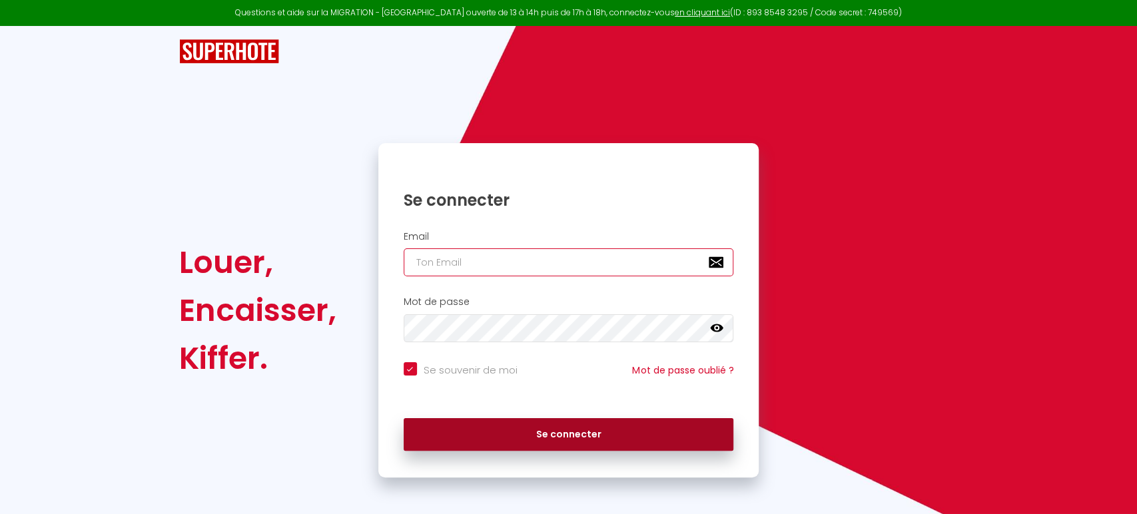
type input "[PERSON_NAME][EMAIL_ADDRESS][DOMAIN_NAME]"
click at [540, 442] on button "Se connecter" at bounding box center [569, 434] width 330 height 33
checkbox input "true"
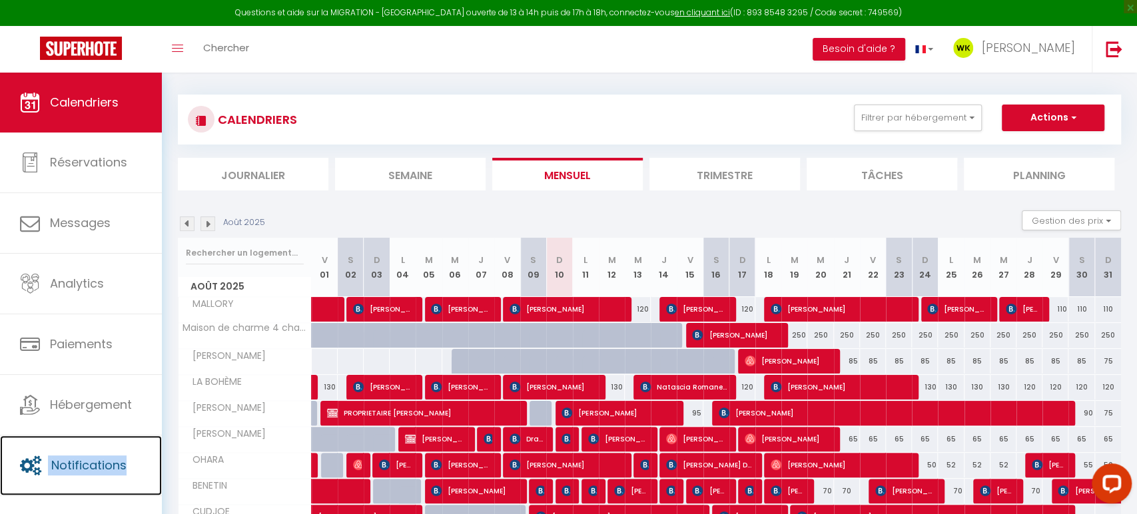
scroll to position [7, 0]
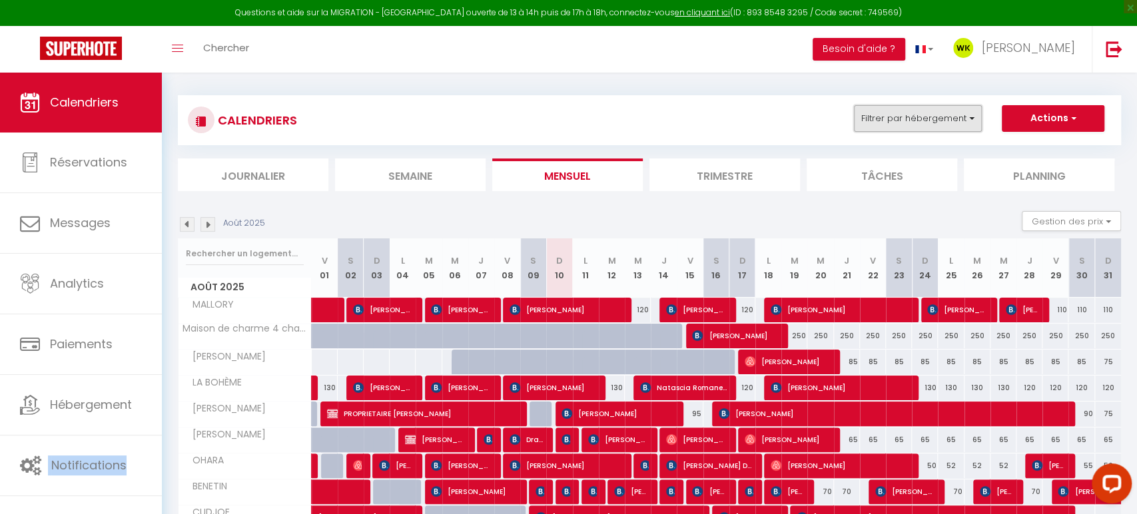
click at [919, 118] on button "Filtrer par hébergement" at bounding box center [918, 118] width 128 height 27
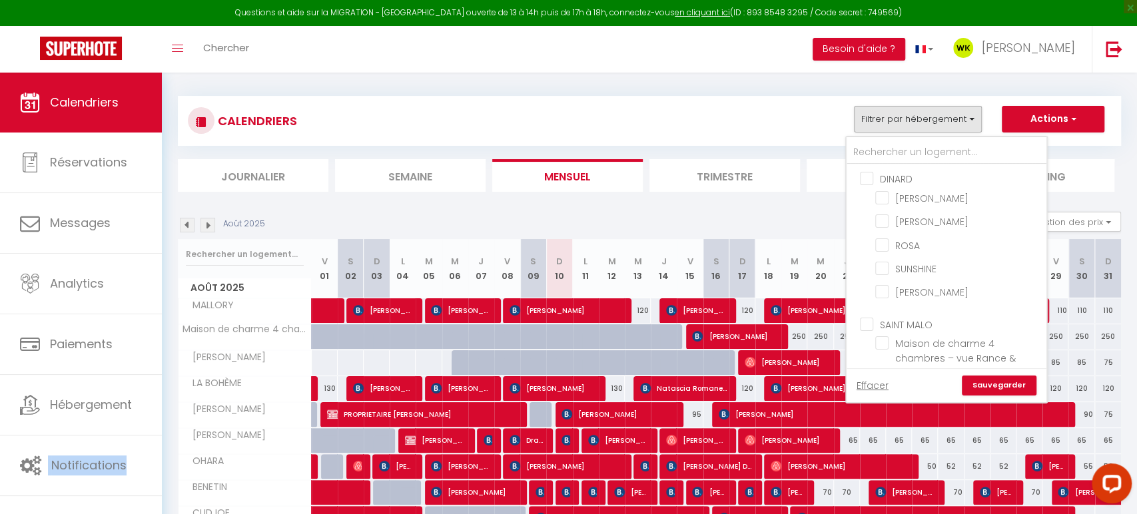
click at [873, 181] on input "DINARD" at bounding box center [960, 177] width 200 height 13
checkbox input "true"
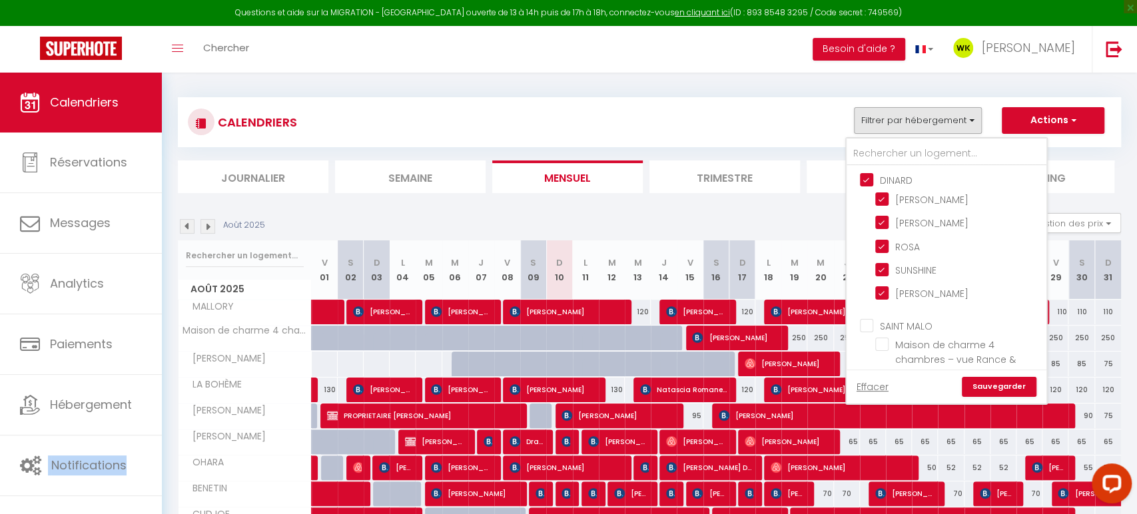
checkbox input "true"
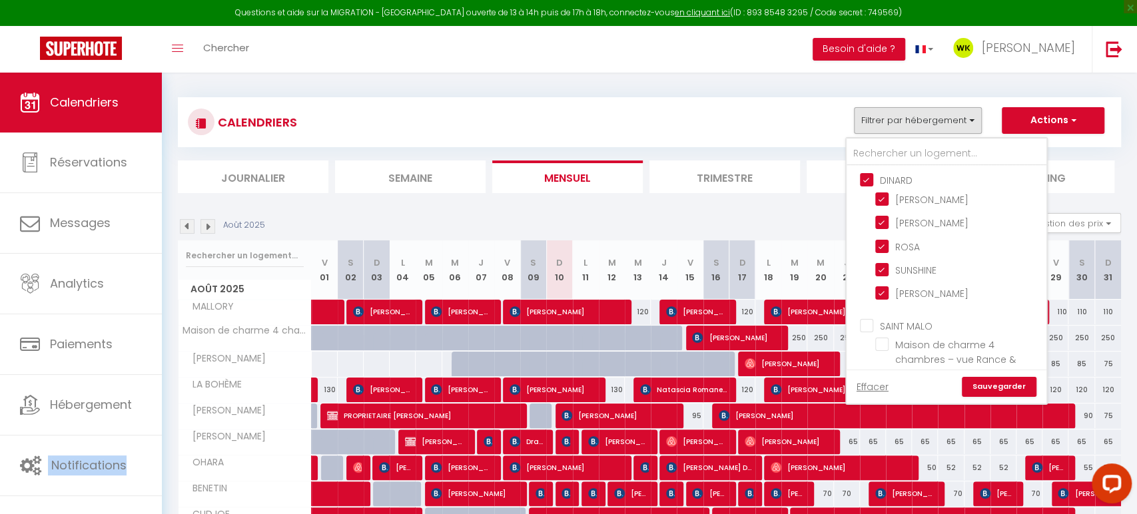
checkbox input "false"
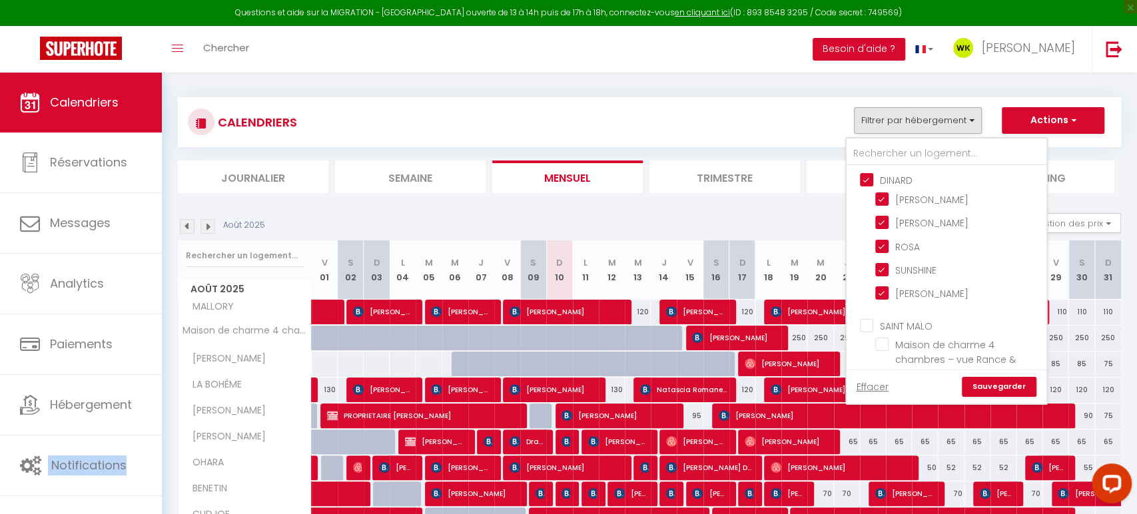
checkbox input "false"
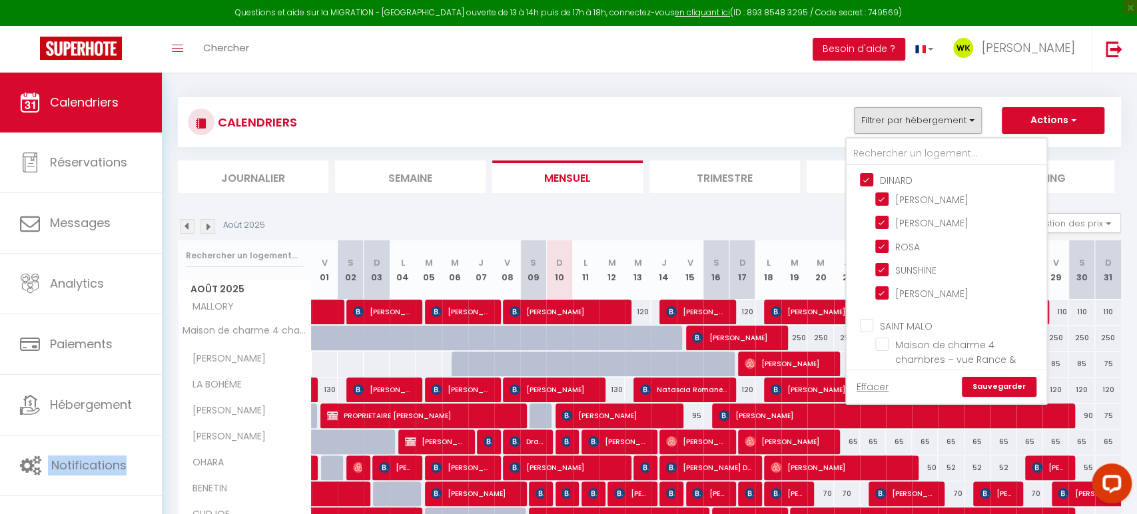
checkbox input "false"
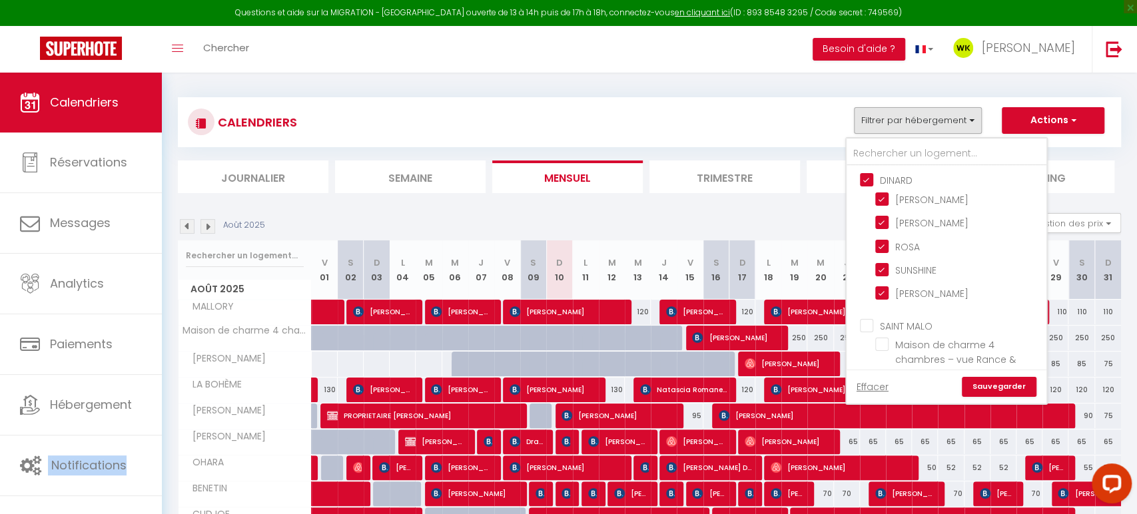
checkbox input "false"
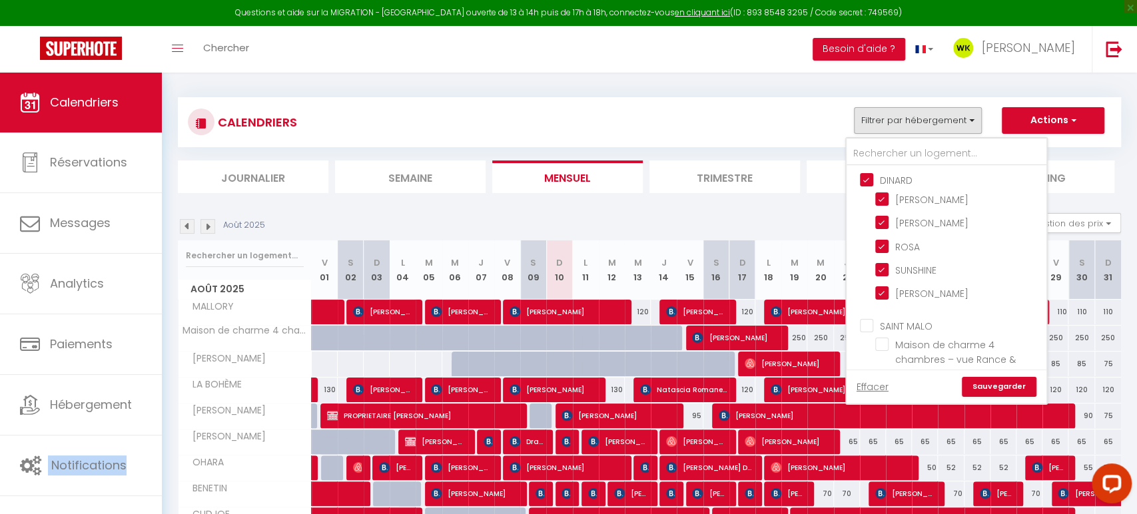
checkbox input "false"
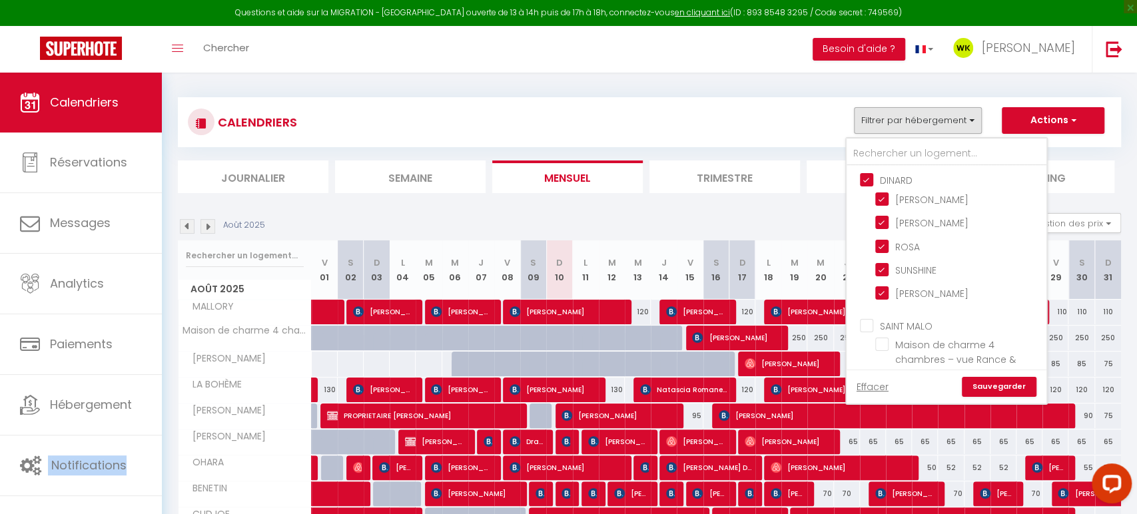
checkbox input "false"
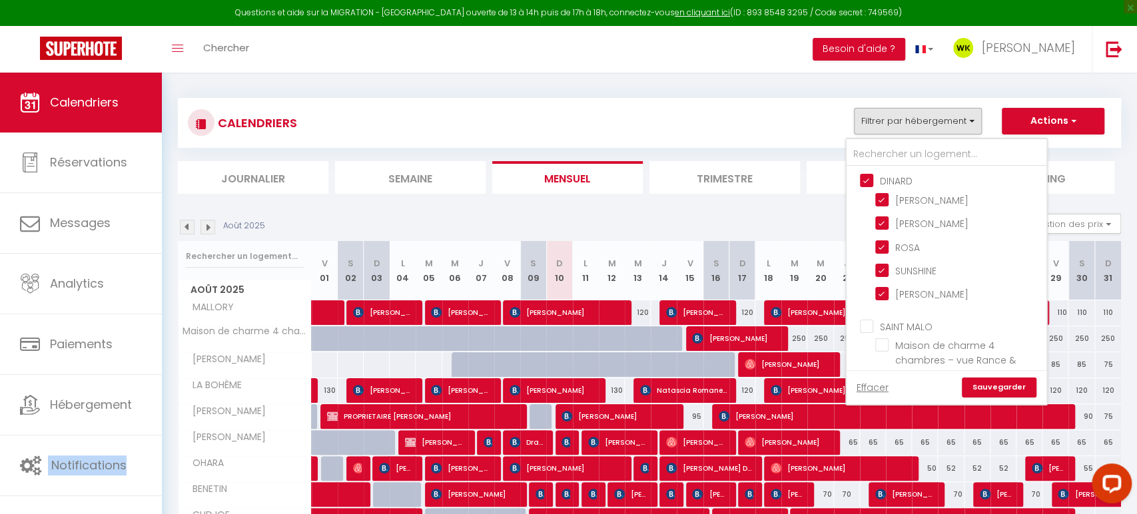
click at [873, 181] on input "DINARD" at bounding box center [960, 179] width 200 height 13
checkbox input "false"
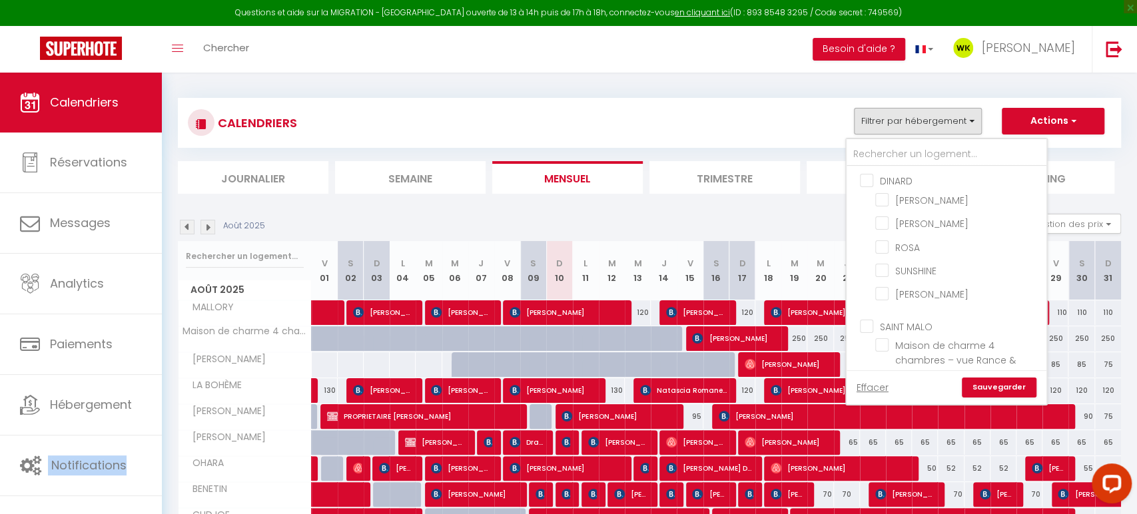
checkbox input "false"
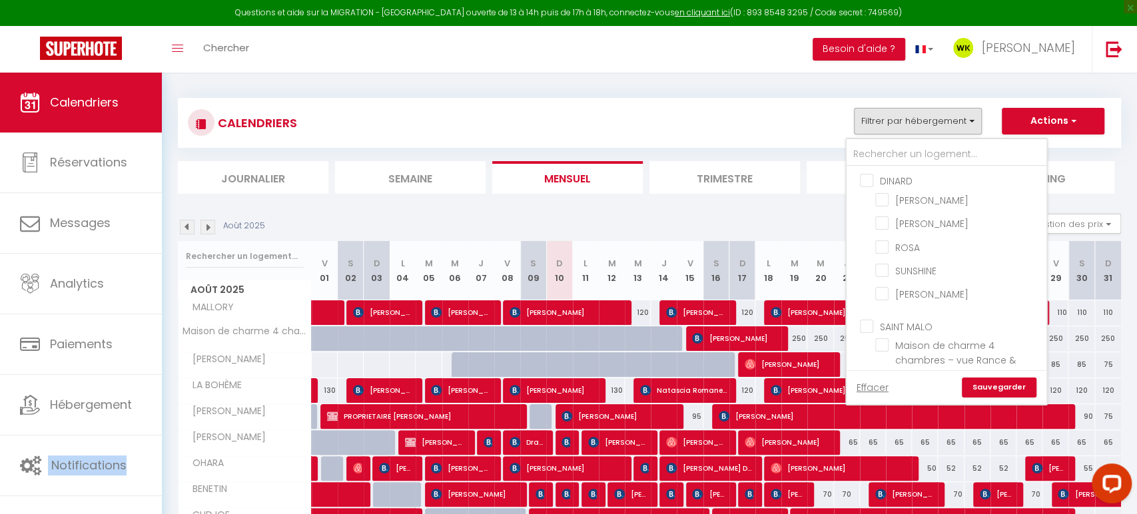
checkbox input "false"
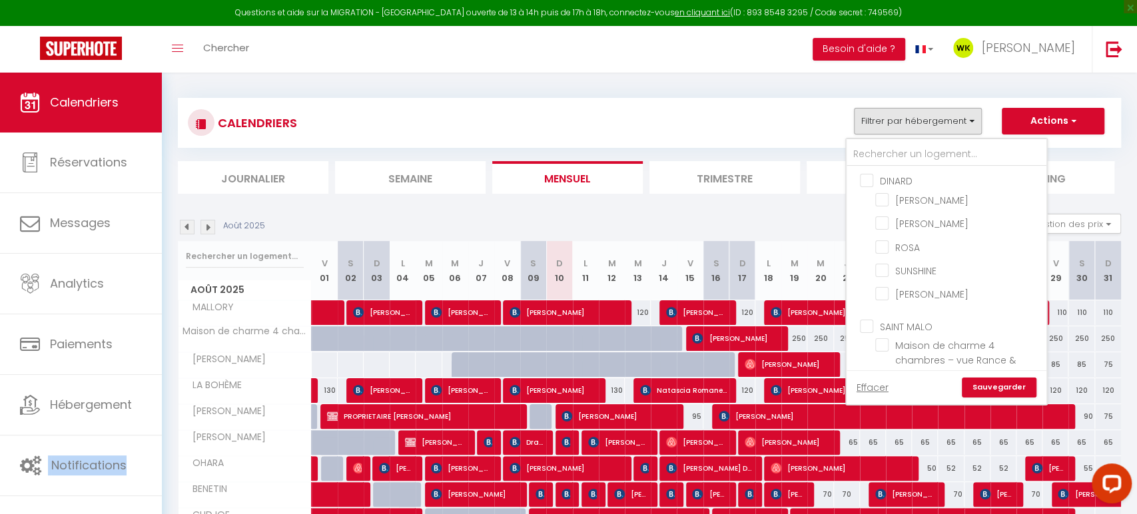
checkbox input "false"
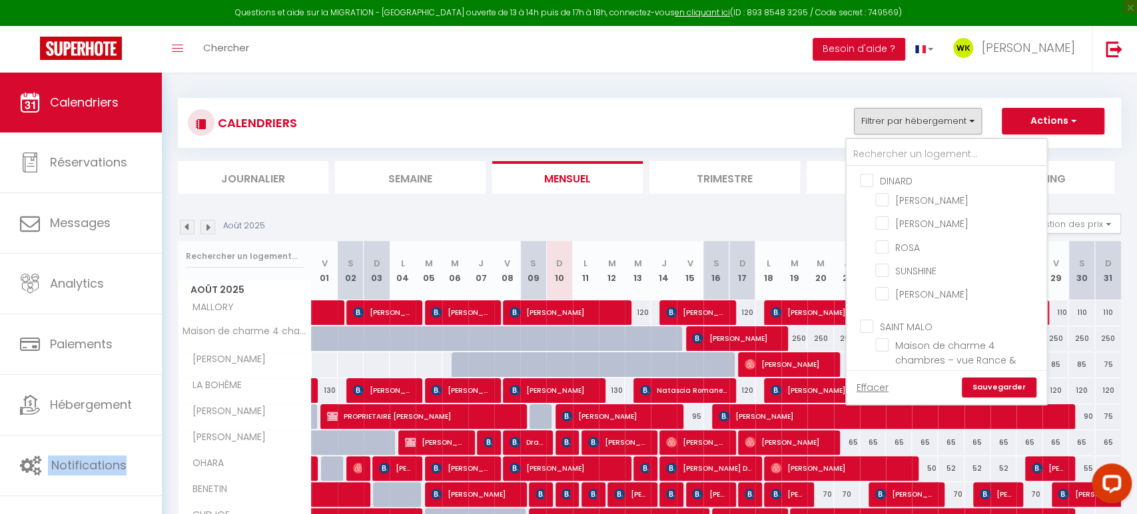
checkbox input "false"
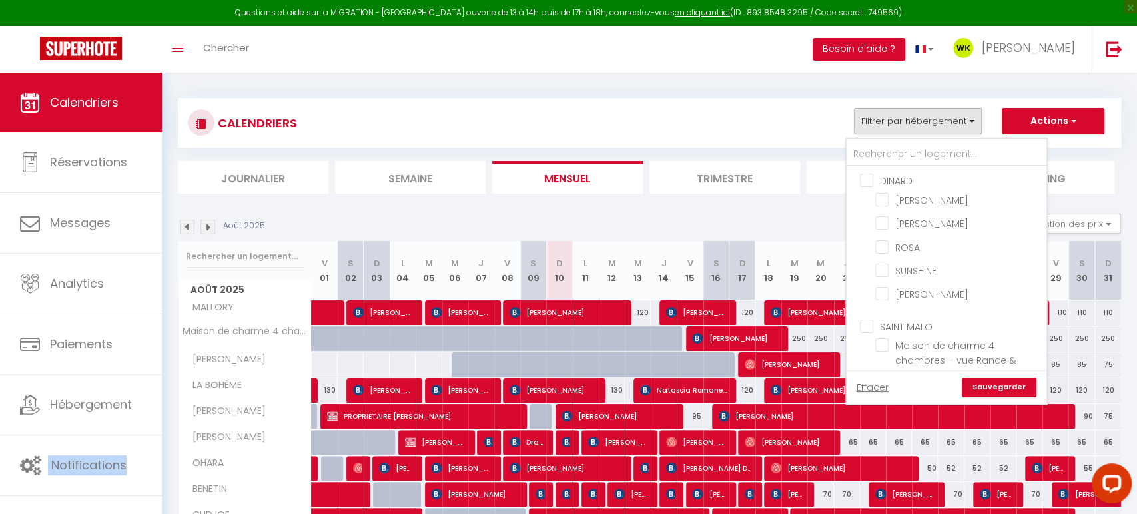
checkbox input "false"
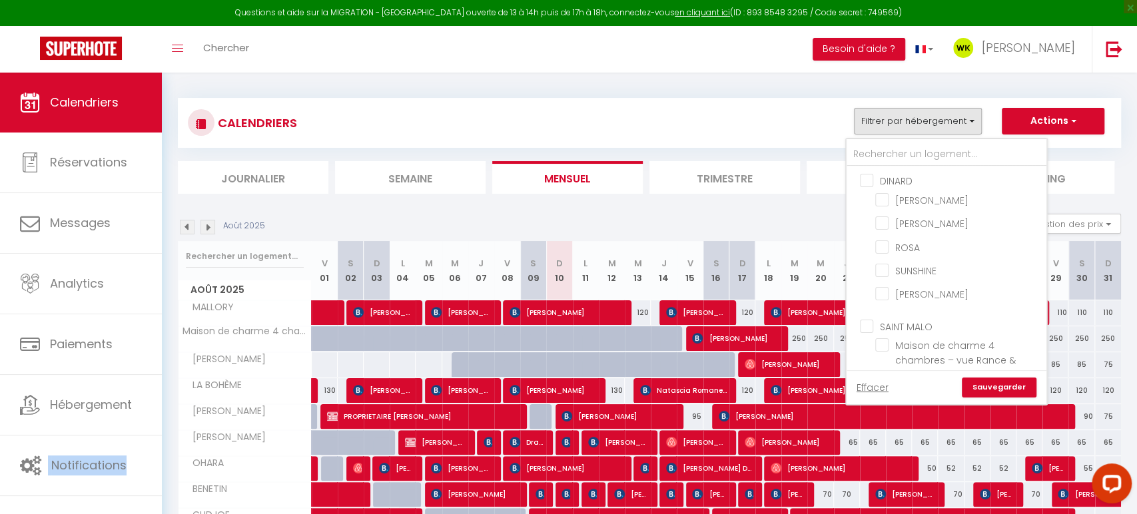
checkbox input "false"
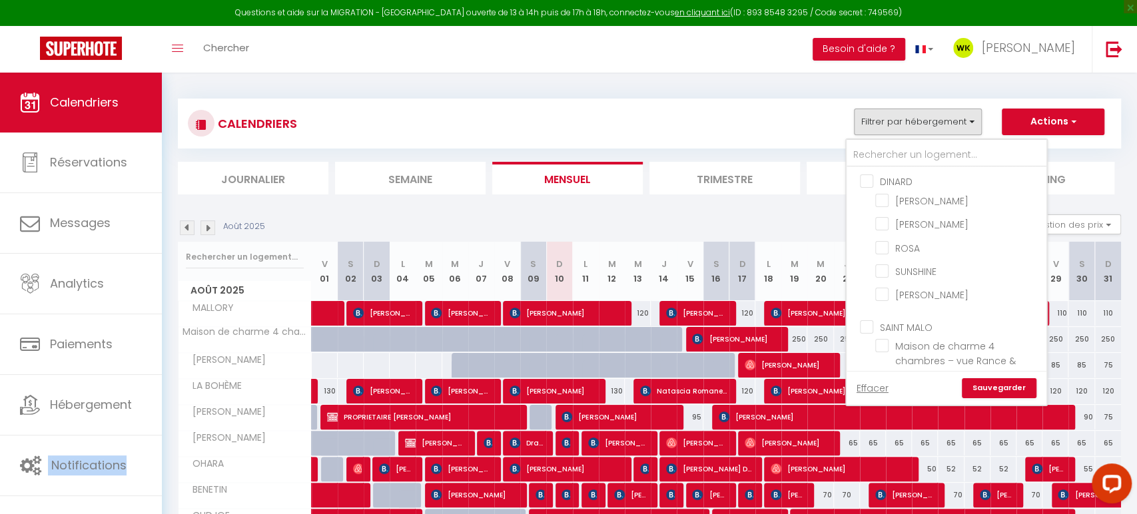
click at [874, 324] on input "SAINT MALO" at bounding box center [960, 326] width 200 height 13
checkbox input "true"
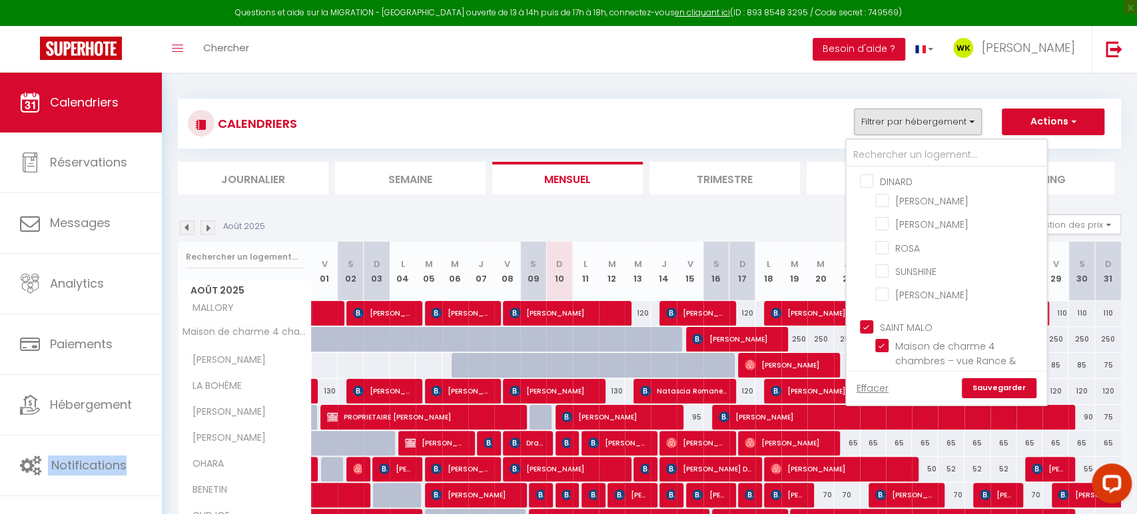
checkbox input "true"
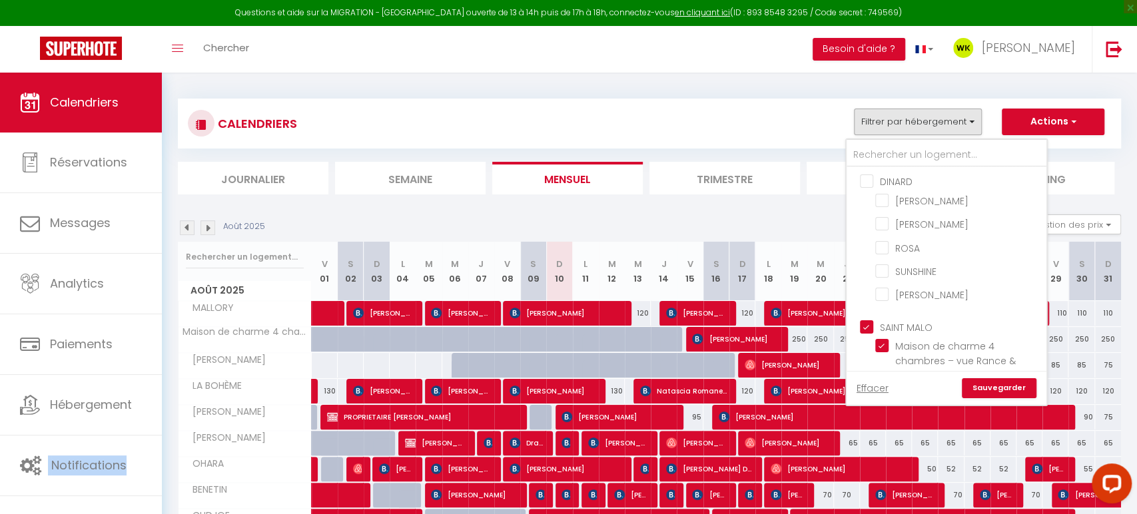
checkbox input "true"
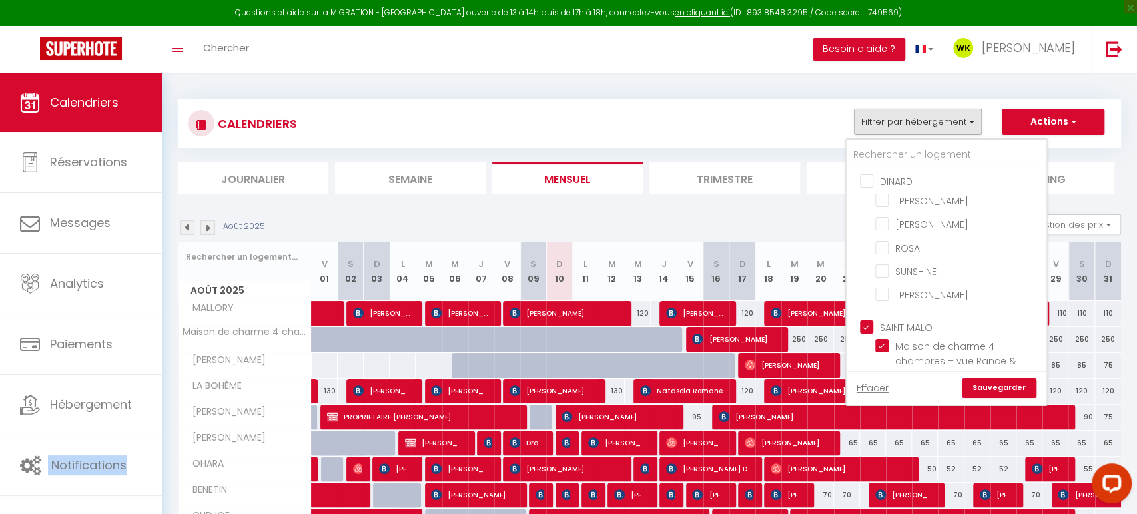
checkbox input "true"
checkbox input "false"
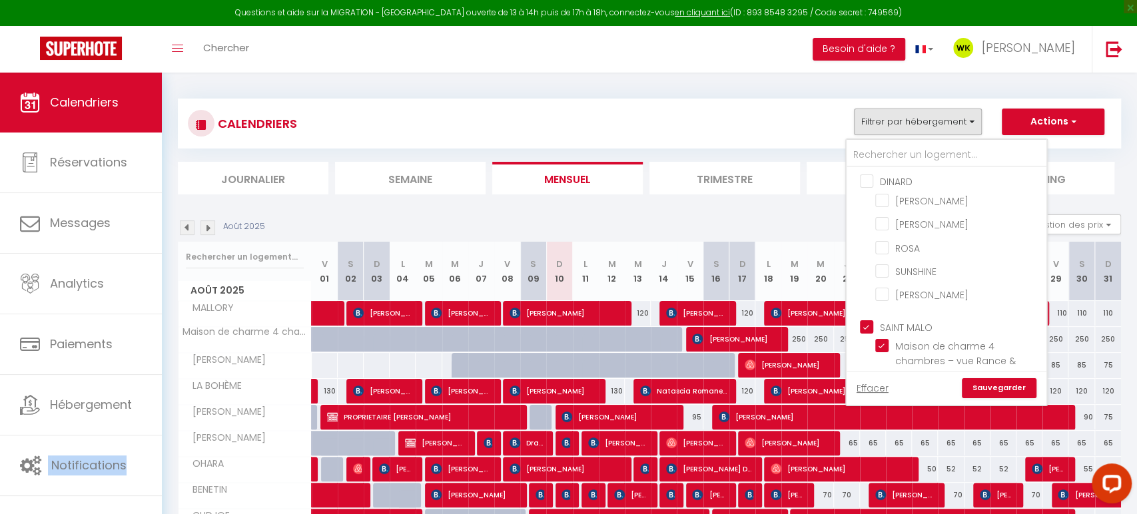
checkbox input "false"
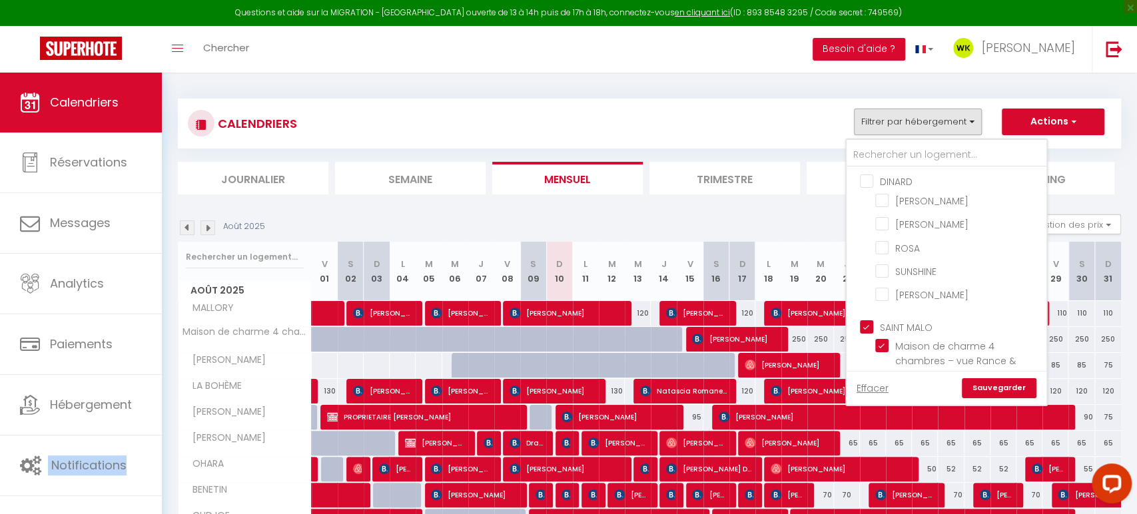
checkbox input "false"
click at [874, 324] on input "SAINT MALO" at bounding box center [960, 326] width 200 height 13
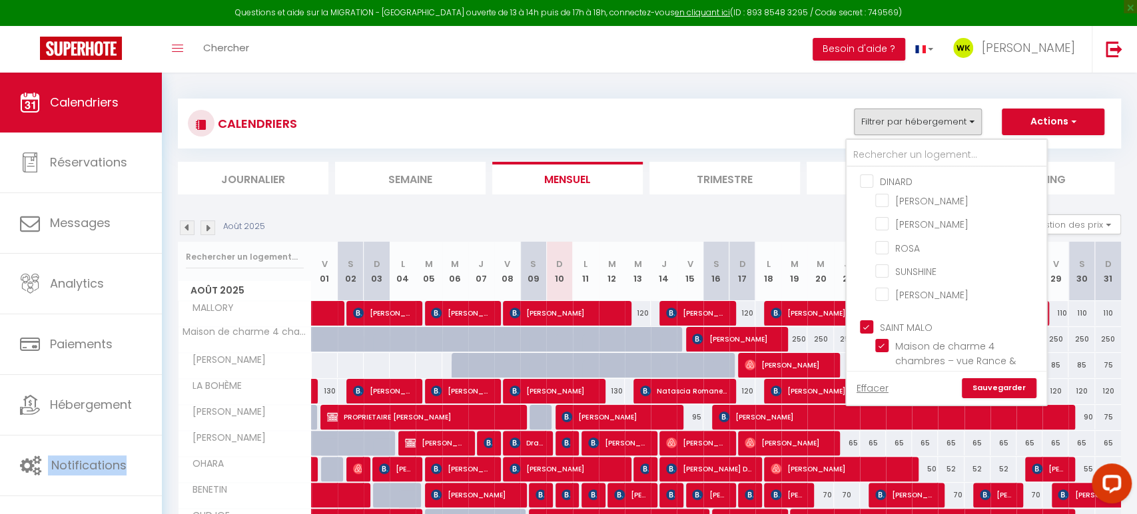
checkbox input "false"
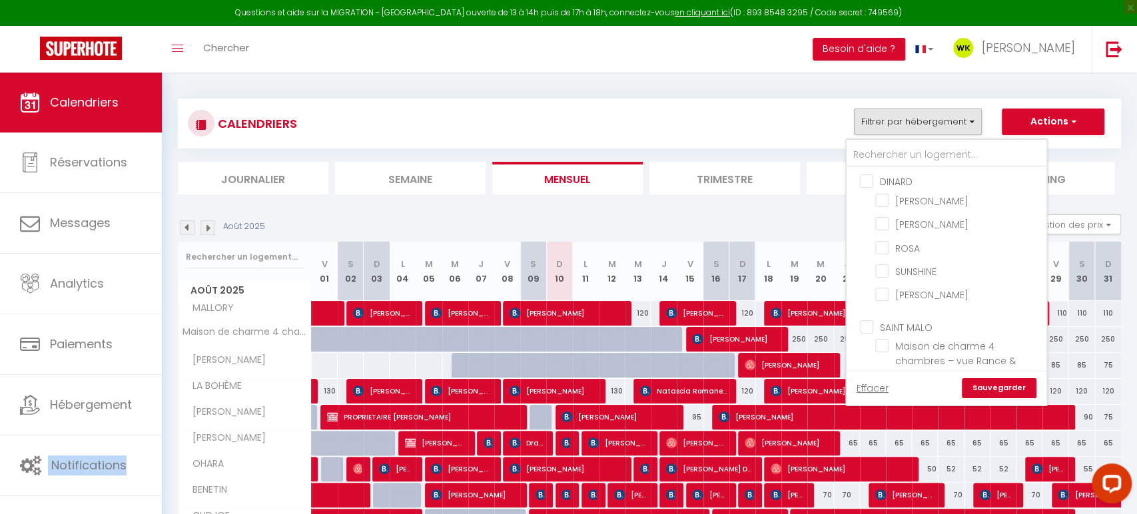
checkbox input "false"
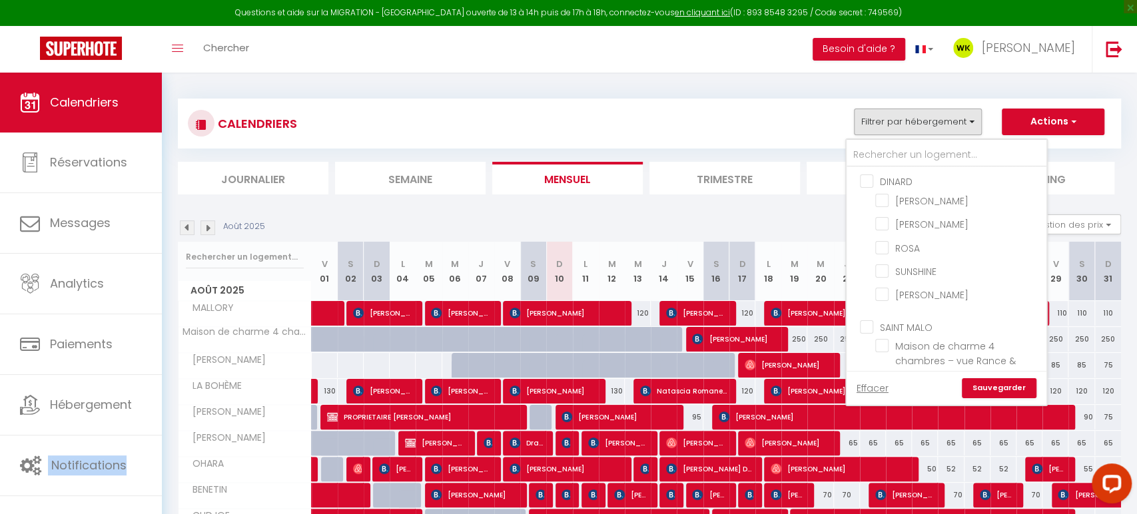
checkbox input "false"
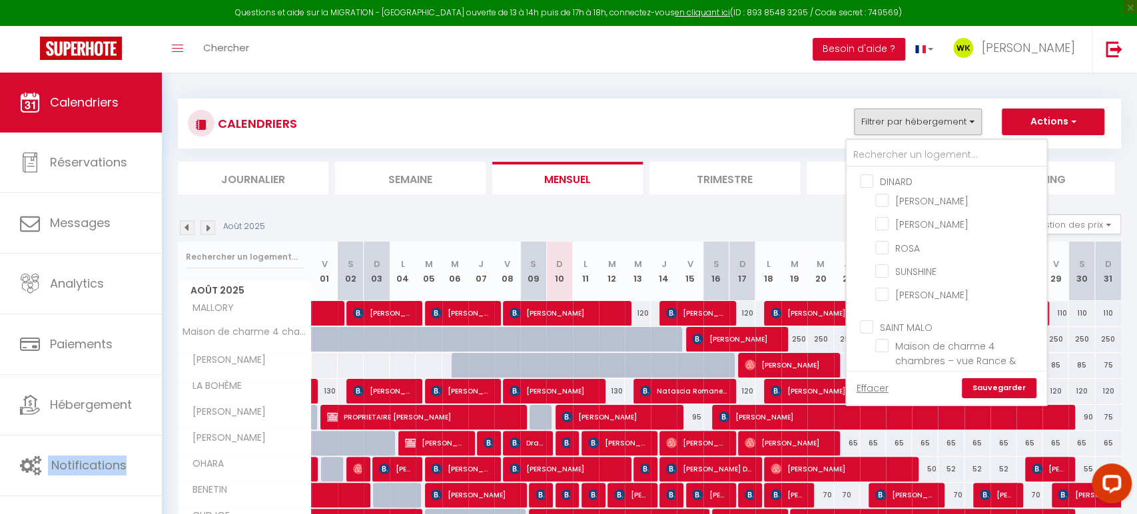
checkbox input "false"
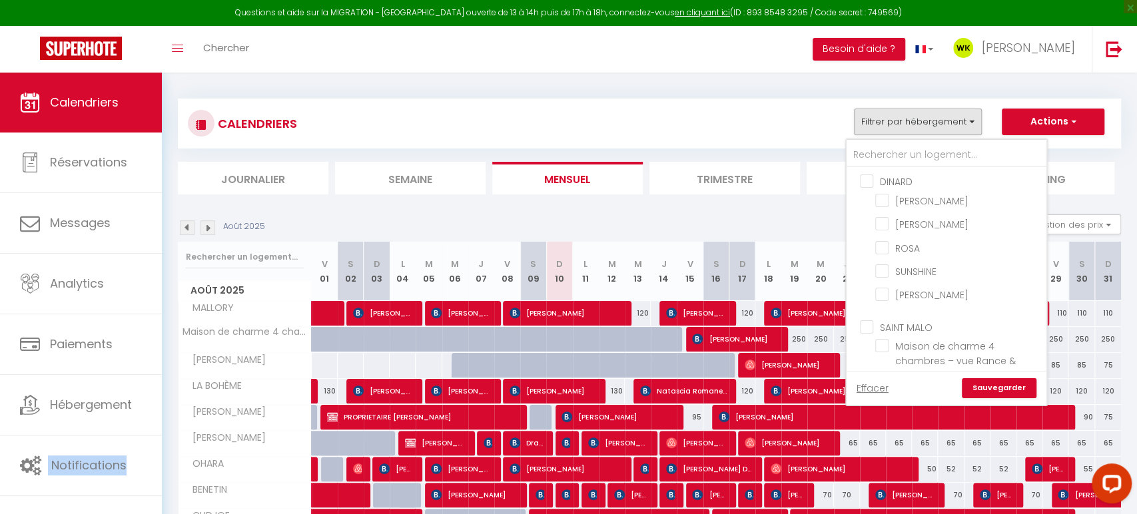
checkbox input "false"
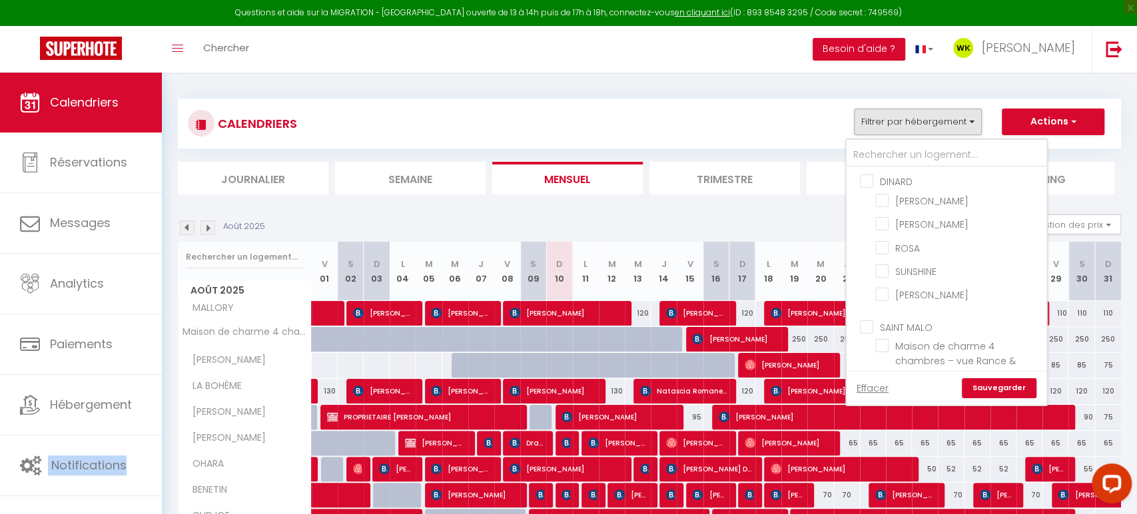
checkbox input "false"
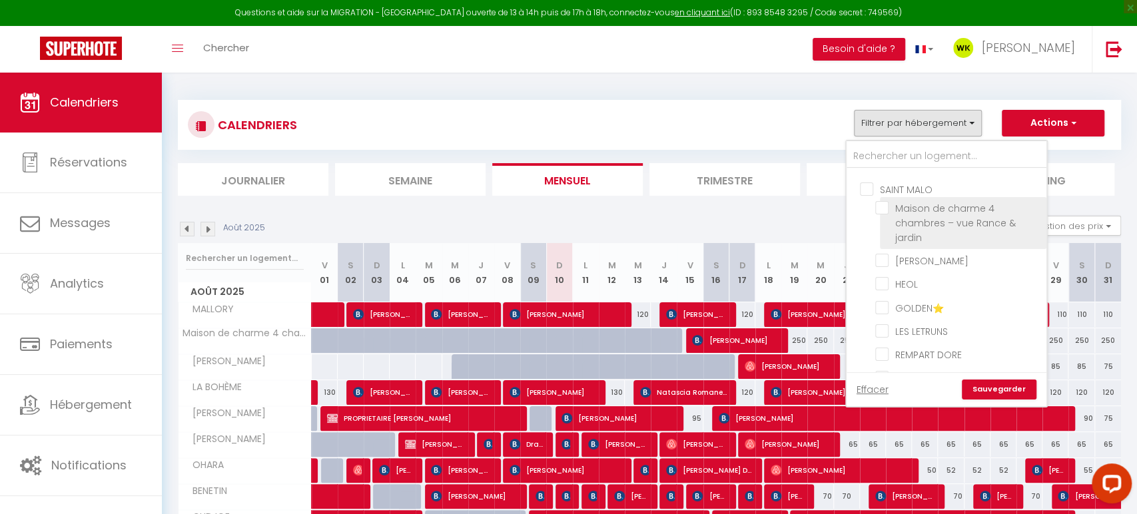
scroll to position [138, 0]
click at [882, 212] on li "Maison de charme 4 chambres – vue Rance & jardin" at bounding box center [963, 224] width 167 height 52
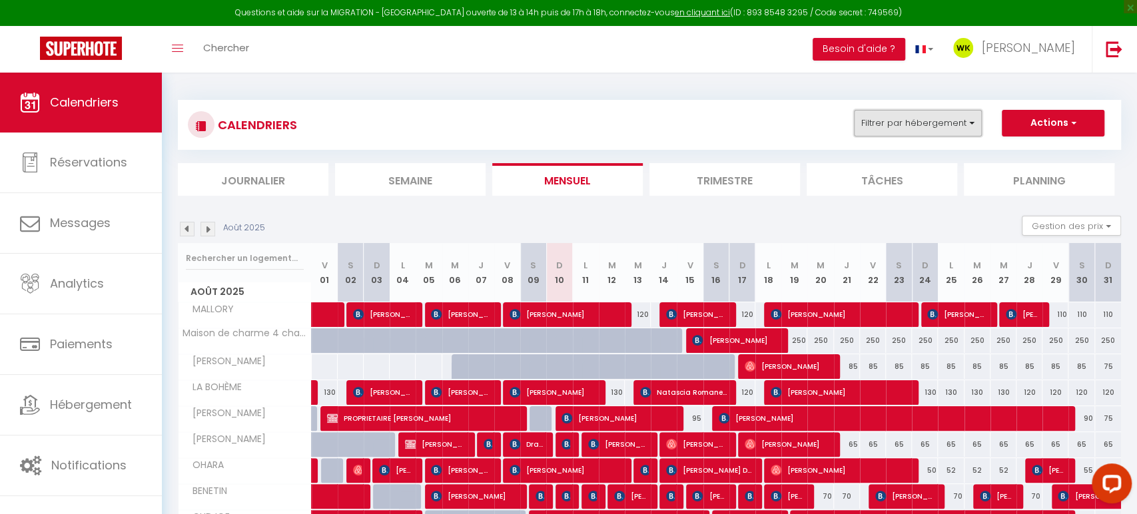
scroll to position [0, 0]
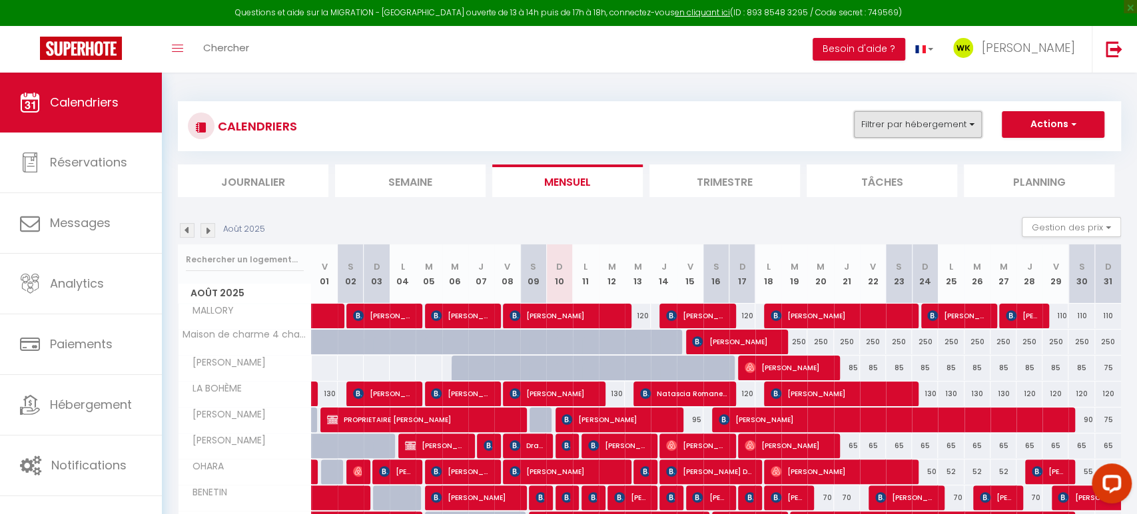
click at [879, 128] on button "Filtrer par hébergement" at bounding box center [918, 124] width 128 height 27
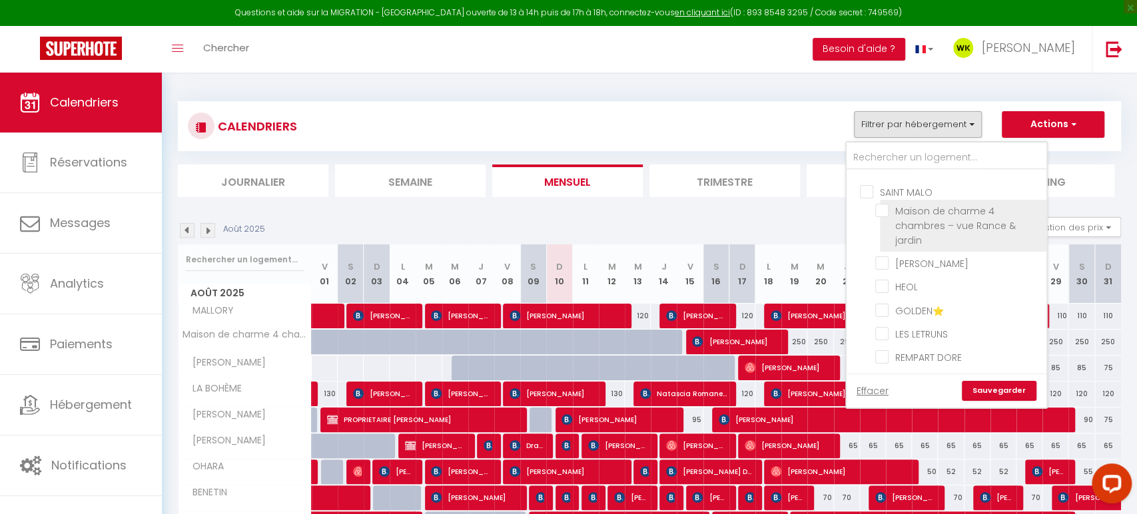
drag, startPoint x: 883, startPoint y: 203, endPoint x: 883, endPoint y: 212, distance: 8.7
click at [883, 204] on input "Maison de charme 4 chambres – vue Rance & jardin" at bounding box center [958, 210] width 167 height 13
checkbox input "true"
checkbox input "false"
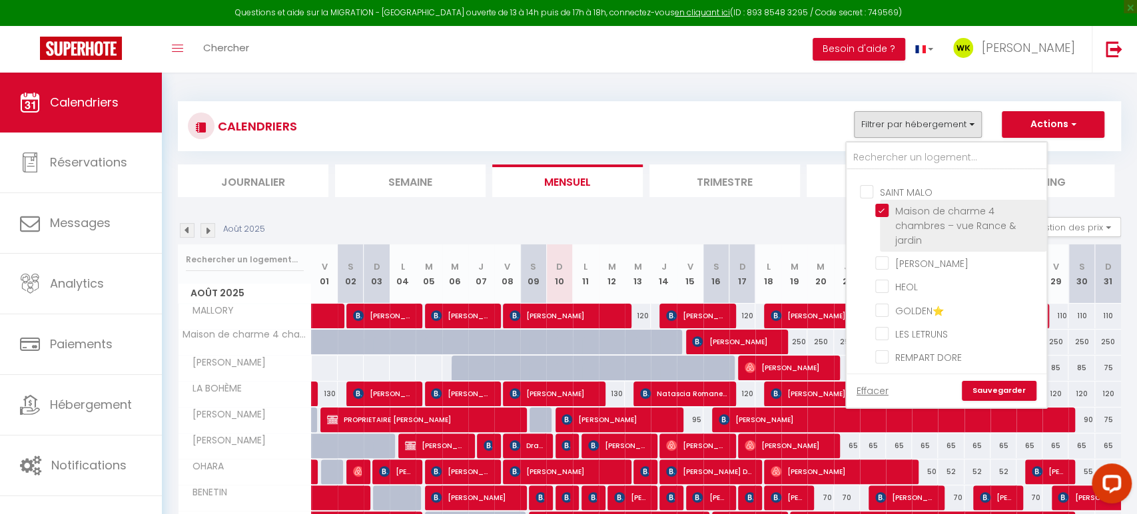
checkbox input "false"
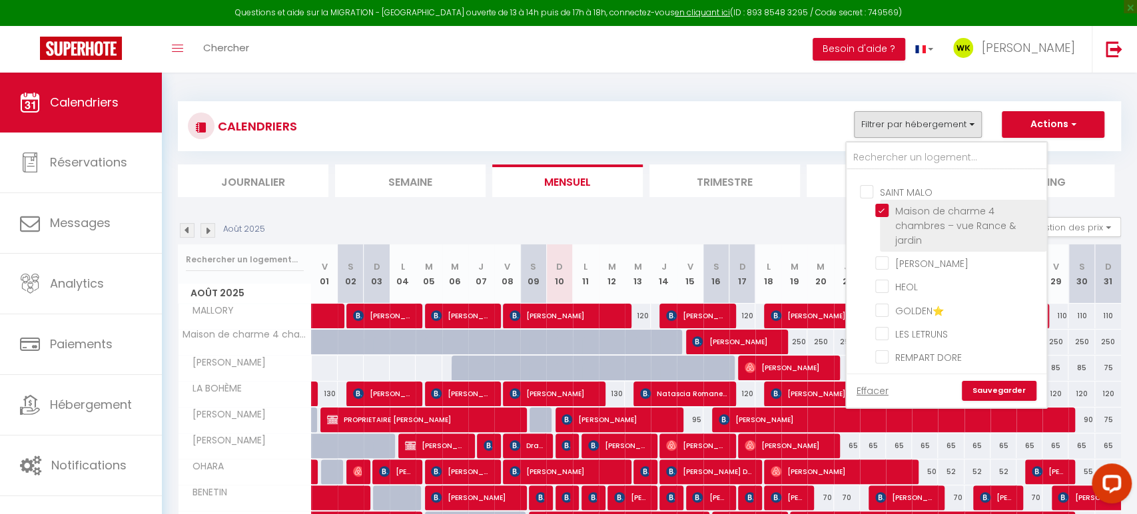
checkbox input "false"
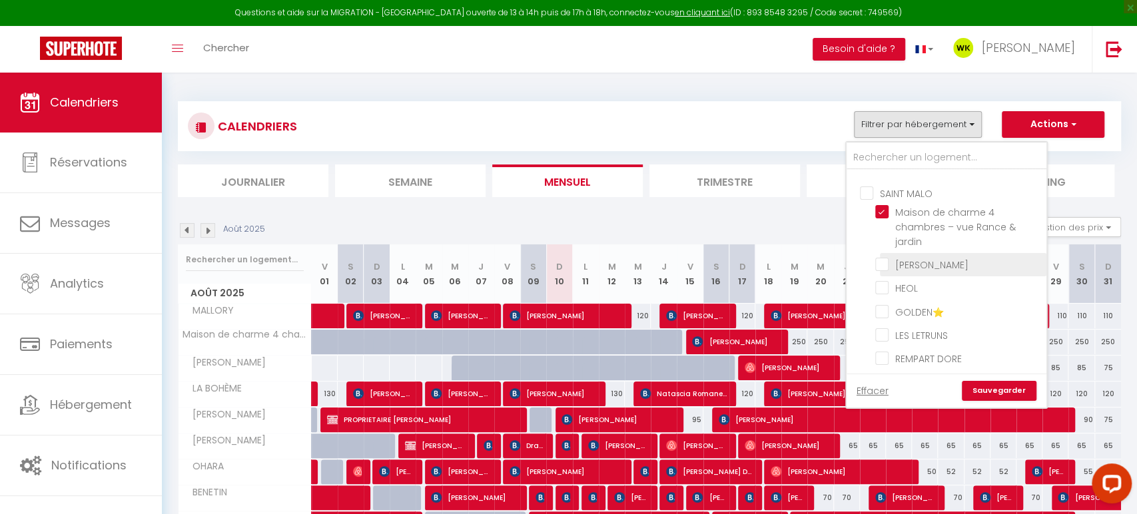
click at [883, 257] on input "[PERSON_NAME]" at bounding box center [958, 263] width 167 height 13
checkbox input "true"
checkbox input "false"
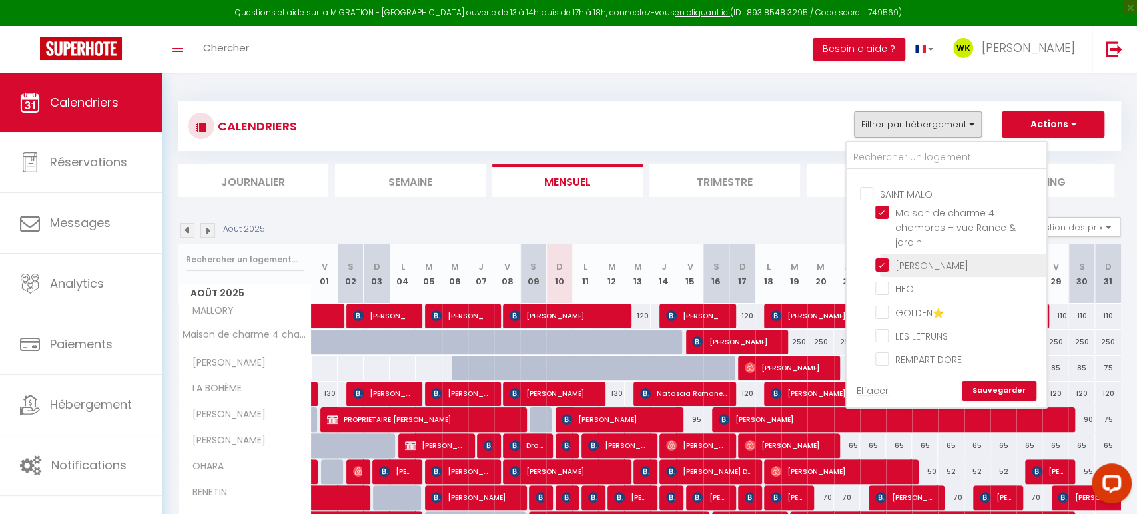
checkbox input "false"
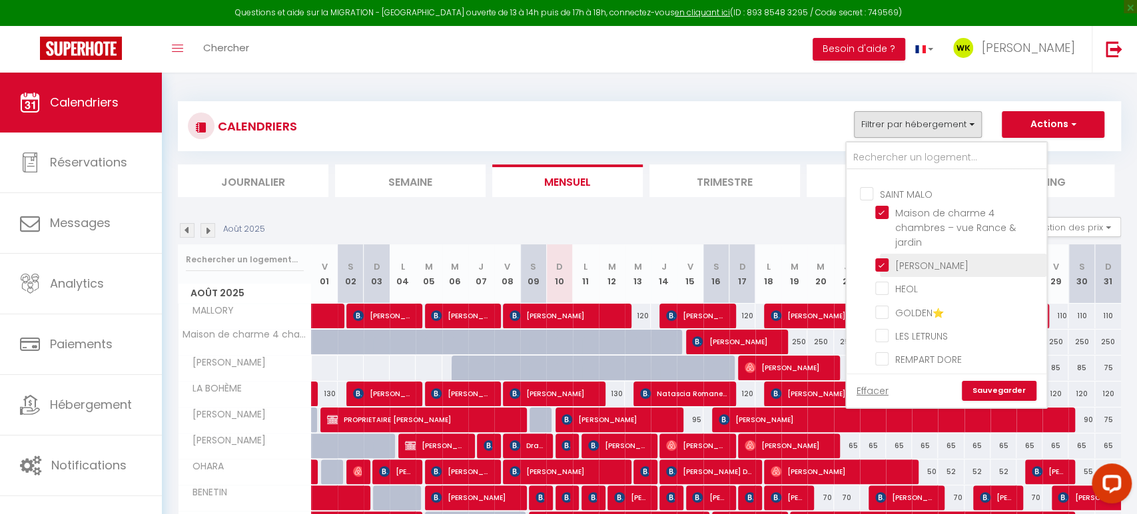
checkbox input "false"
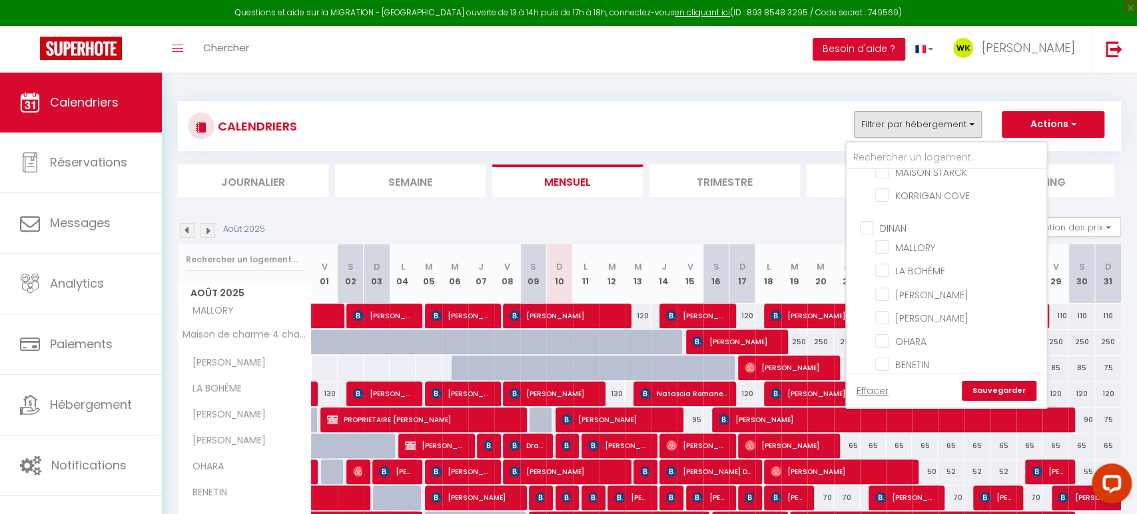
click at [867, 220] on input "DINAN" at bounding box center [960, 226] width 200 height 13
checkbox input "true"
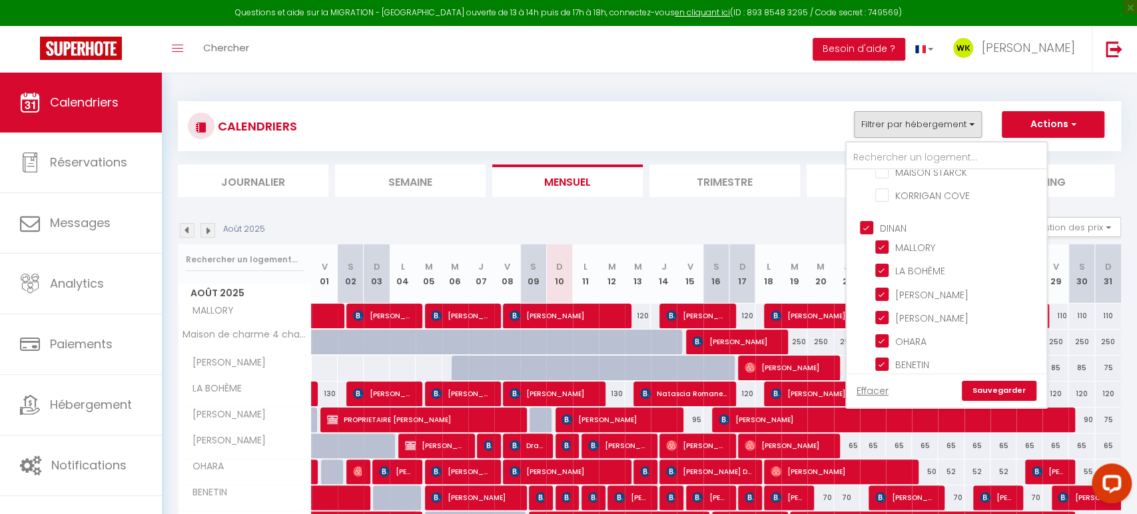
checkbox input "true"
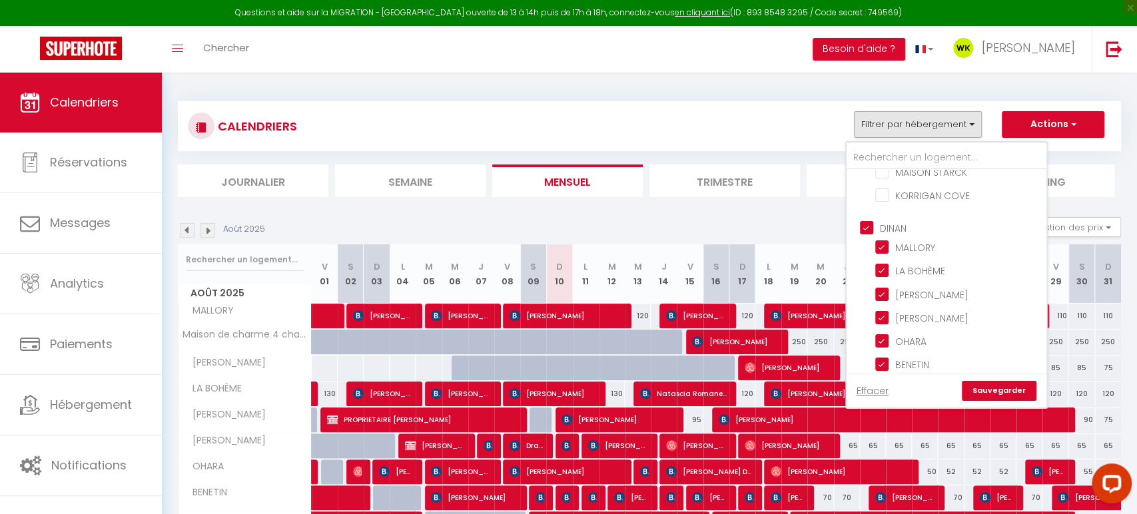
checkbox input "true"
click at [867, 223] on input "DINAN" at bounding box center [960, 229] width 200 height 13
checkbox input "false"
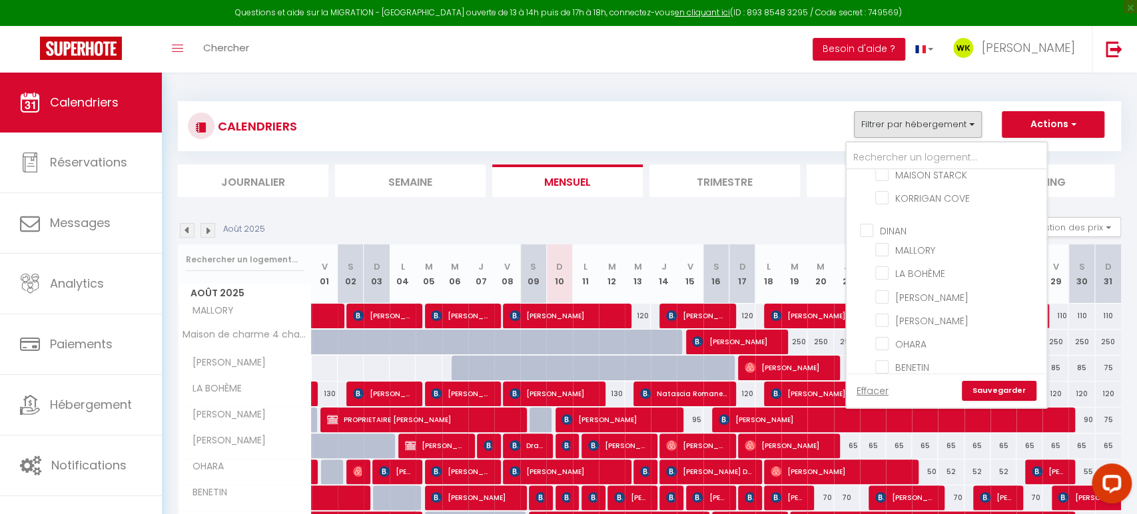
checkbox input "false"
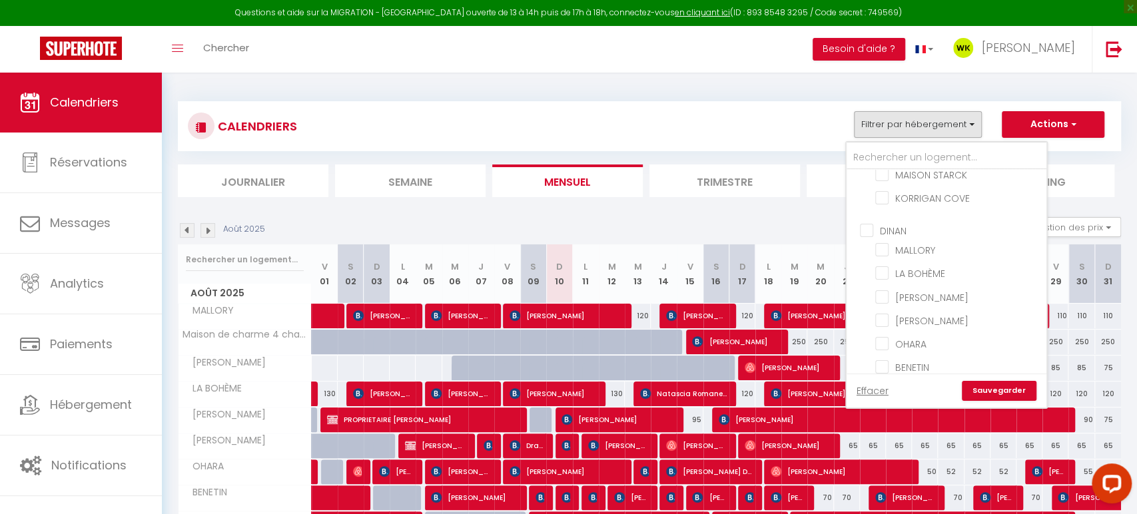
checkbox input "false"
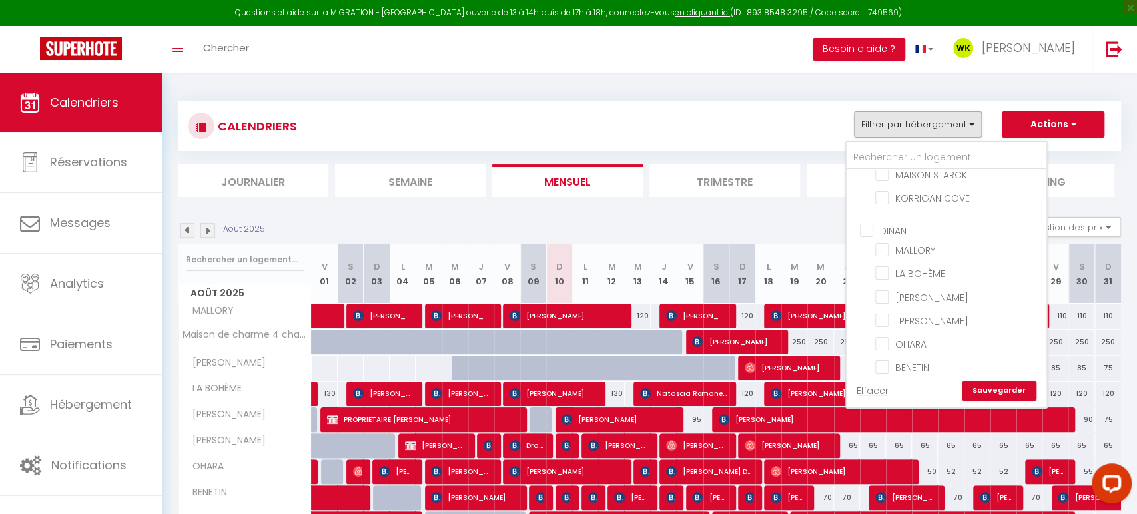
click at [989, 386] on link "Sauvegarder" at bounding box center [999, 391] width 75 height 20
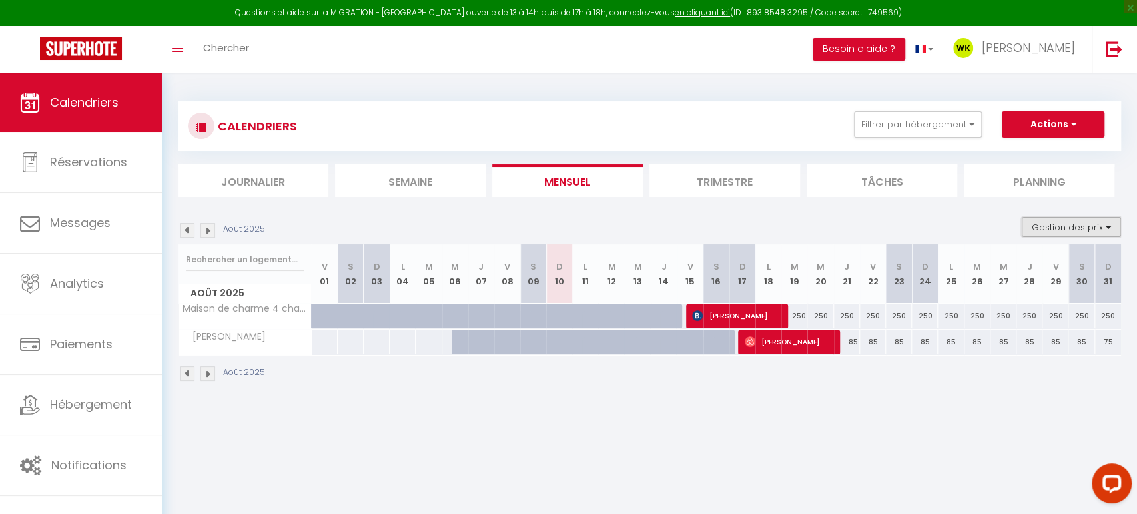
click at [1087, 221] on button "Gestion des prix" at bounding box center [1071, 227] width 99 height 20
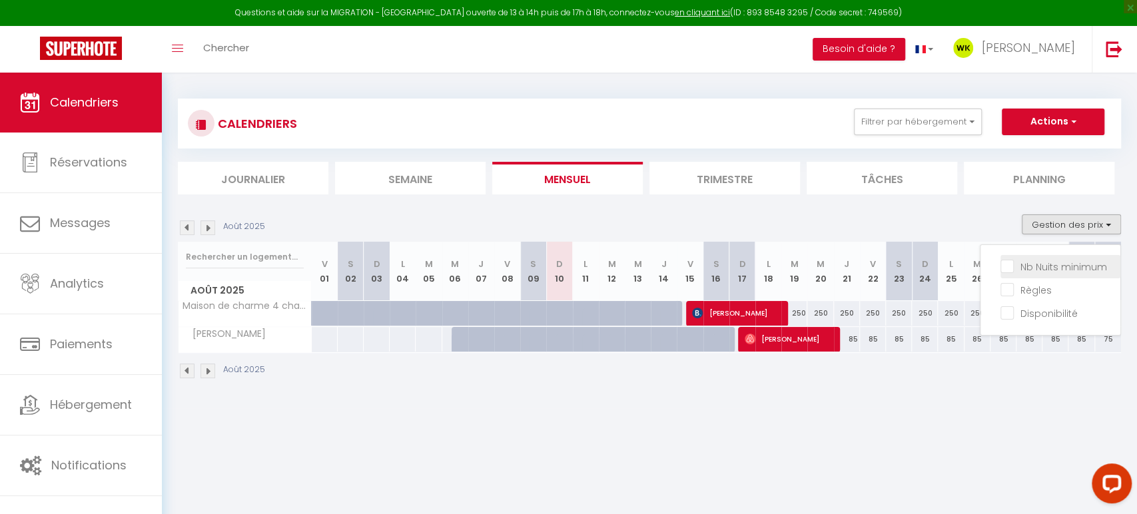
click at [1008, 263] on input "Nb Nuits minimum" at bounding box center [1060, 265] width 120 height 13
checkbox input "true"
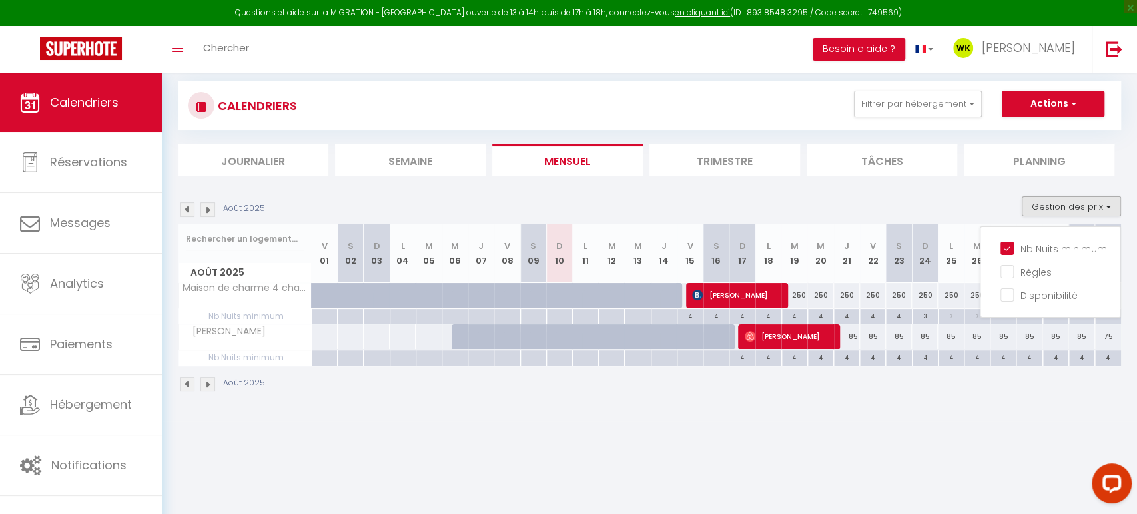
scroll to position [19, 0]
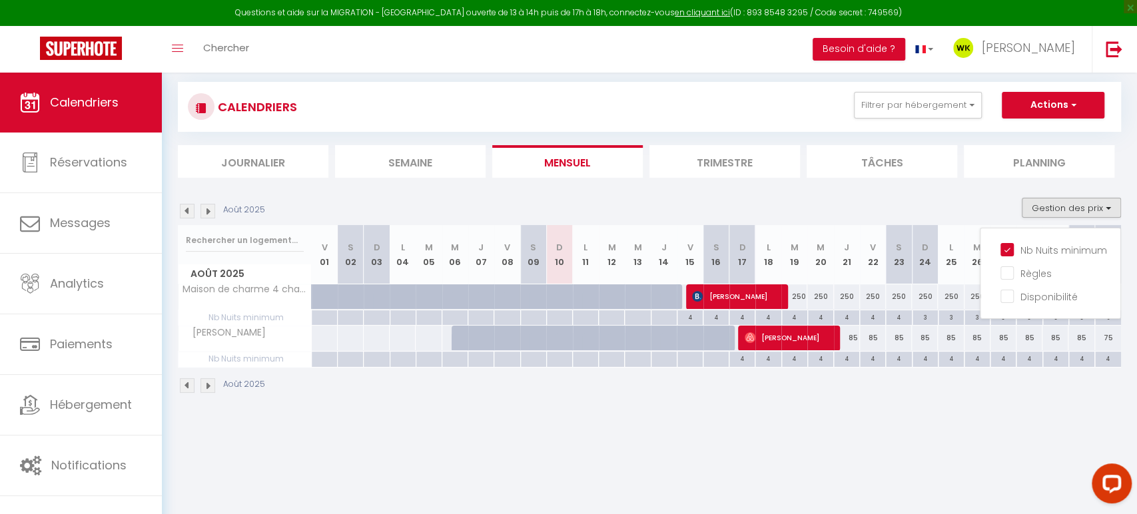
click at [692, 167] on li "Trimestre" at bounding box center [724, 161] width 151 height 33
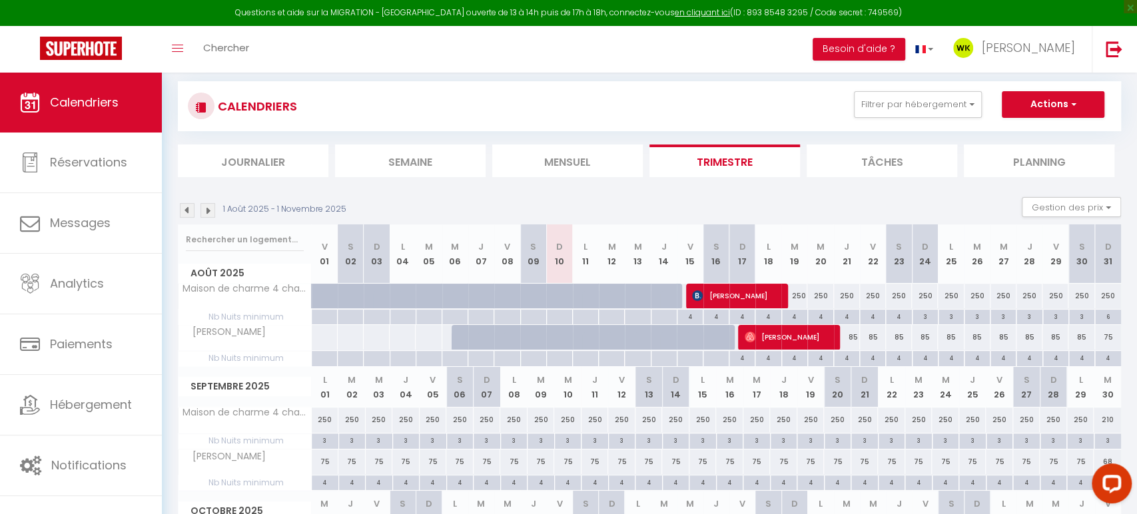
scroll to position [21, 0]
click at [800, 298] on div "250" at bounding box center [794, 295] width 26 height 25
type input "250"
type input "Mar 19 Août 2025"
type input "Mer 20 Août 2025"
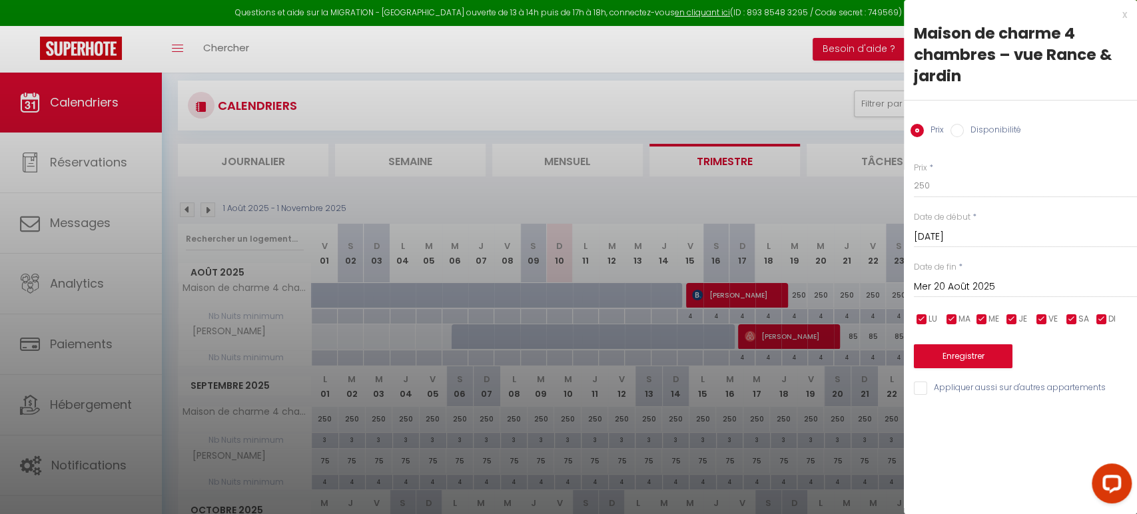
click at [965, 172] on div "Prix * 250" at bounding box center [1025, 180] width 223 height 37
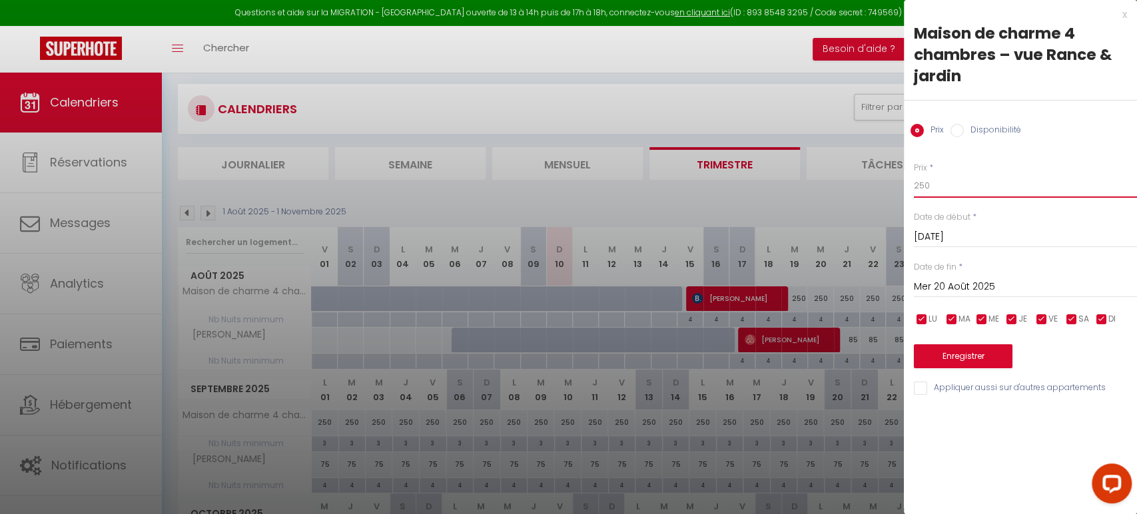
scroll to position [16, 0]
click at [949, 188] on input "250" at bounding box center [1025, 186] width 223 height 24
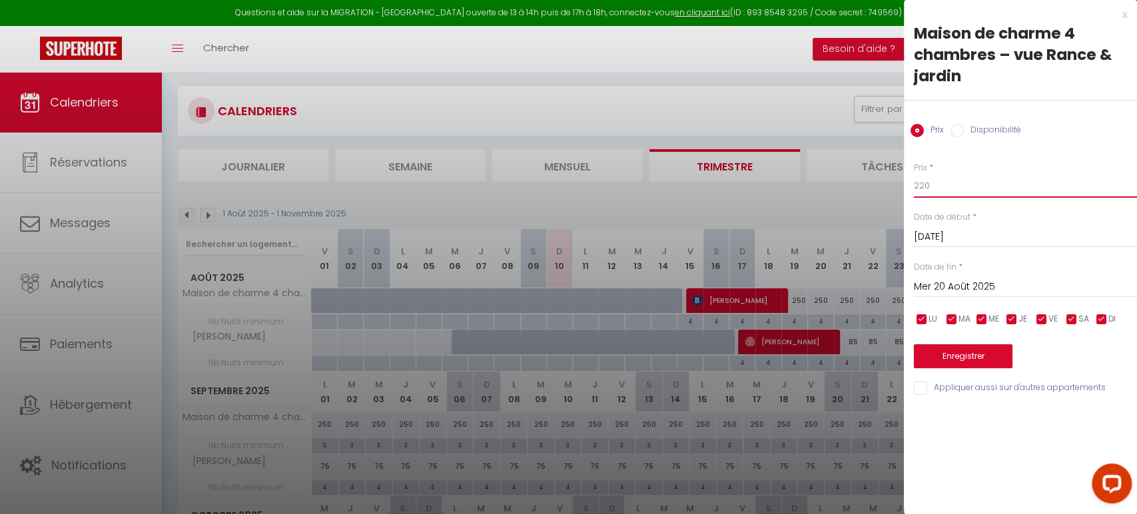
type input "220"
click at [957, 280] on input "Mer 20 Août 2025" at bounding box center [1025, 286] width 223 height 17
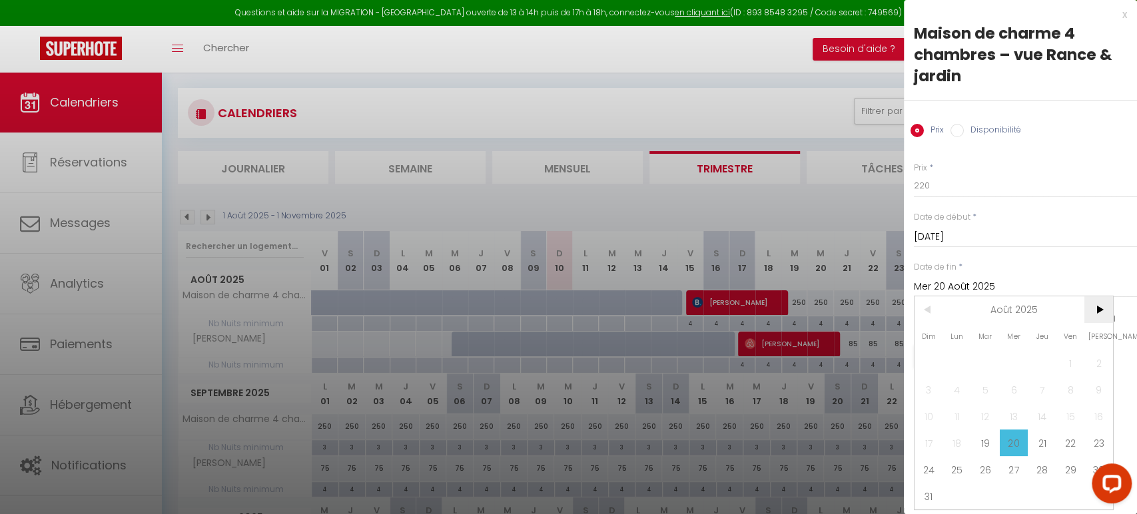
click at [1106, 306] on span ">" at bounding box center [1098, 309] width 29 height 27
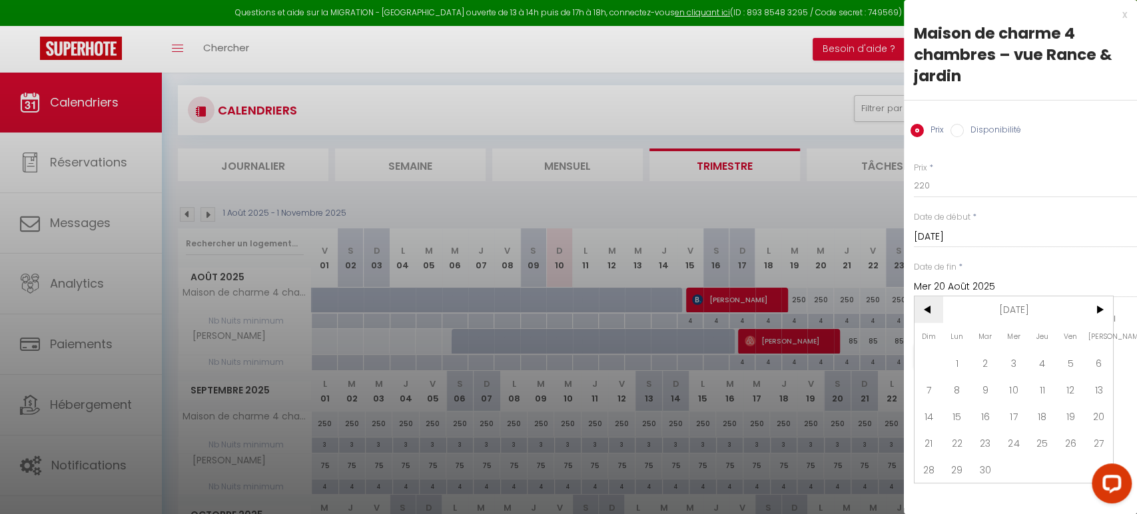
click at [926, 310] on span "<" at bounding box center [929, 309] width 29 height 27
click at [933, 494] on span "31" at bounding box center [929, 496] width 29 height 27
type input "Dim 31 Août 2025"
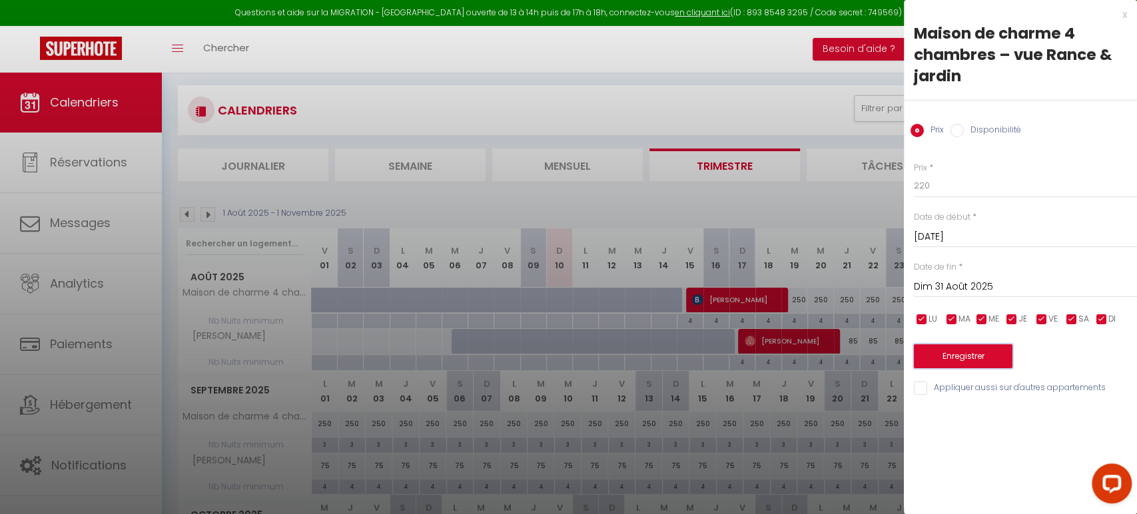
scroll to position [16, 0]
click at [930, 354] on button "Enregistrer" at bounding box center [963, 356] width 99 height 24
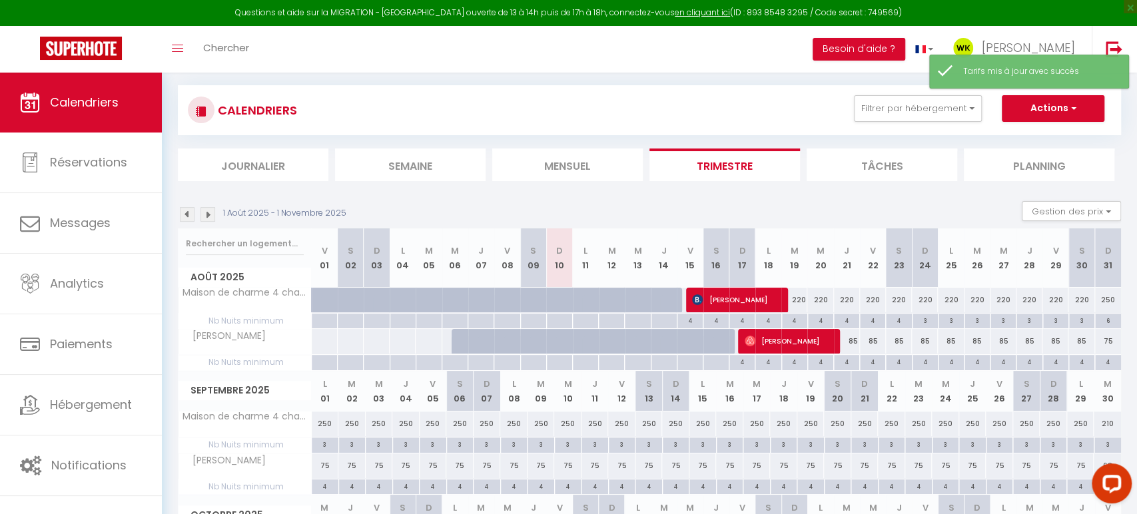
scroll to position [17, 0]
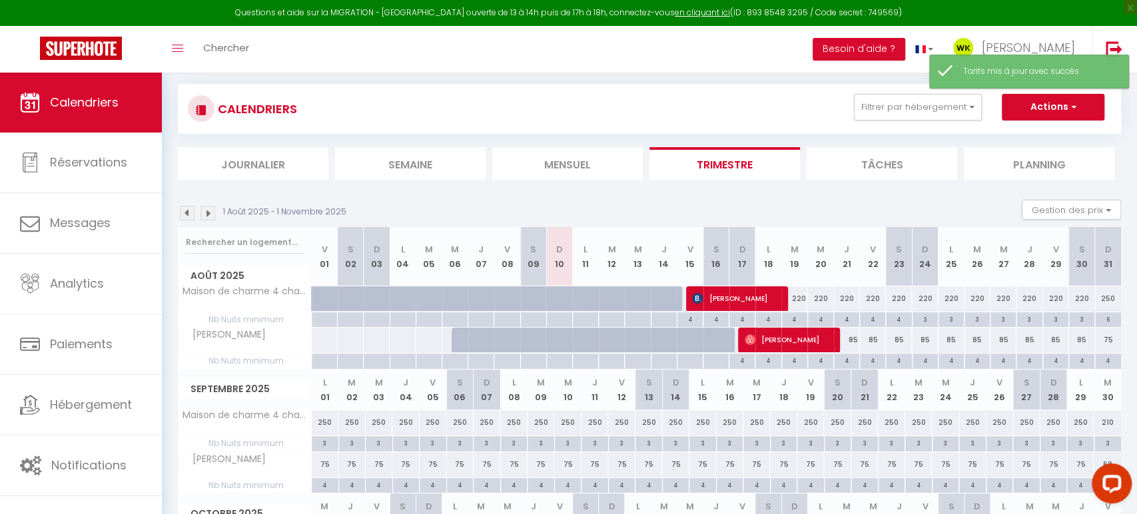
click at [1110, 300] on div "250" at bounding box center [1108, 298] width 26 height 25
type input "250"
type input "Dim 31 Août 2025"
type input "Lun 01 Septembre 2025"
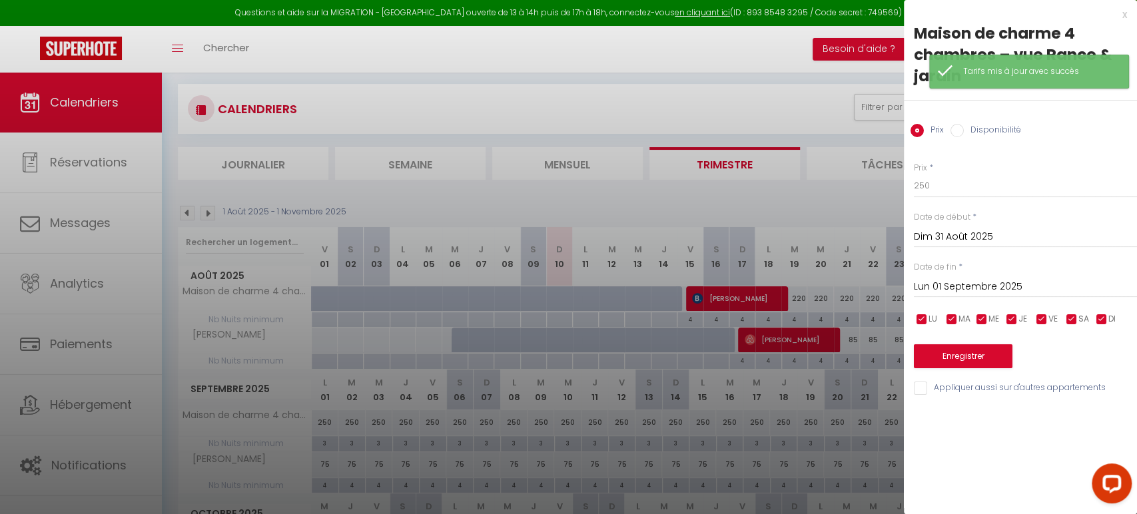
scroll to position [0, 0]
click at [961, 185] on input "250" at bounding box center [1025, 186] width 223 height 24
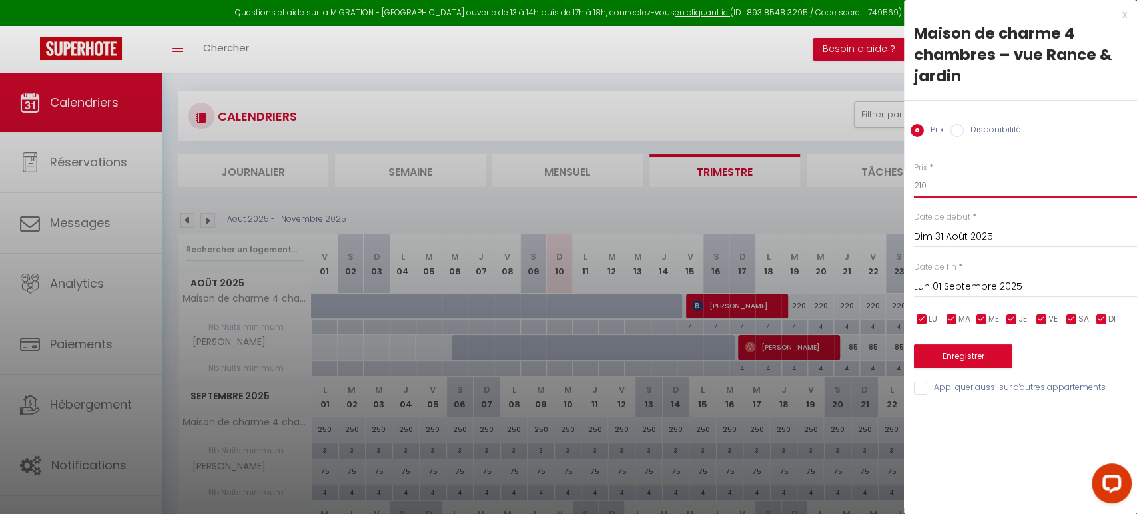
scroll to position [11, 0]
type input "210"
click at [971, 280] on input "Lun 01 Septembre 2025" at bounding box center [1025, 286] width 223 height 17
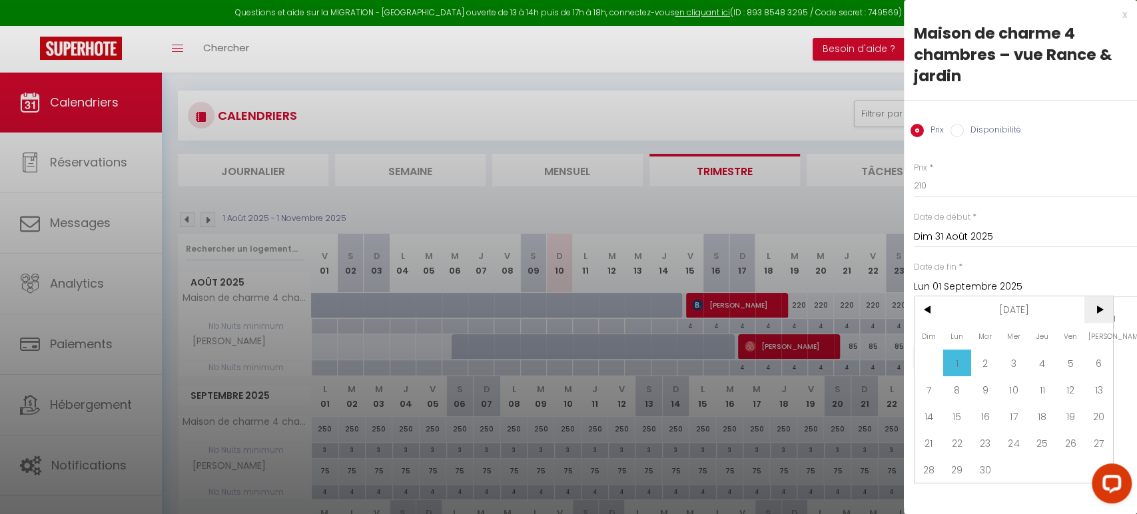
click at [1092, 308] on span ">" at bounding box center [1098, 309] width 29 height 27
click at [1029, 367] on span "2" at bounding box center [1042, 363] width 29 height 27
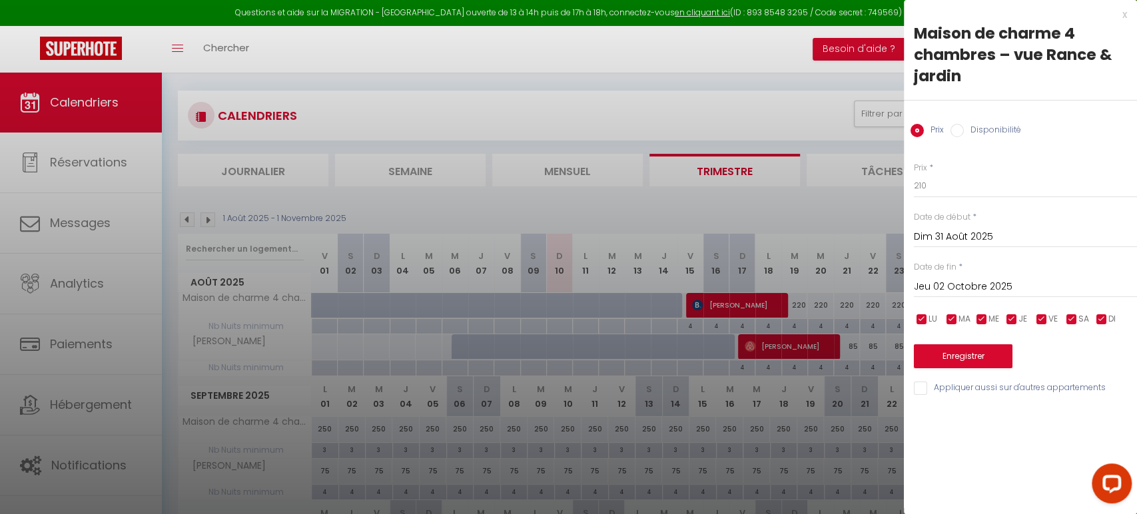
scroll to position [0, 0]
click at [947, 282] on input "Jeu 02 Octobre 2025" at bounding box center [1025, 286] width 223 height 17
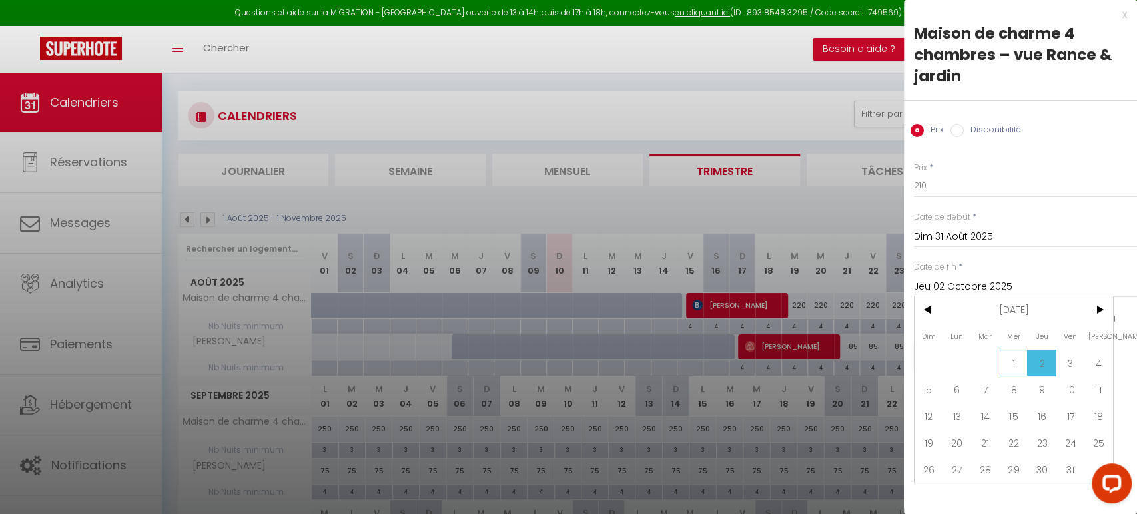
click at [1009, 356] on span "1" at bounding box center [1014, 363] width 29 height 27
type input "Mer 01 Octobre 2025"
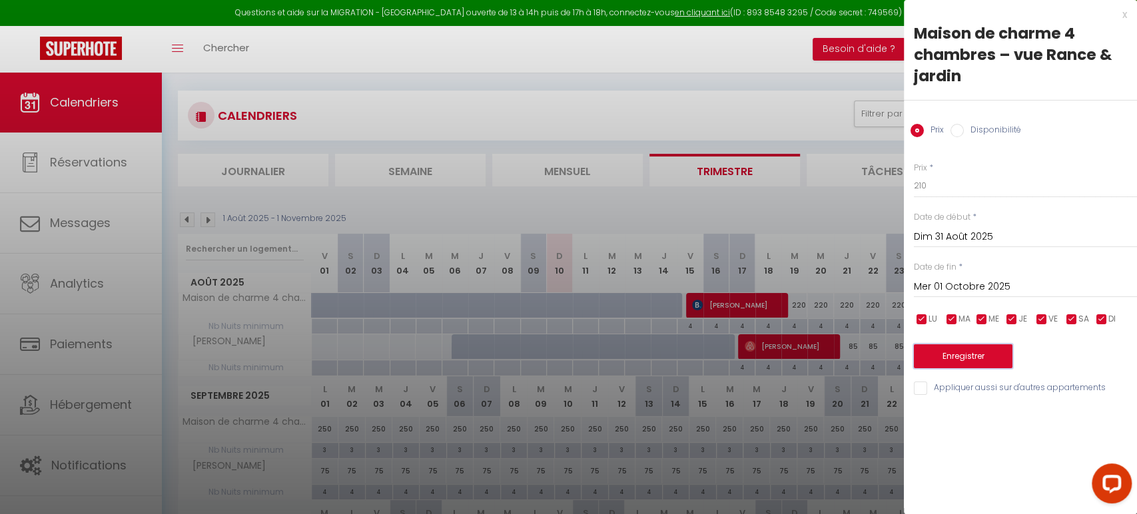
click at [970, 356] on button "Enregistrer" at bounding box center [963, 356] width 99 height 24
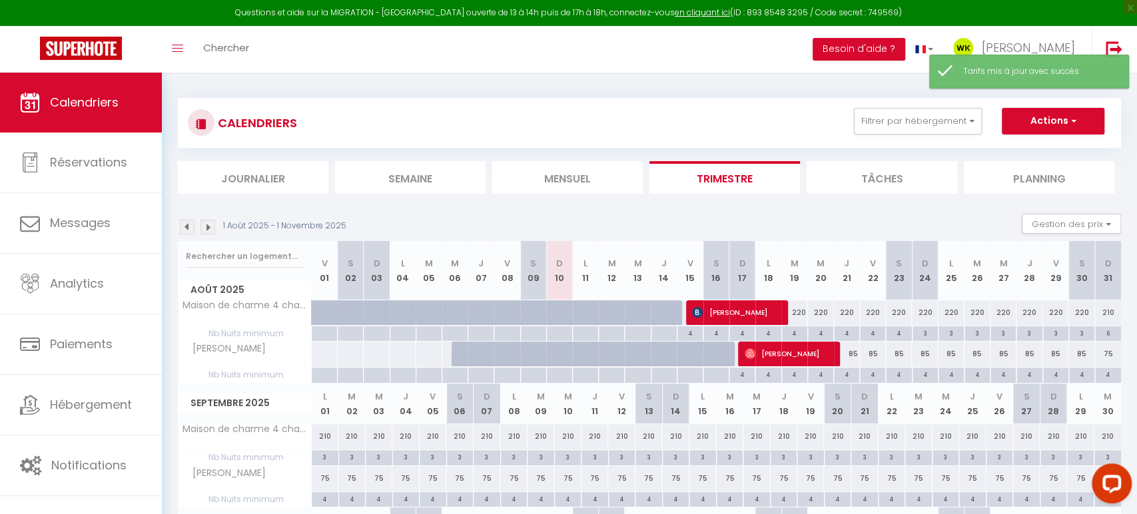
scroll to position [3, 0]
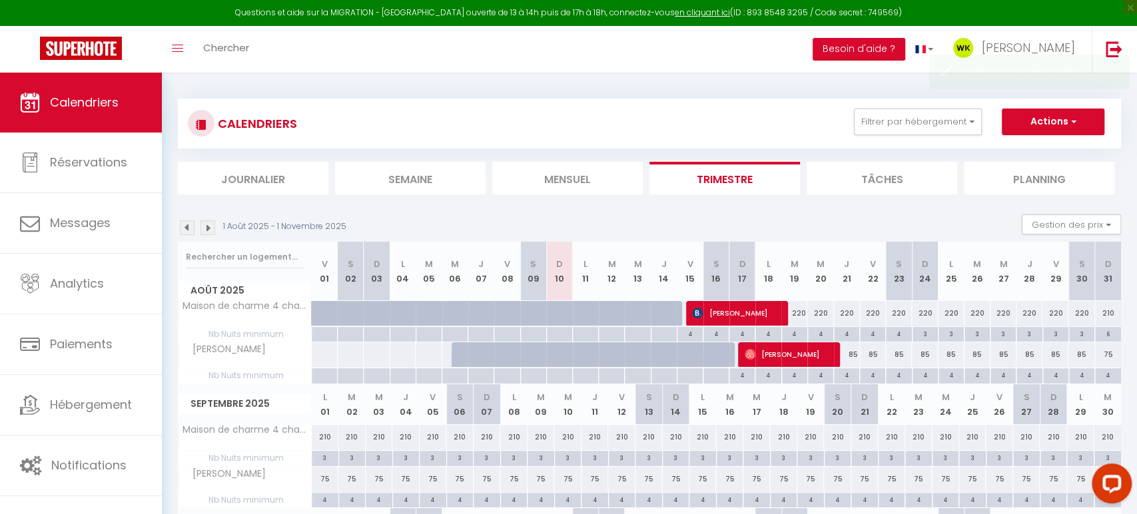
click at [848, 360] on div "85" at bounding box center [847, 354] width 26 height 25
type input "85"
type input "Jeu 21 Août 2025"
type input "Ven 22 Août 2025"
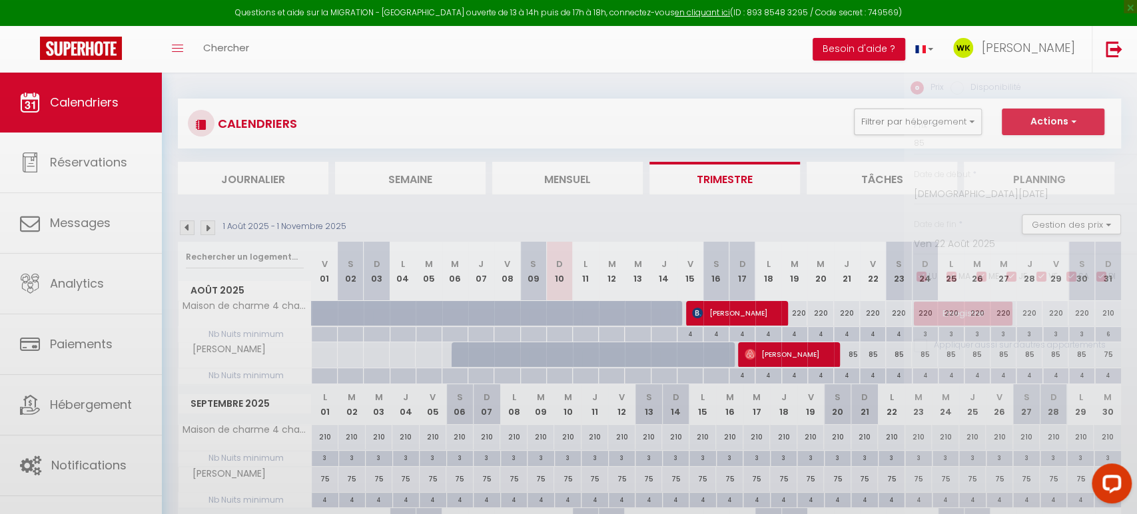
scroll to position [1, 0]
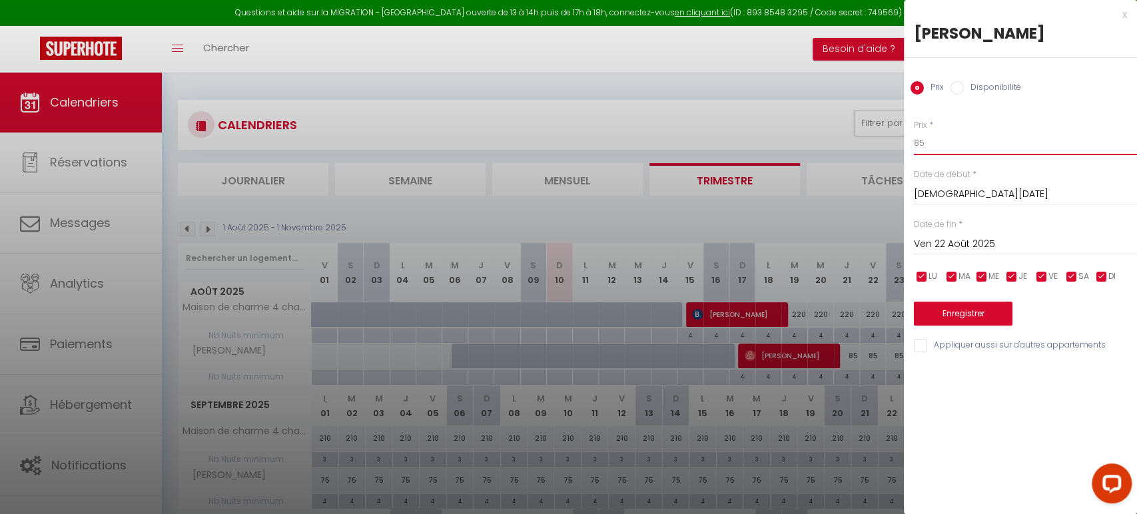
click at [945, 138] on input "85" at bounding box center [1025, 143] width 223 height 24
type input "8"
type input "7"
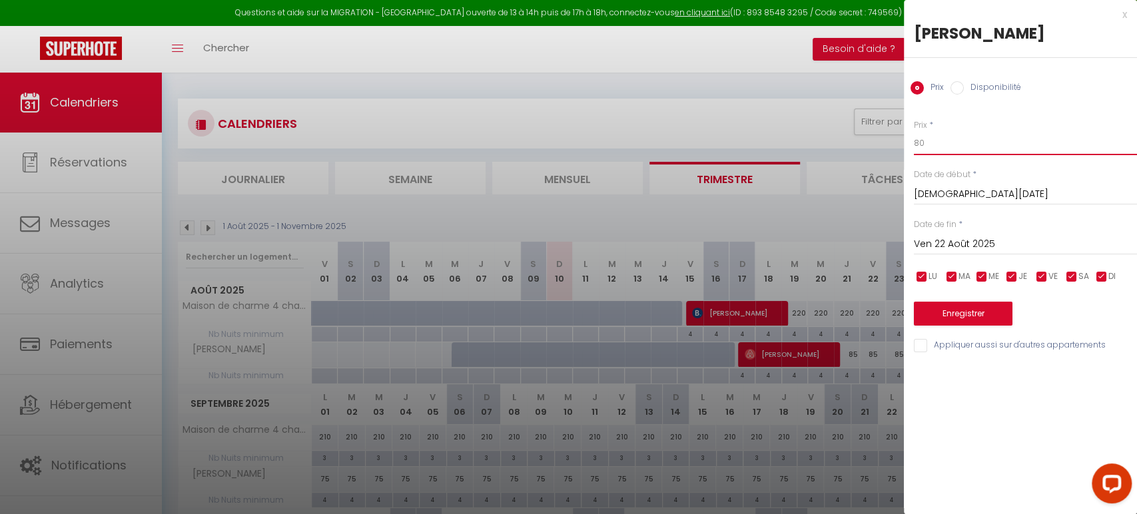
type input "80"
click at [953, 241] on input "Ven 22 Août 2025" at bounding box center [1025, 244] width 223 height 17
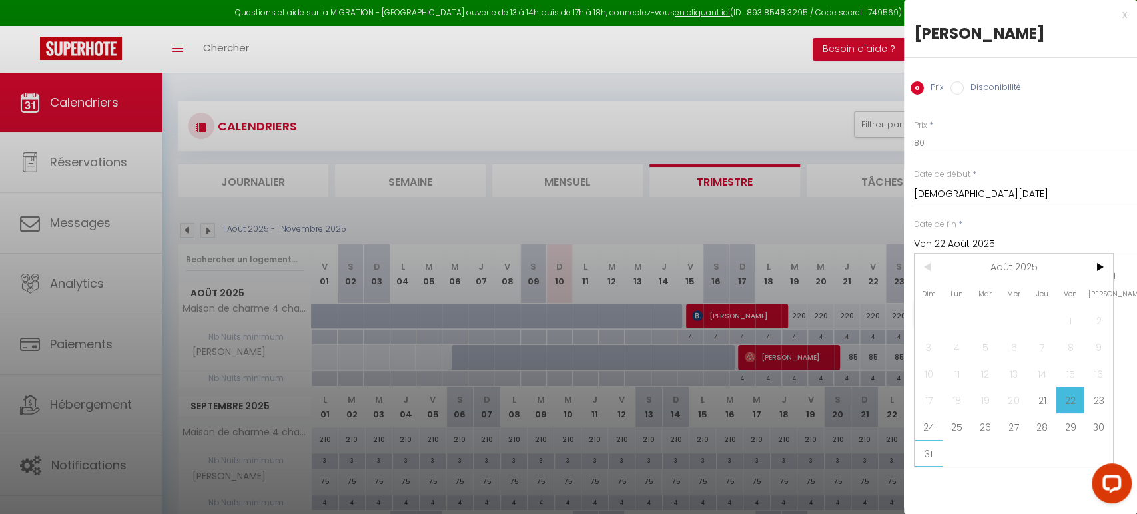
scroll to position [0, 0]
click at [927, 447] on span "31" at bounding box center [929, 453] width 29 height 27
type input "Dim 31 Août 2025"
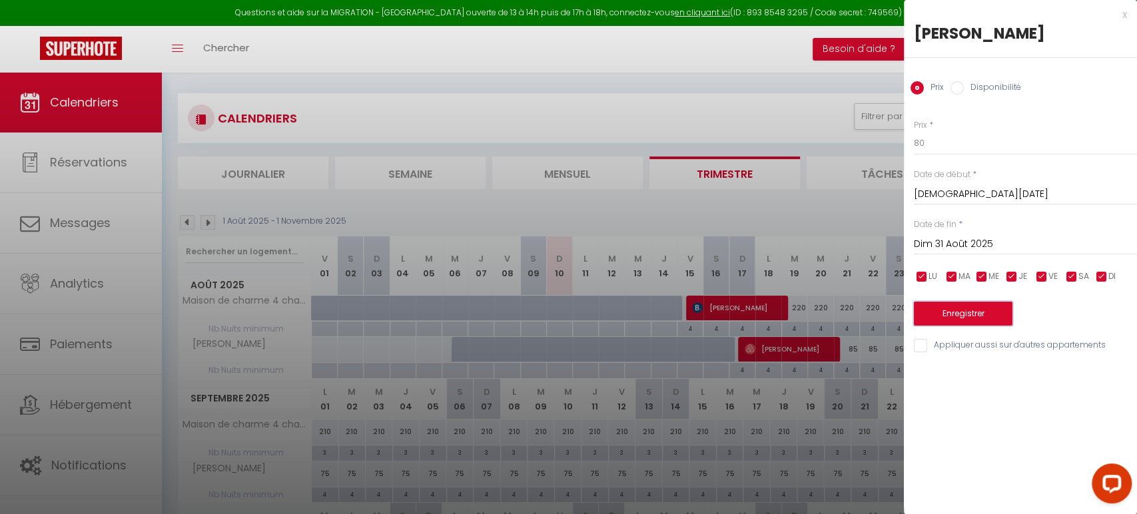
click at [941, 320] on button "Enregistrer" at bounding box center [963, 314] width 99 height 24
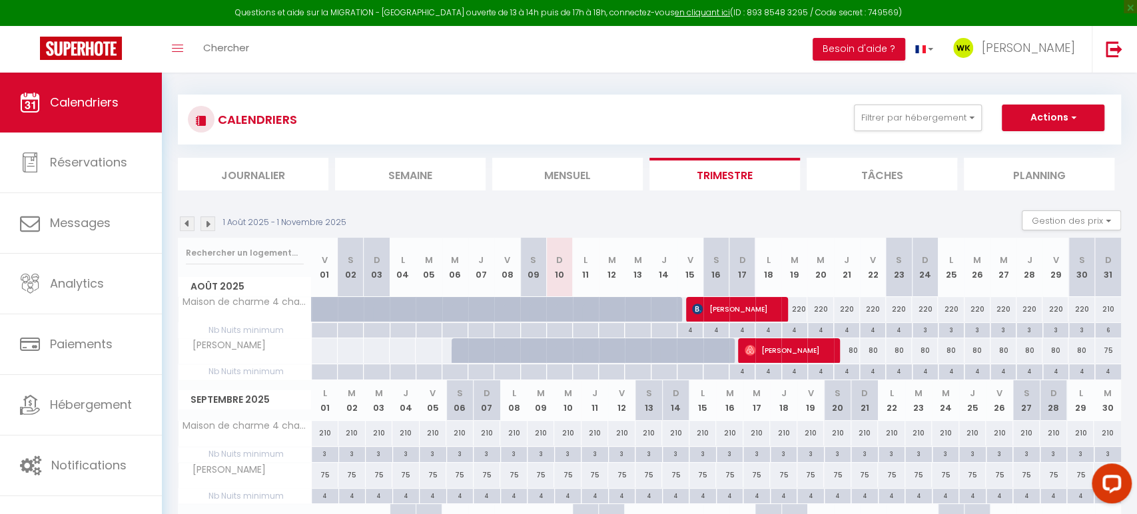
scroll to position [6, 0]
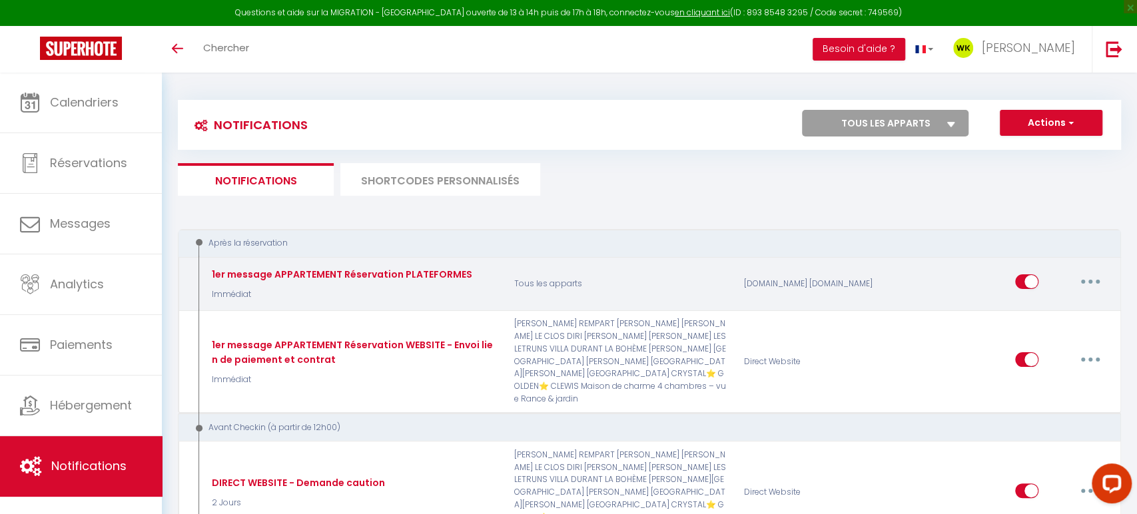
scroll to position [2, 0]
click at [1086, 275] on button "button" at bounding box center [1090, 280] width 37 height 21
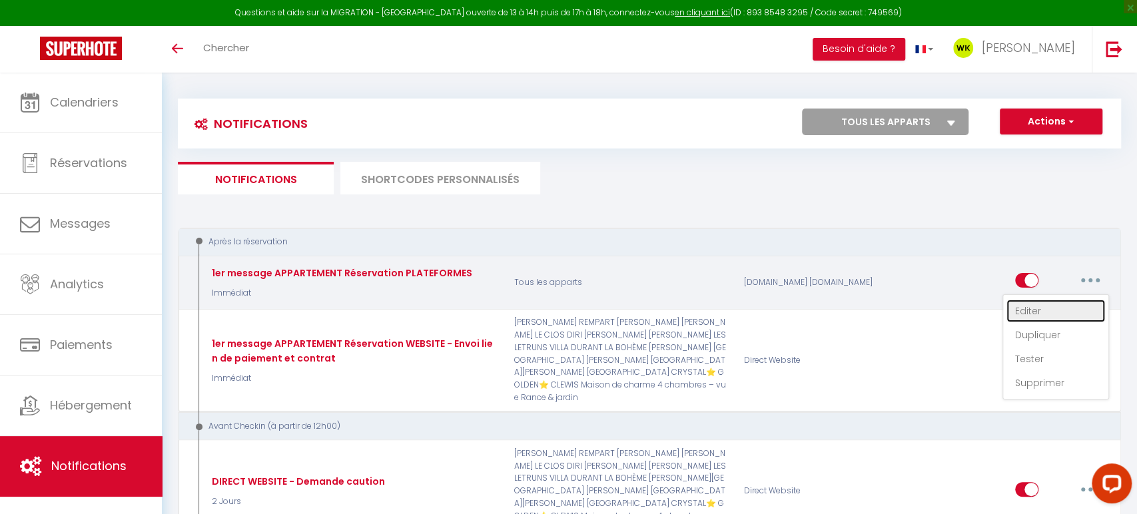
click at [1046, 312] on link "Editer" at bounding box center [1055, 311] width 99 height 23
type input "1er message APPARTEMENT Réservation PLATEFORMES"
select select "Immédiat"
select select
checkbox input "true"
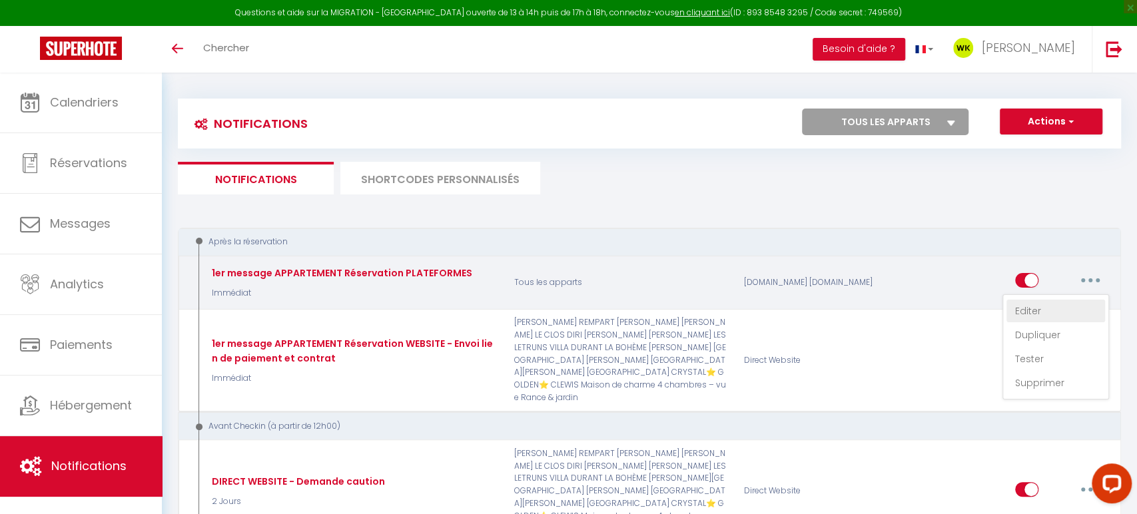
checkbox input "false"
radio input "true"
type input "Merci de votre réservation à [RENTAL:NAME][INFO-LINGE]"
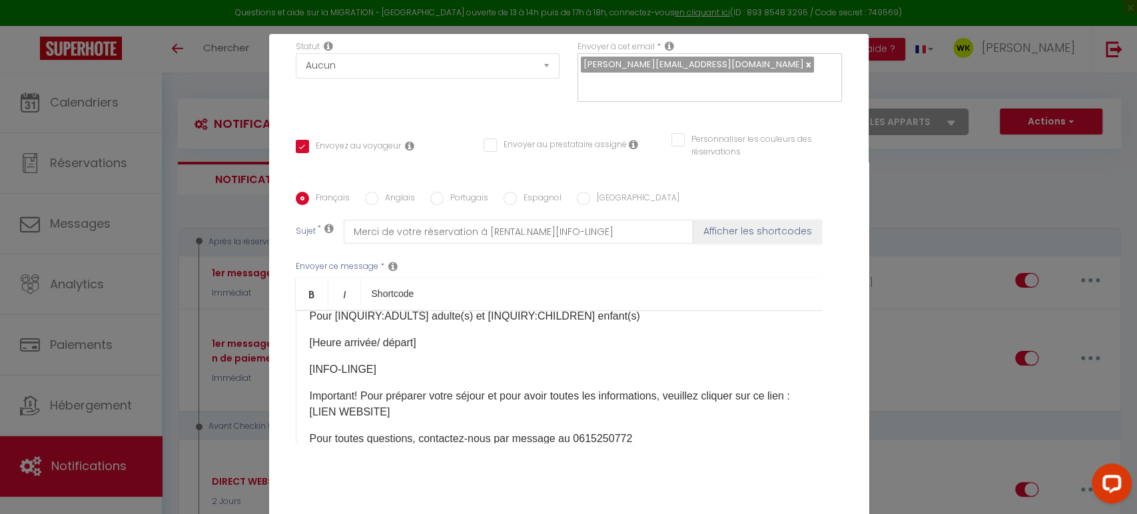
scroll to position [178, 0]
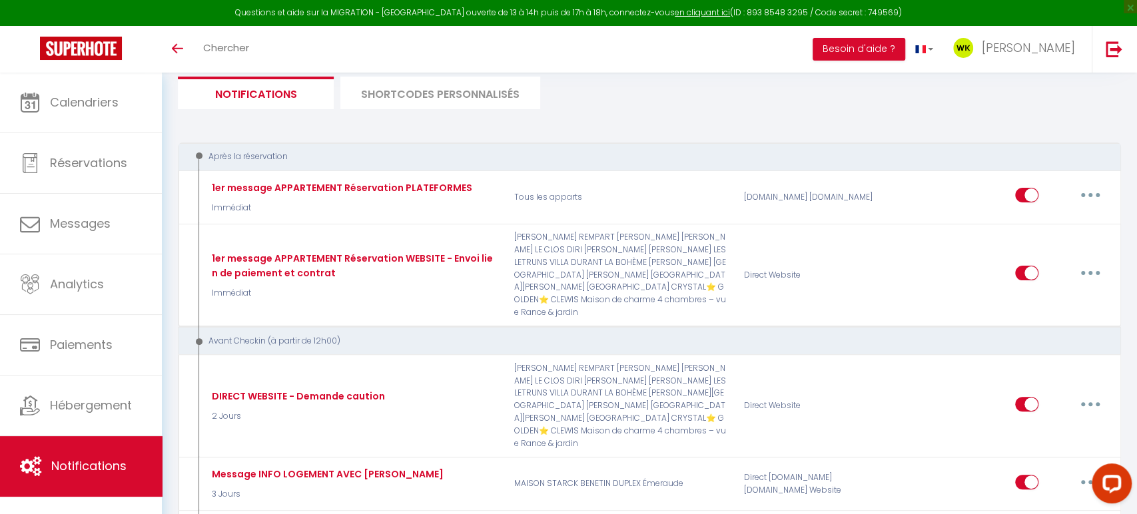
click at [464, 93] on li "SHORTCODES PERSONNALISÉS" at bounding box center [440, 93] width 200 height 33
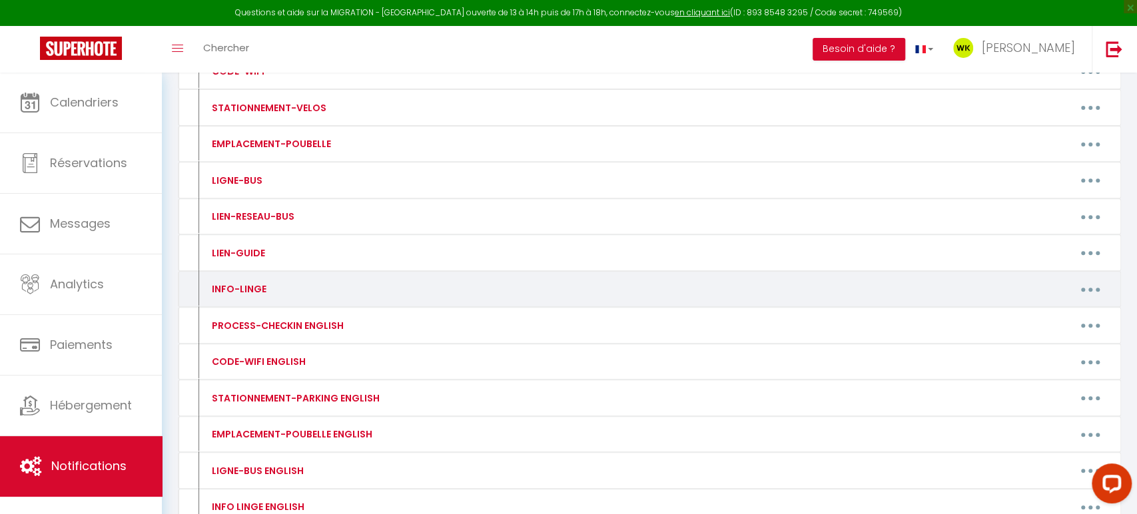
scroll to position [266, 0]
click at [1084, 285] on button "button" at bounding box center [1090, 288] width 37 height 21
click at [1039, 317] on link "Editer" at bounding box center [1055, 319] width 99 height 23
type input "INFO-LINGE"
type textarea "Informations concernant le linge, draps et serviettes + info cafetières"
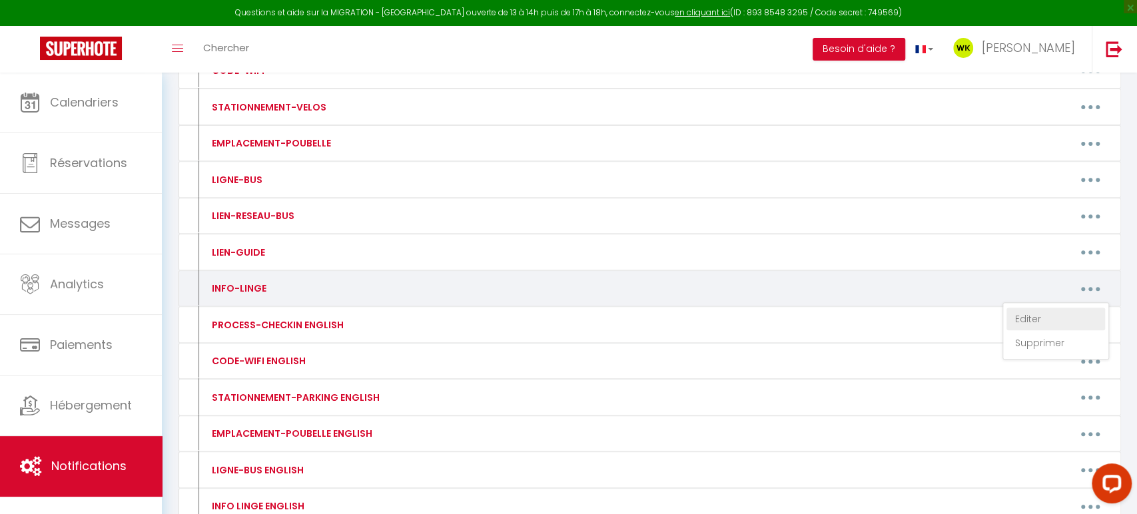
type textarea "Le linge (draps et serviettes) n'est pas fourni pour votre séjour, il est en su…"
type textarea "Le linge (draps et serviettes) n'est pas fourni pour votre séjour,il est en sup…"
type textarea "Le linge (draps et les serviettes) n'est pas fourni pour votre séjour. il est e…"
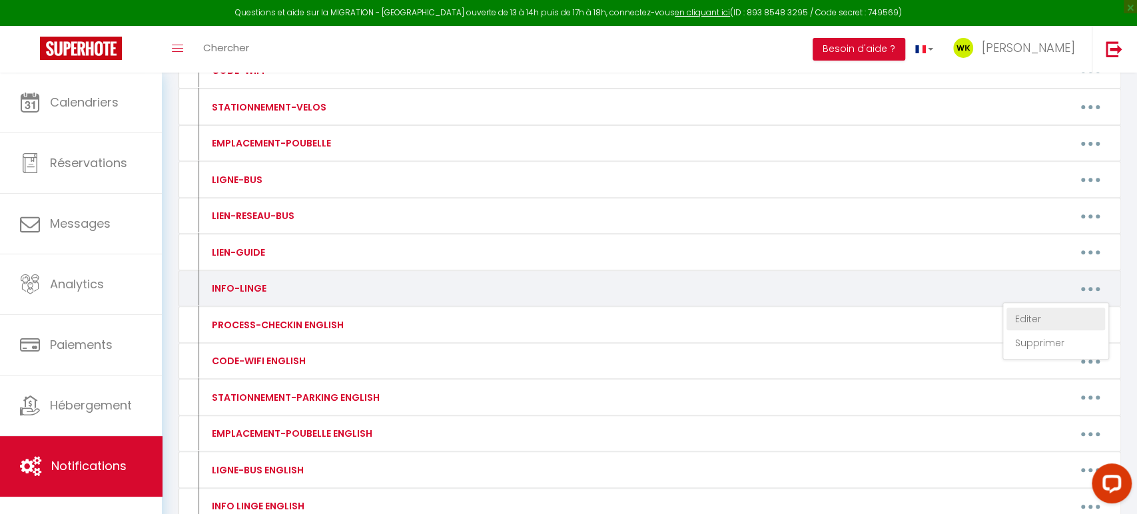
type textarea "Le linge (draps et les serviettes) n'est pas fourni pour votre séjour. il est e…"
type textarea "Le linge (draps et les serviettes) n'est pas fourni pour votre séjour, il est e…"
type textarea "Le linge (draps et les serviettes) n'est pas fourni pour votre séjour,il est en…"
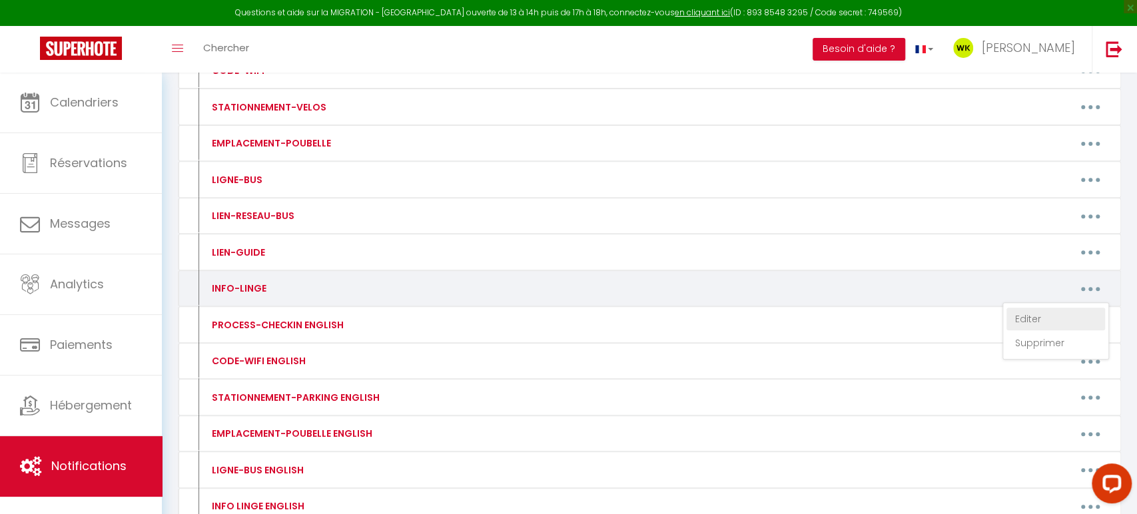
type textarea "Le linge (draps et les serviettes) n'est pas fourni pour votre séjour, il est e…"
type textarea "Le linge (draps et serviettes) n'est pas fourni pour votre séjour. il est en su…"
type textarea "Le linge (draps et les serviettes) n'est pas fourni pour votre séjour, il est e…"
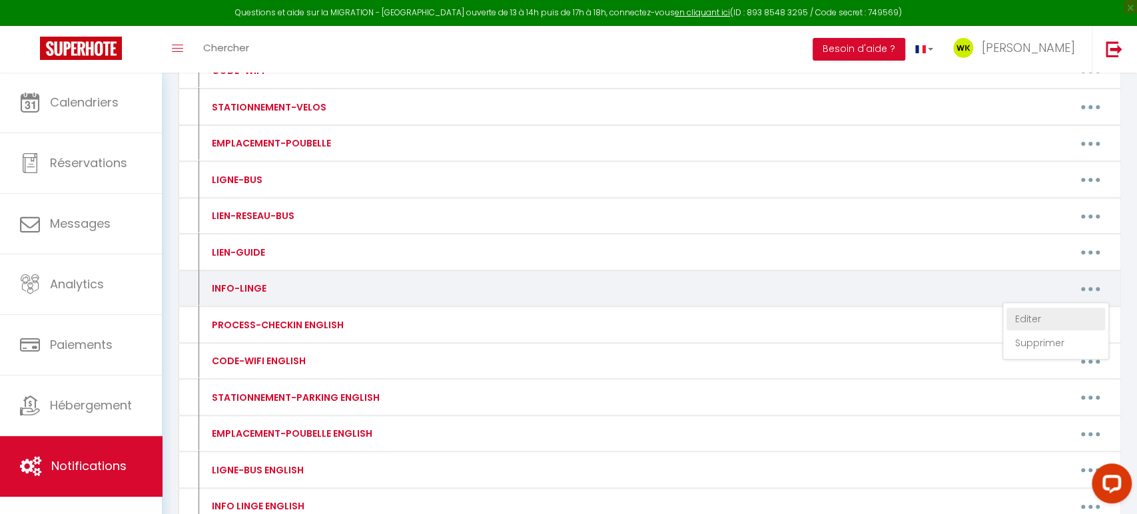
type textarea "Le linge (draps et les serviettes) n'est pas fourni pour votre séjour. Il est e…"
type textarea "Le linge (draps et les serviettes) n'est pas fourni pour votre séjour. il est e…"
type textarea "Le linge (draps et les serviettes) est entièrement fourni pour votre séjour."
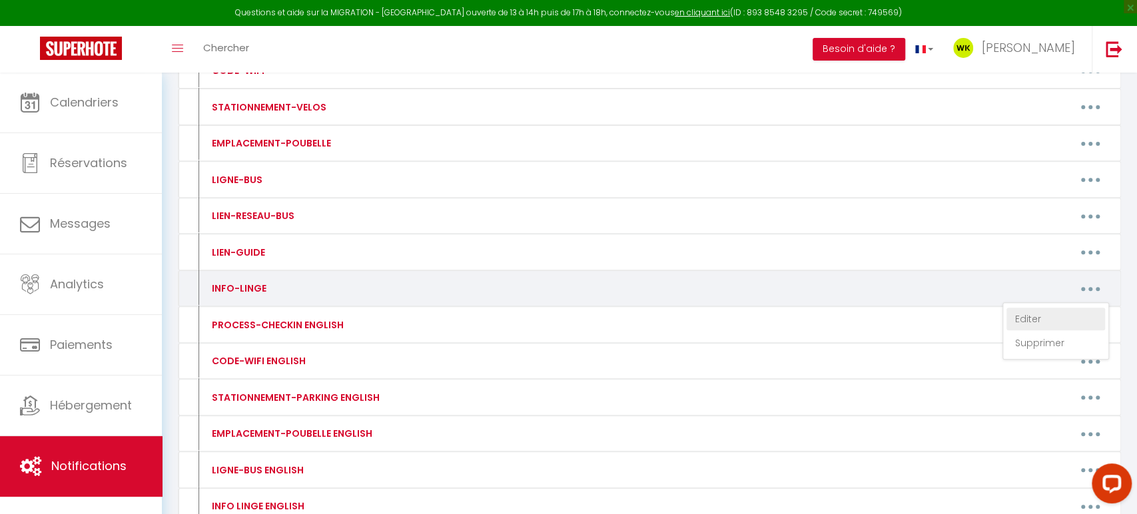
type textarea "Le linge (draps et les serviettes) n'est pas fourni pour votre séjour. il est e…"
type textarea "Le linge (draps et les serviettes) n'est pas fourni pour votre [DOMAIN_NAME] es…"
type textarea "Le linge (draps et les serviettes) n'est pas fourni pour votre séjour. il est e…"
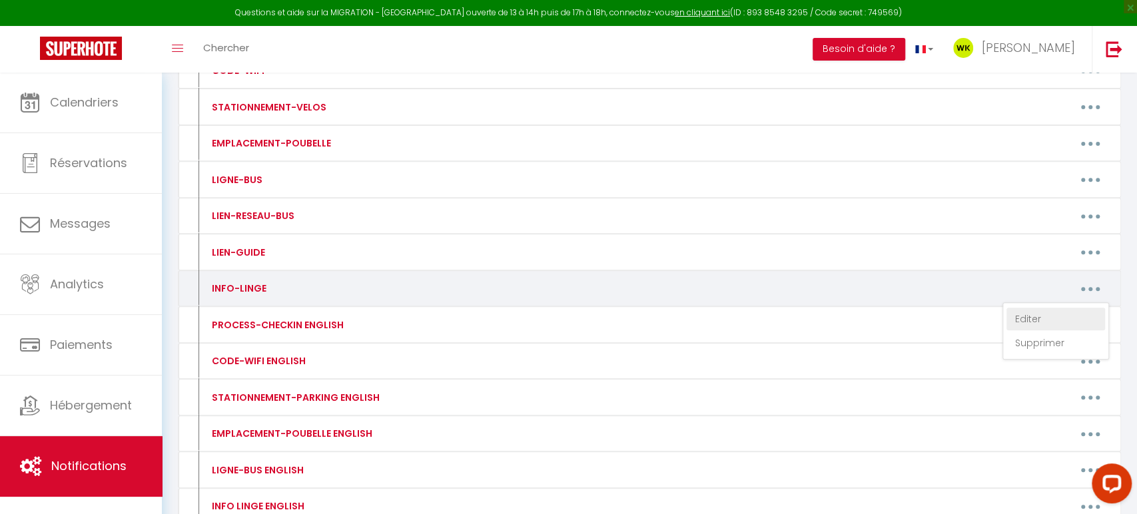
type textarea "Le linge (draps et serviettes) n'est pas fourni pour votre séjour. il est en su…"
type textarea "Les draps et les serviettes sont entièrement fournis pour votre séjour."
type textarea "Le linge (draps et les serviettes) n'est pas fourni pour votre séjour. il est e…"
type textarea "Les draps et les serviettes sont entièrement fournis pour votre séjour."
type textarea "Le linge (draps et les serviettes) n'est pas fourni pour votre séjour. il est e…"
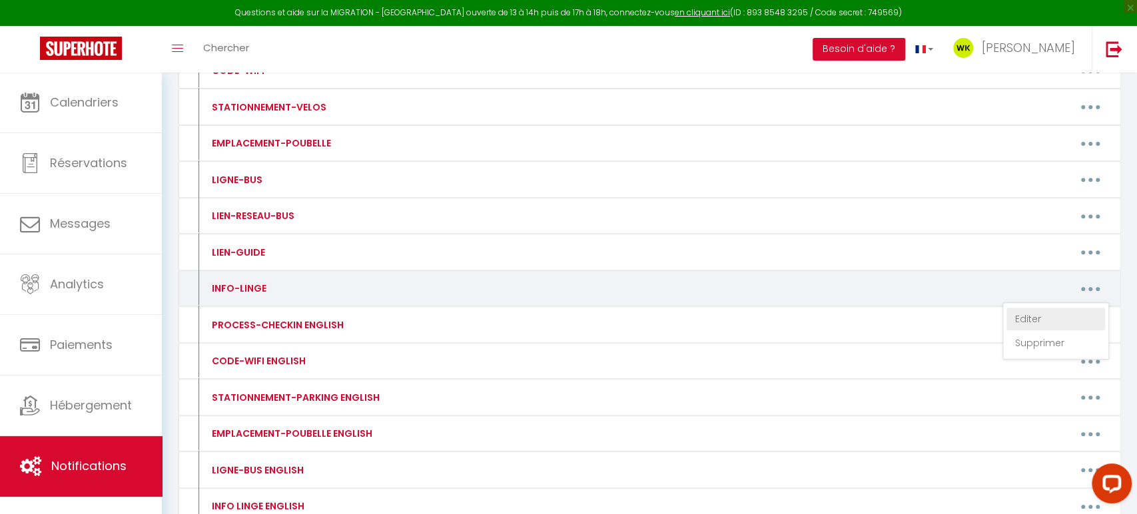
type textarea "Le linge (draps et les serviettes) n'est pas fourni pour votre séjour. il est e…"
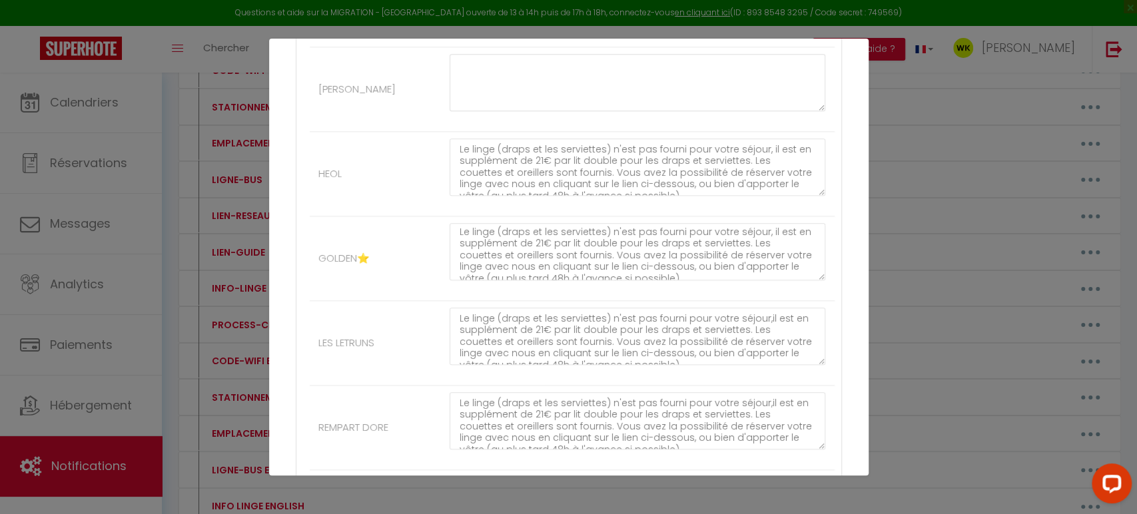
scroll to position [0, 0]
drag, startPoint x: 763, startPoint y: 238, endPoint x: 772, endPoint y: 277, distance: 39.6
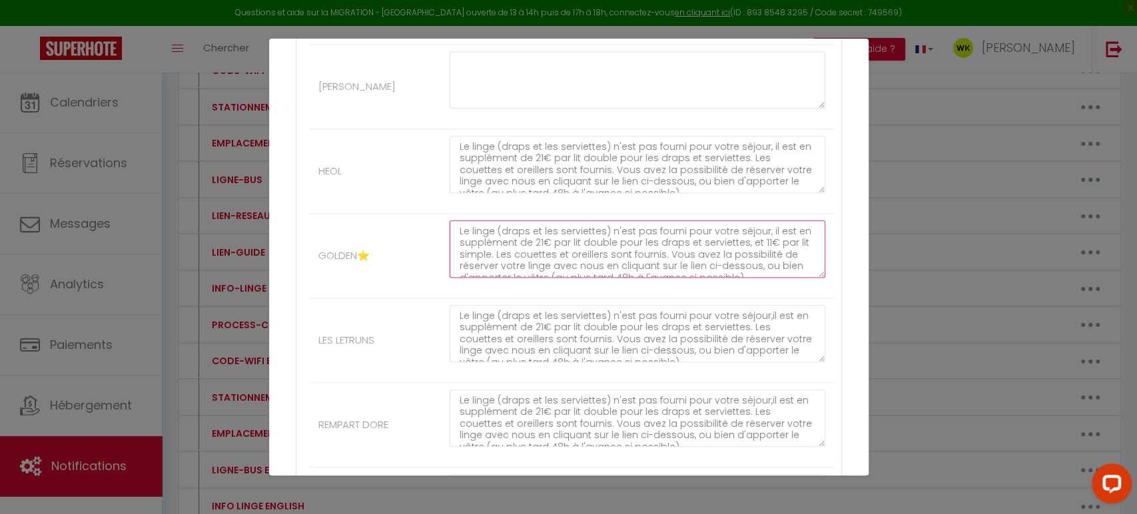
scroll to position [825, 0]
drag, startPoint x: 489, startPoint y: 253, endPoint x: 742, endPoint y: 240, distance: 253.4
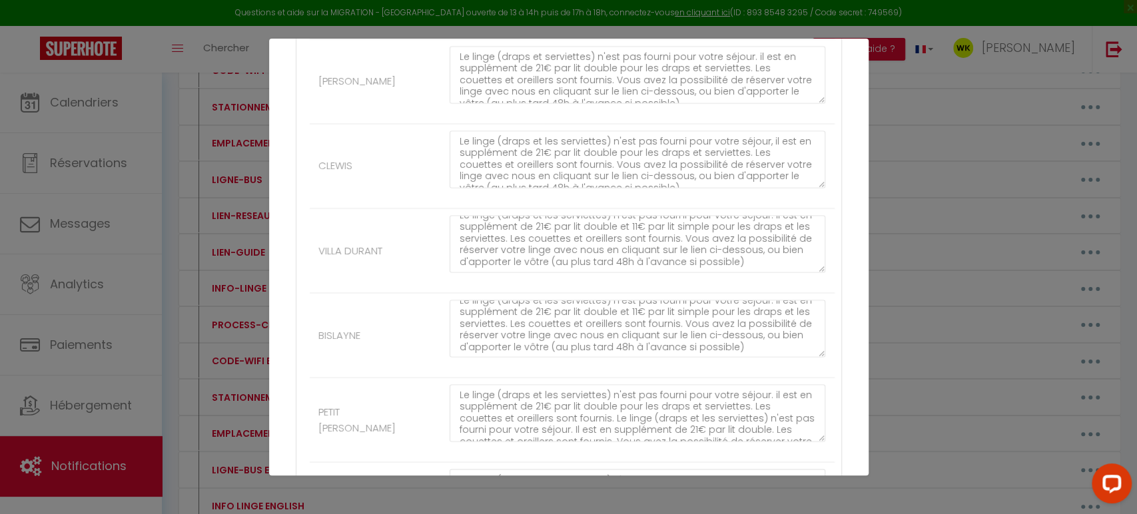
scroll to position [1, 0]
type textarea "Le linge (draps et les serviettes) n'est pas fourni pour votre séjour, il est e…"
drag, startPoint x: 706, startPoint y: 424, endPoint x: 512, endPoint y: 398, distance: 195.6
click at [512, 398] on textarea "Le linge (draps et les serviettes) n'est pas fourni pour votre séjour. il est e…" at bounding box center [638, 412] width 376 height 57
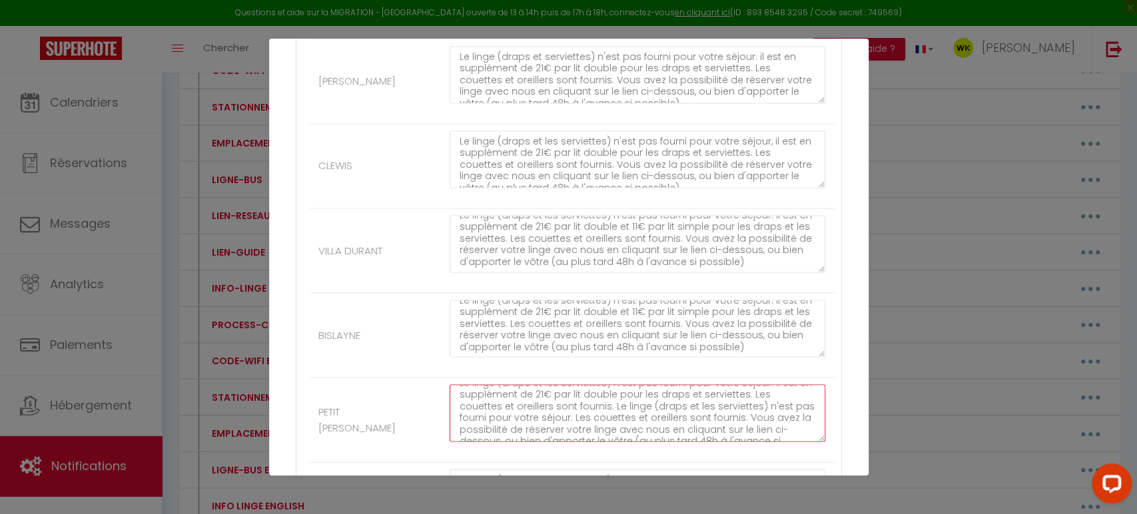
scroll to position [0, 0]
drag, startPoint x: 739, startPoint y: 404, endPoint x: 733, endPoint y: 418, distance: 15.5
click at [739, 404] on textarea "Le linge (draps et les serviettes) n'est pas fourni pour votre séjour. il est e…" at bounding box center [638, 413] width 376 height 57
paste textarea "et 11€ par lit simple"
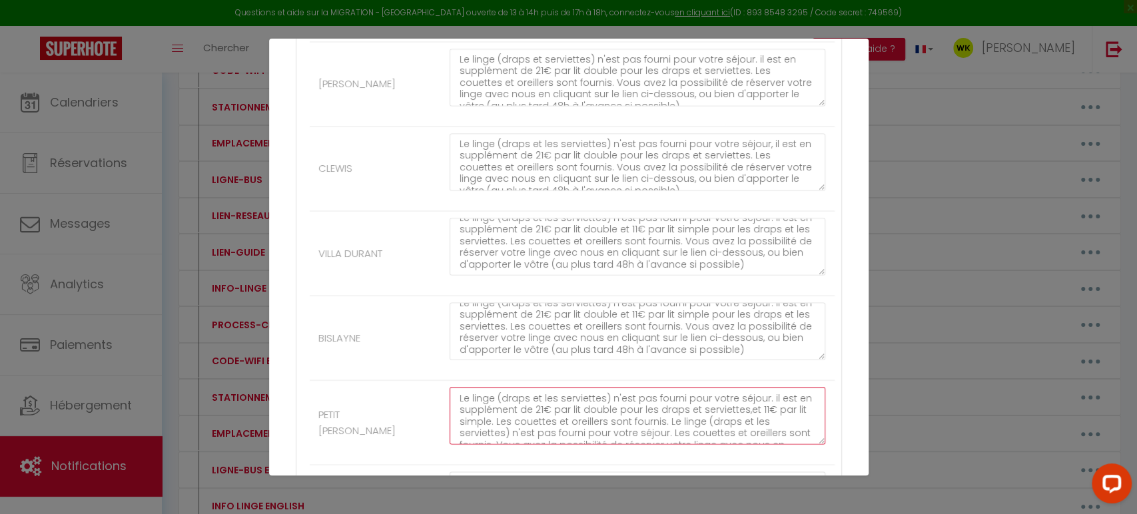
scroll to position [0, 0]
click at [741, 406] on textarea "Le linge (draps et les serviettes) n'est pas fourni pour votre séjour. il est e…" at bounding box center [638, 415] width 376 height 57
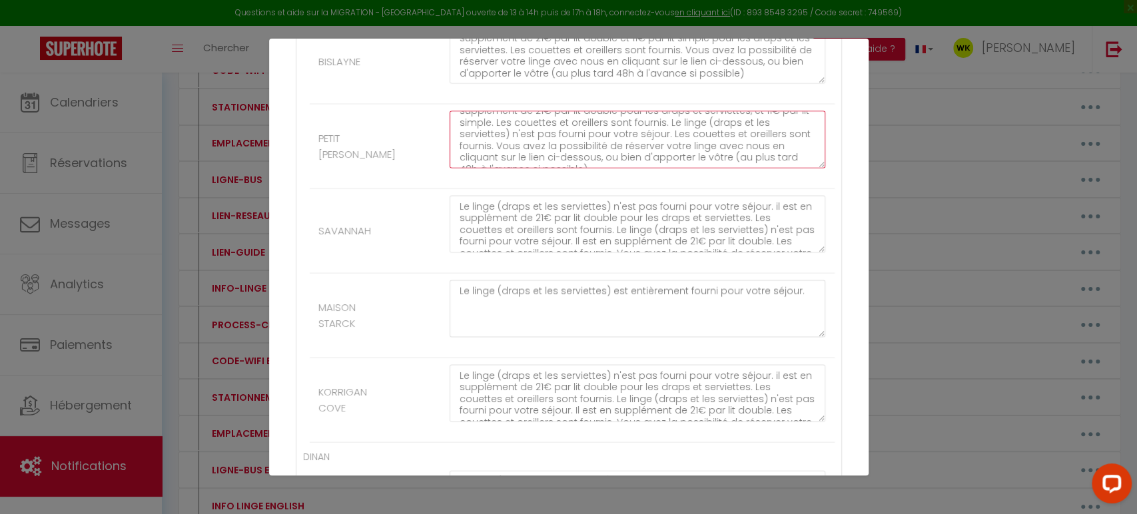
scroll to position [1779, 0]
type textarea "Le linge (draps et les serviettes) n'est pas fourni pour votre séjour. il est e…"
click at [737, 216] on textarea "Le linge (draps et les serviettes) n'est pas fourni pour votre séjour. il est e…" at bounding box center [638, 225] width 376 height 57
paste textarea "et 11€ par lit simple"
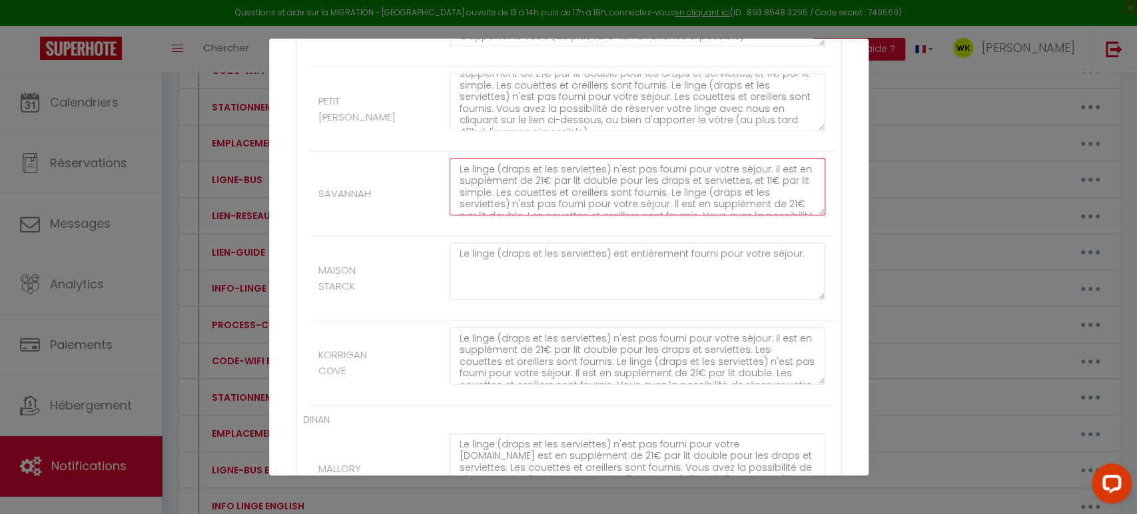
scroll to position [1817, 0]
type textarea "Le linge (draps et les serviettes) n'est pas fourni pour votre séjour. il est e…"
click at [738, 344] on textarea "Le linge (draps et les serviettes) n'est pas fourni pour votre séjour. il est e…" at bounding box center [638, 356] width 376 height 57
paste textarea "et 11€ par lit simple"
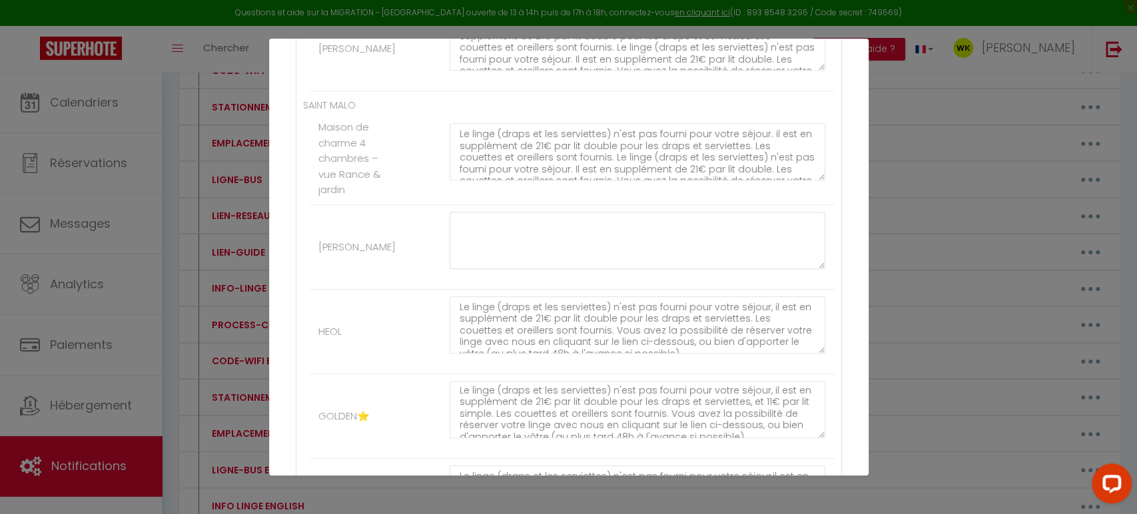
scroll to position [647, 0]
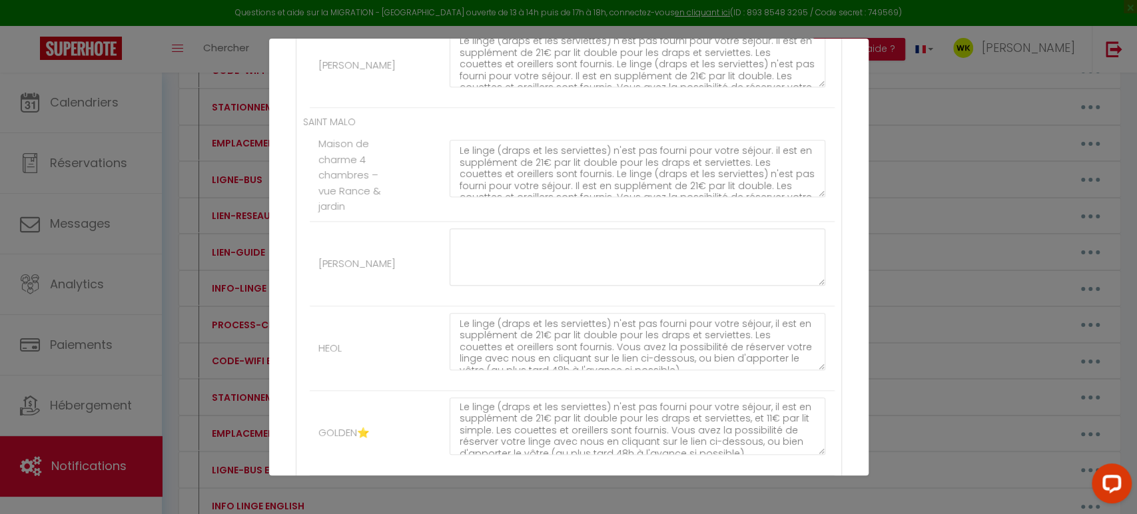
type textarea "Le linge (draps et les serviettes) n'est pas fourni pour votre séjour. il est e…"
paste textarea "et 11€ par lit simple"
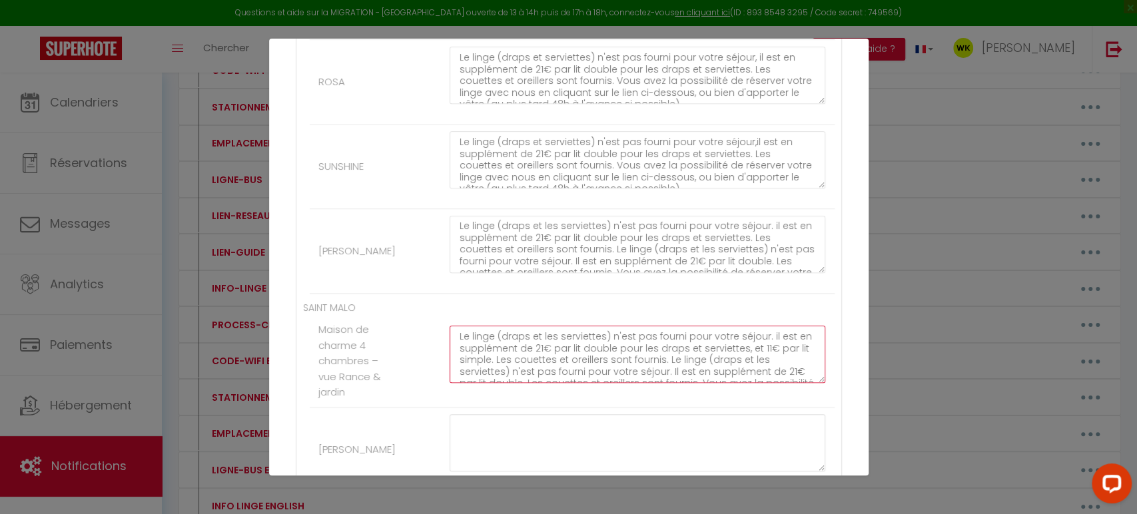
scroll to position [1, 0]
type textarea "Le linge (draps et les serviettes) n'est pas fourni pour votre séjour. il est e…"
click at [738, 235] on textarea "Le linge (draps et les serviettes) n'est pas fourni pour votre séjour. il est e…" at bounding box center [638, 244] width 376 height 57
paste textarea "et 11€ par lit simple"
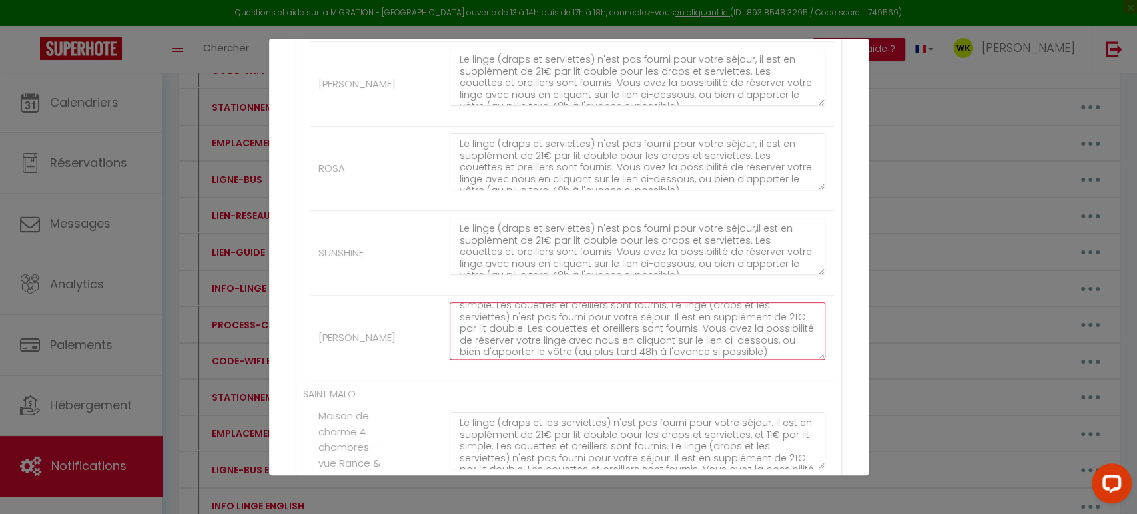
scroll to position [35, 0]
drag, startPoint x: 459, startPoint y: 304, endPoint x: 687, endPoint y: 349, distance: 232.1
click at [687, 349] on textarea "Le linge (draps et les serviettes) n'est pas fourni pour votre séjour. il est e…" at bounding box center [638, 330] width 376 height 57
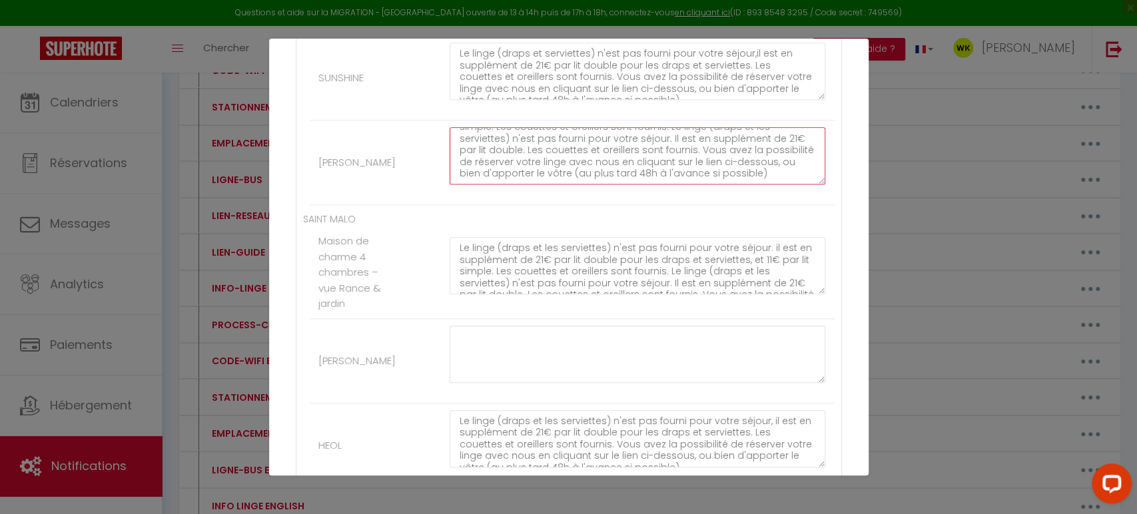
scroll to position [597, 0]
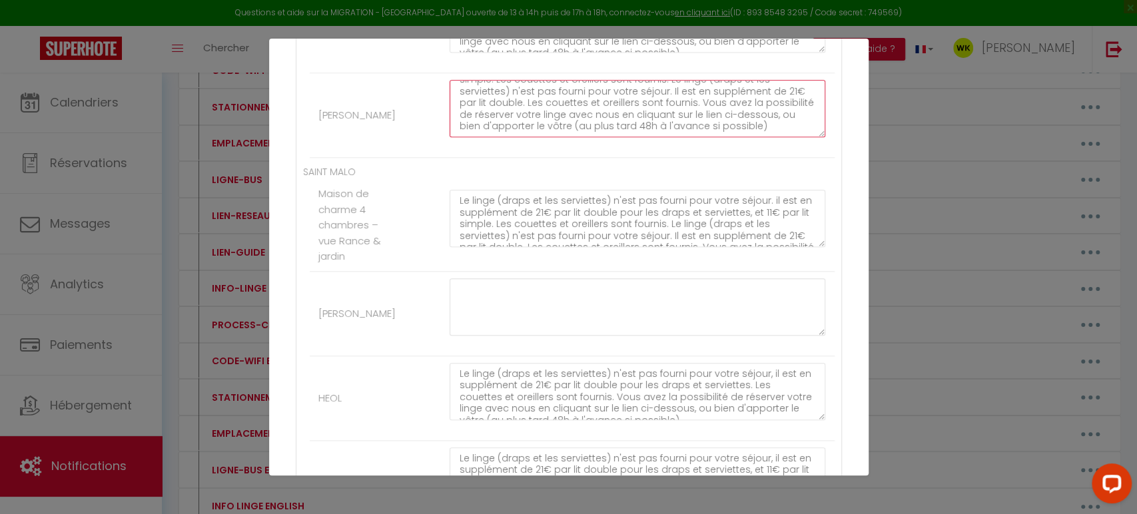
type textarea "Le linge (draps et les serviettes) n'est pas fourni pour votre séjour. il est e…"
paste textarea "Le linge (draps et les serviettes) n'est pas fourni pour votre séjour. il est e…"
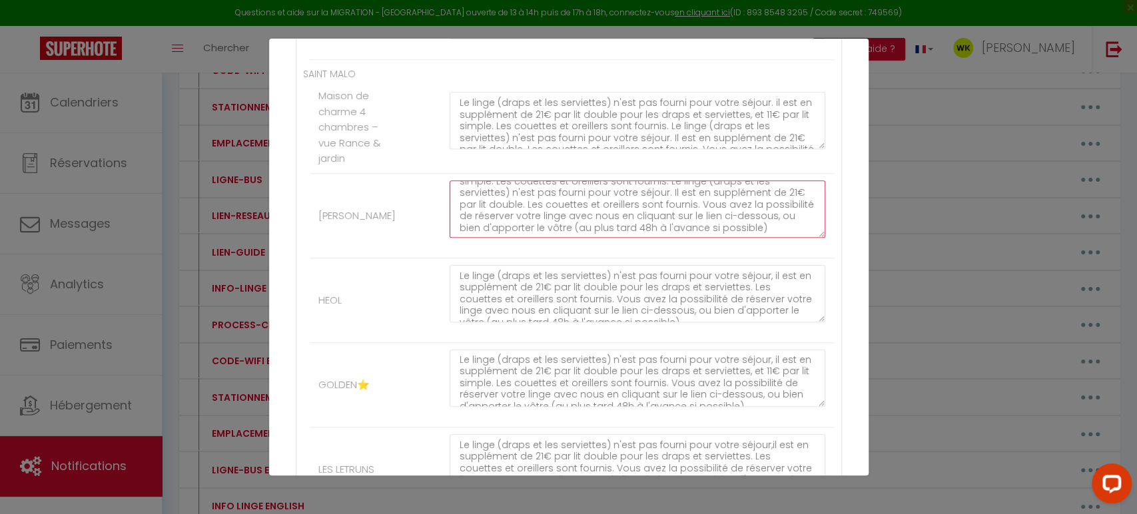
scroll to position [1, 0]
type textarea "Le linge (draps et les serviettes) n'est pas fourni pour votre séjour. il est e…"
drag, startPoint x: 743, startPoint y: 366, endPoint x: 490, endPoint y: 383, distance: 254.3
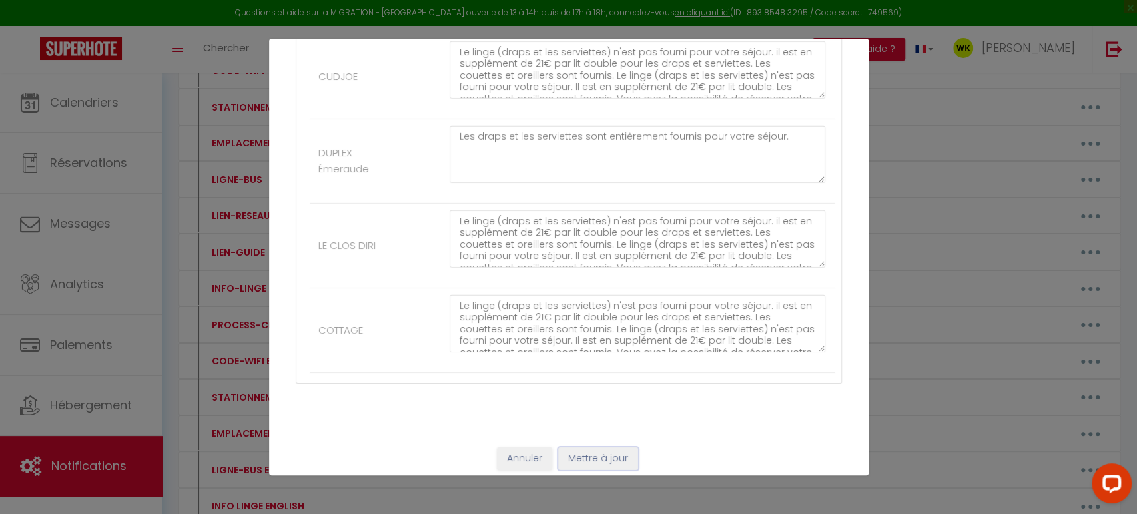
click at [592, 451] on button "Mettre à jour" at bounding box center [598, 459] width 80 height 23
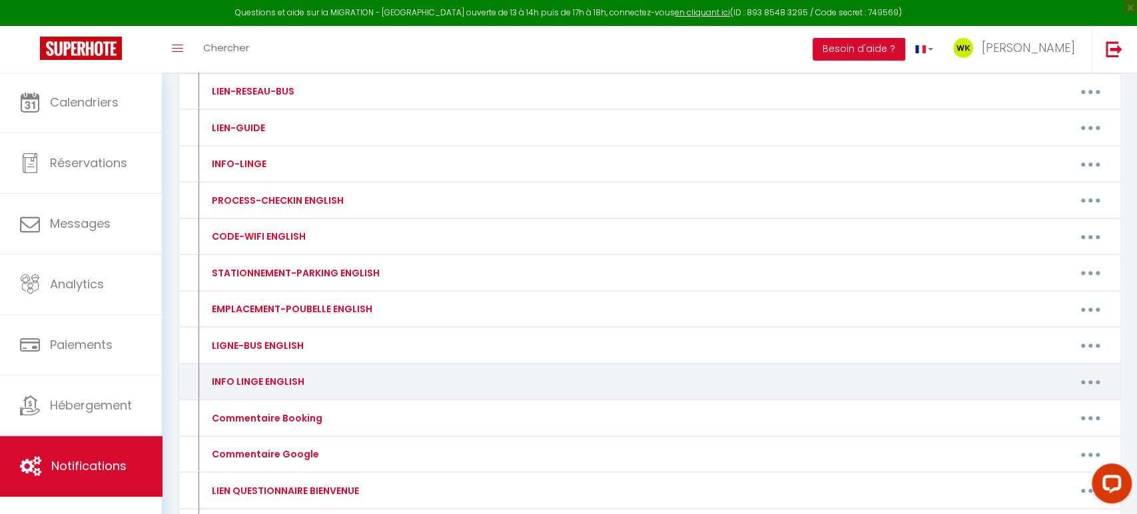
scroll to position [390, 0]
click at [1092, 377] on button "button" at bounding box center [1090, 382] width 37 height 21
click at [1016, 407] on link "Editer" at bounding box center [1055, 413] width 99 height 23
type input "INFO LINGE ENGLISH"
type textarea "Information on household linen, sheets and towels"
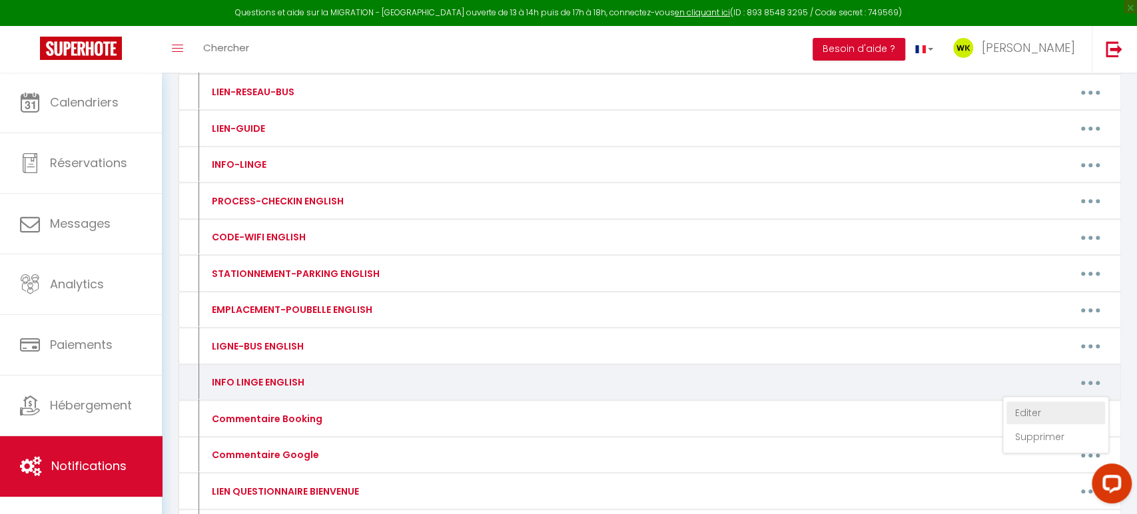
type textarea "Linen (sheets and towels) is not provided for your stay. There is an additional…"
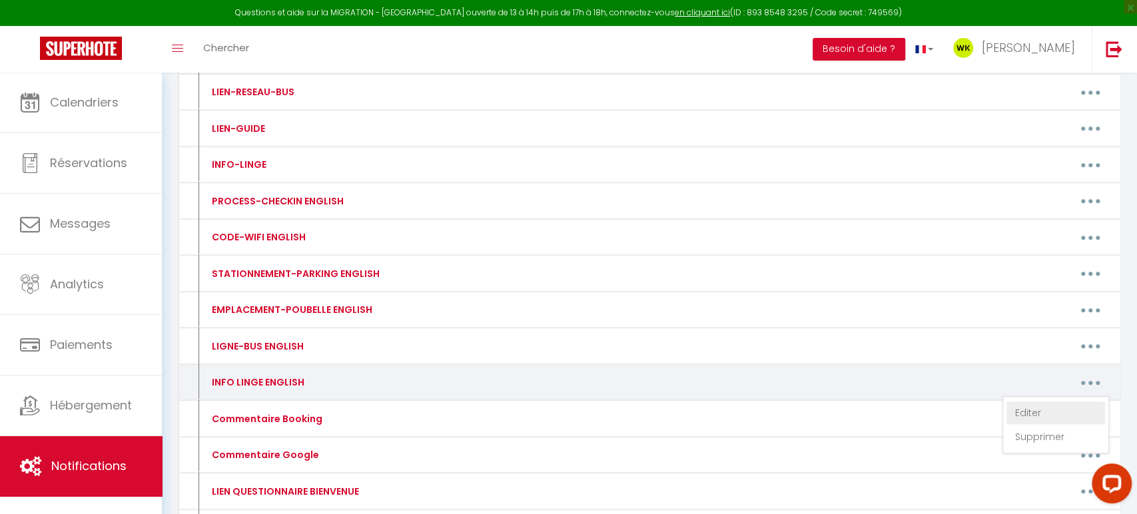
type textarea "Linen (sheets and towels) is not provided for your stay. There is an additional…"
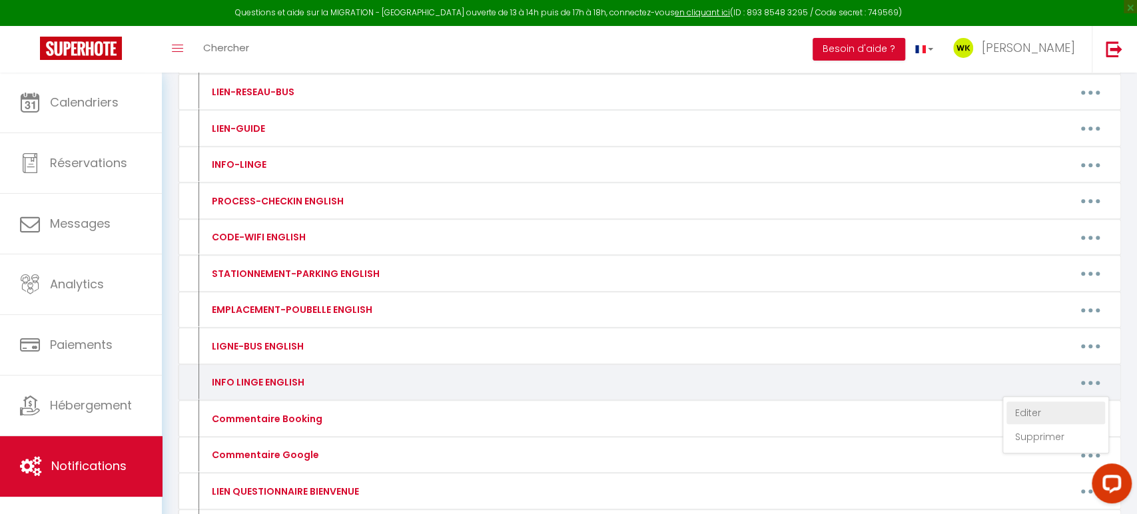
type textarea "Linen (sheets and towels) is not provided for your stay. There is an additional…"
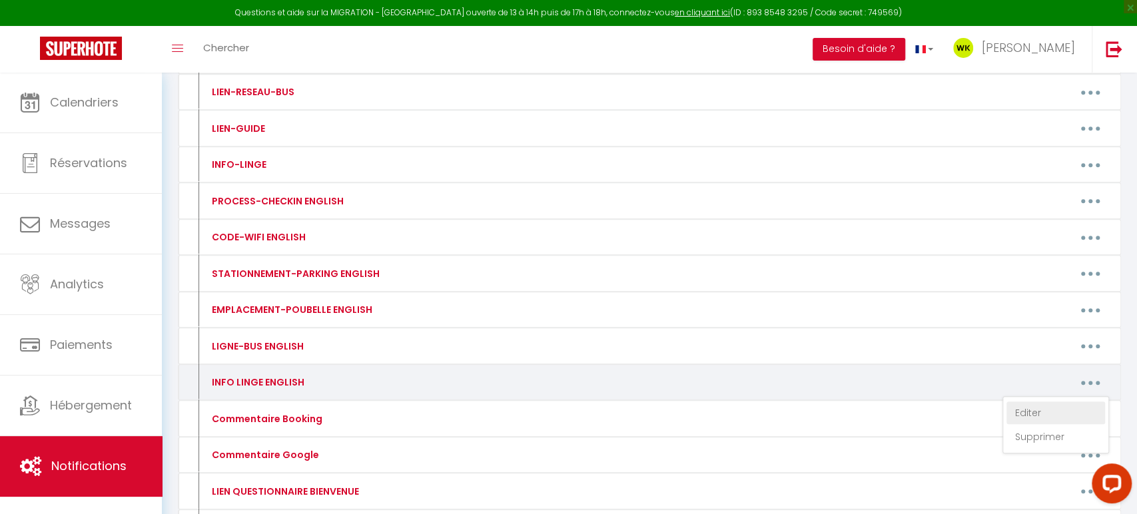
type textarea "Linen (sheets and towels) is not provided for your stay. There is an additional…"
type textarea "Linen (sheets and towels) is fully provided for your stay."
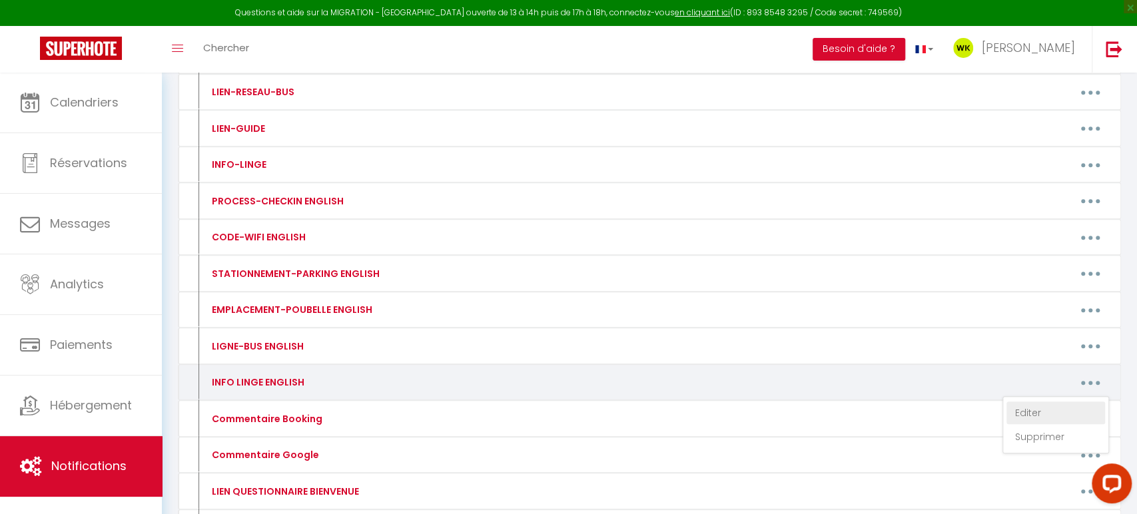
type textarea "Linen (sheets and towels) is not provided for your stay. There is an additional…"
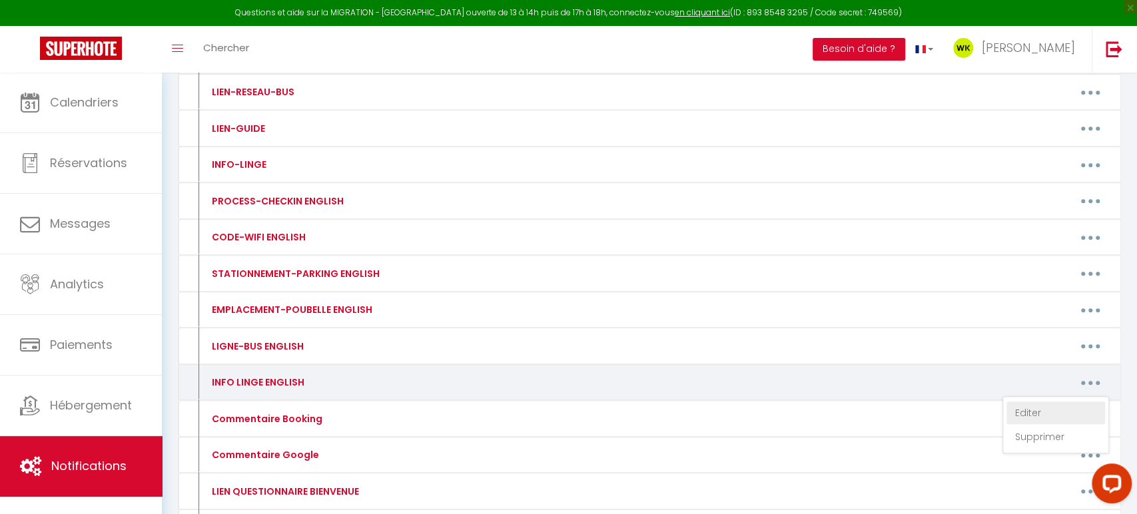
type textarea "Linen (sheets and towels) is not provided for your stay. There is an additional…"
type textarea "Linen (sheets and towels) is fully provided for your stay."
type textarea "Linen (sheets and towels) is not provided for your stay. There is an additional…"
type textarea "Linen (sheets and towels) is fully provided for your stay."
type textarea "Linen (sheets and towels) is not provided for your stay. There is an additional…"
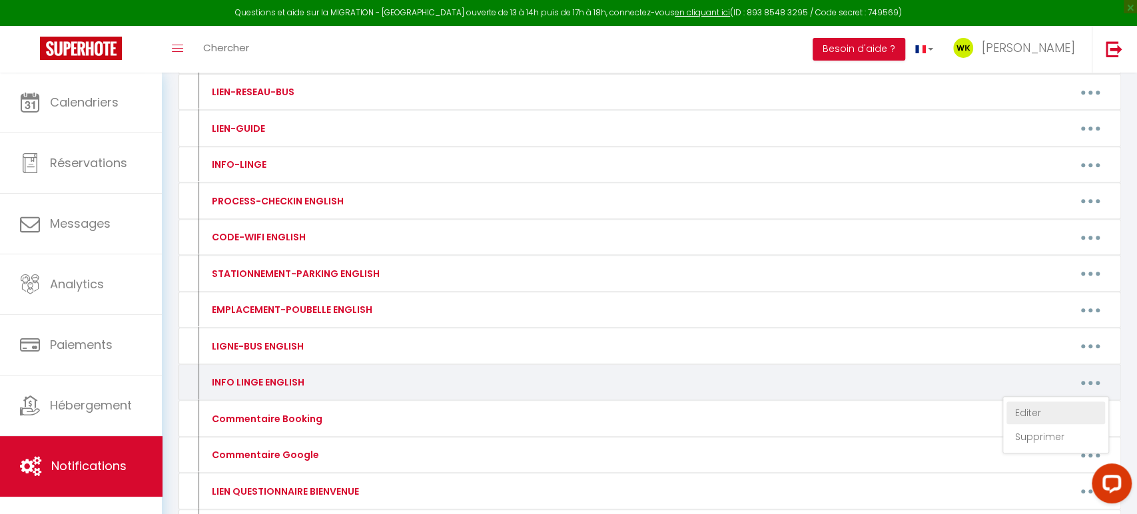
type textarea "Linen (sheets and towels) is not provided for your stay. There is an additional…"
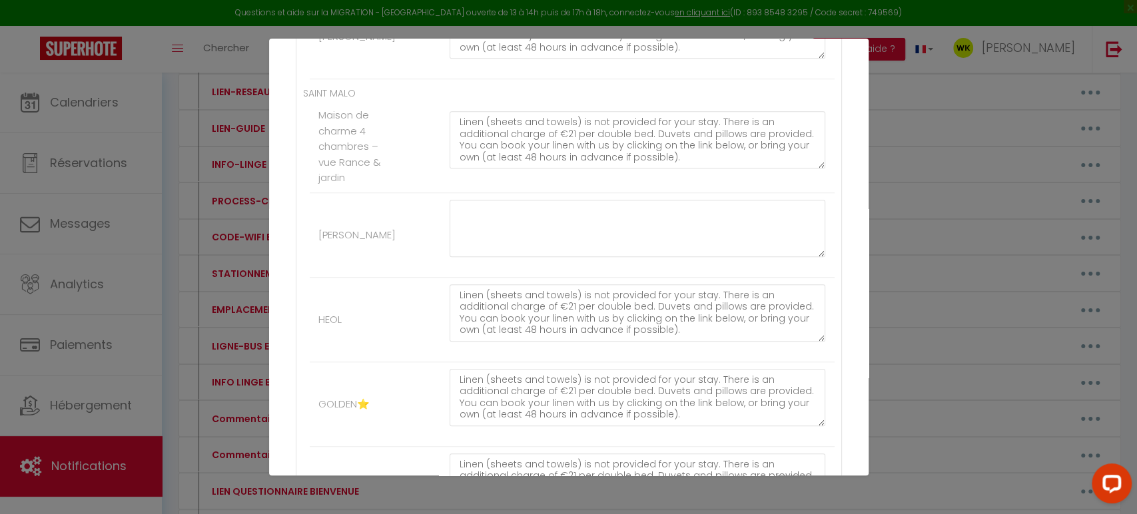
scroll to position [625, 0]
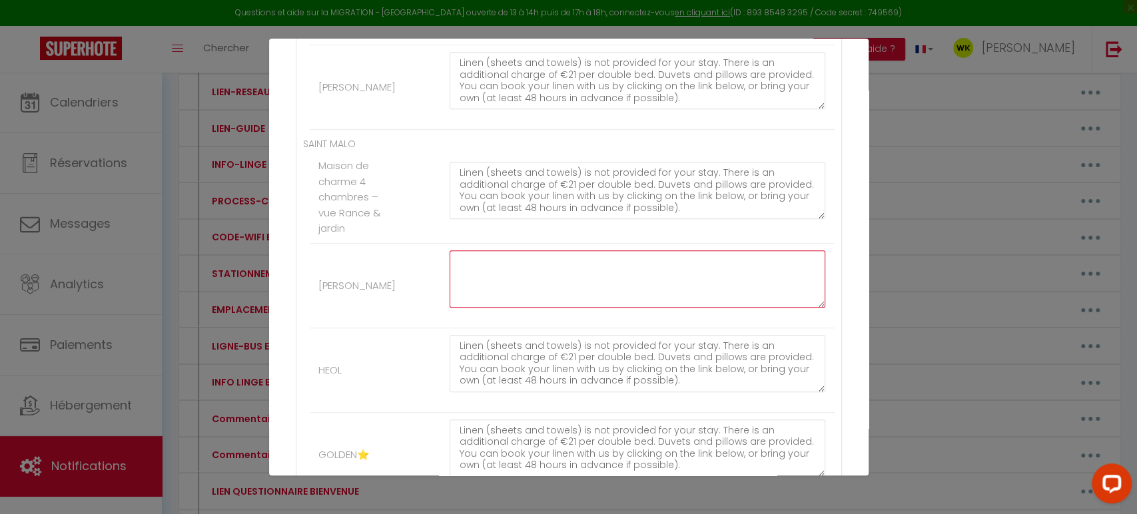
paste textarea "Linen (sheets and towels) is not provided for your stay. There is an additional…"
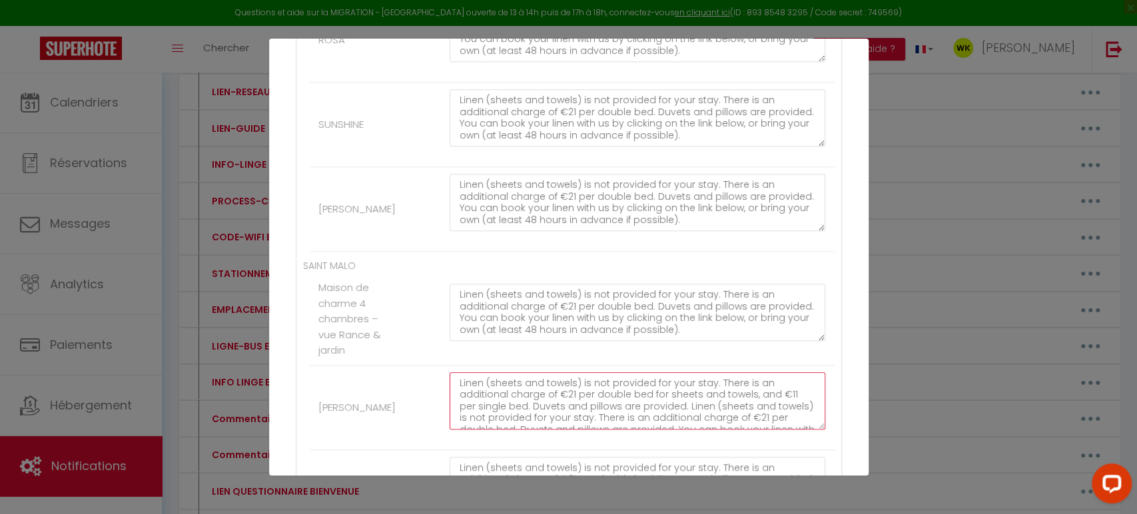
scroll to position [503, 0]
type textarea "Linen (sheets and towels) is not provided for your stay. There is an additional…"
drag, startPoint x: 457, startPoint y: 290, endPoint x: 721, endPoint y: 348, distance: 270.1
paste textarea "for sheets and towels, and €11 per single bed. Duvets and pillows are provided.…"
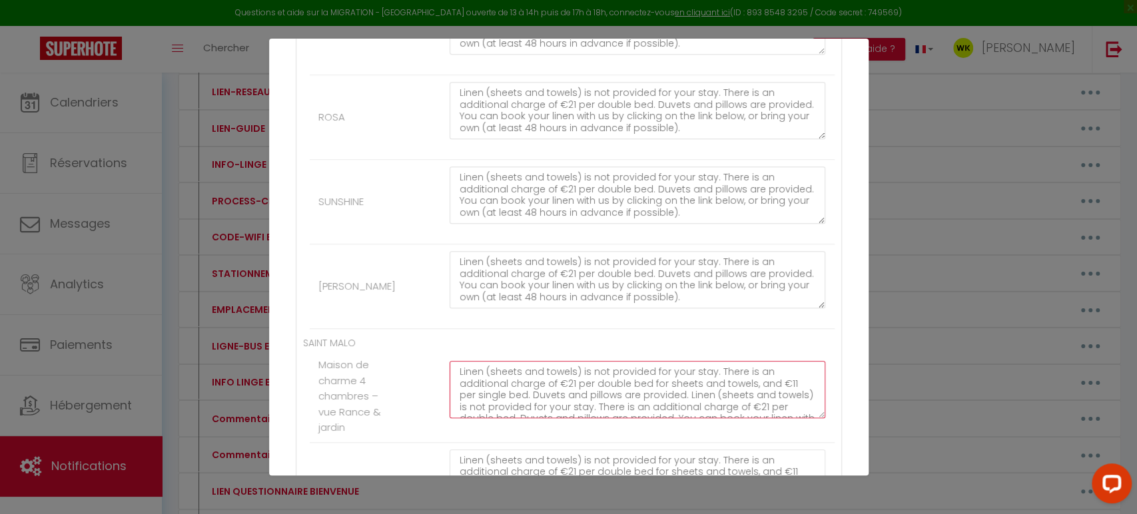
scroll to position [398, 0]
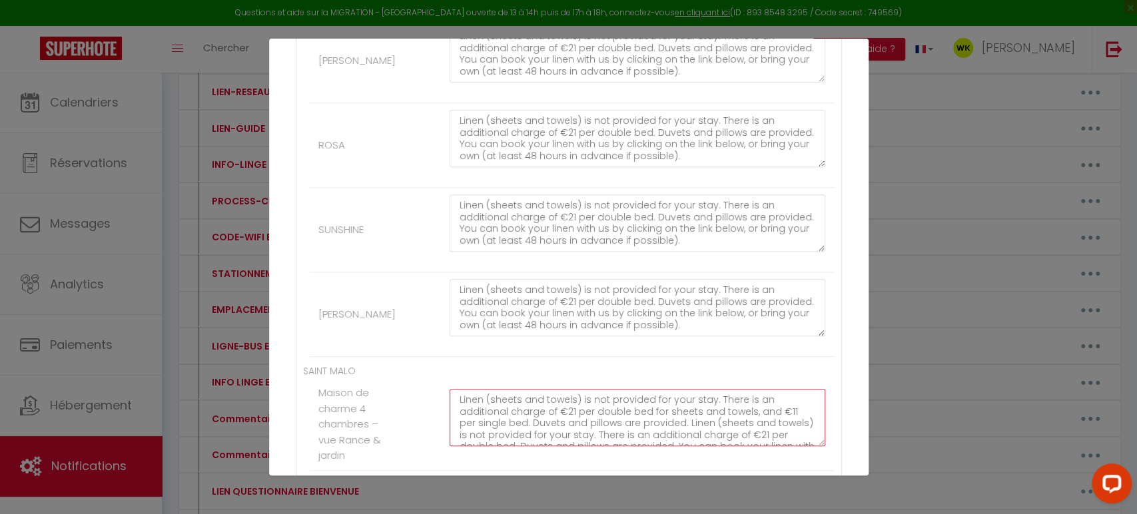
type textarea "Linen (sheets and towels) is not provided for your stay. There is an additional…"
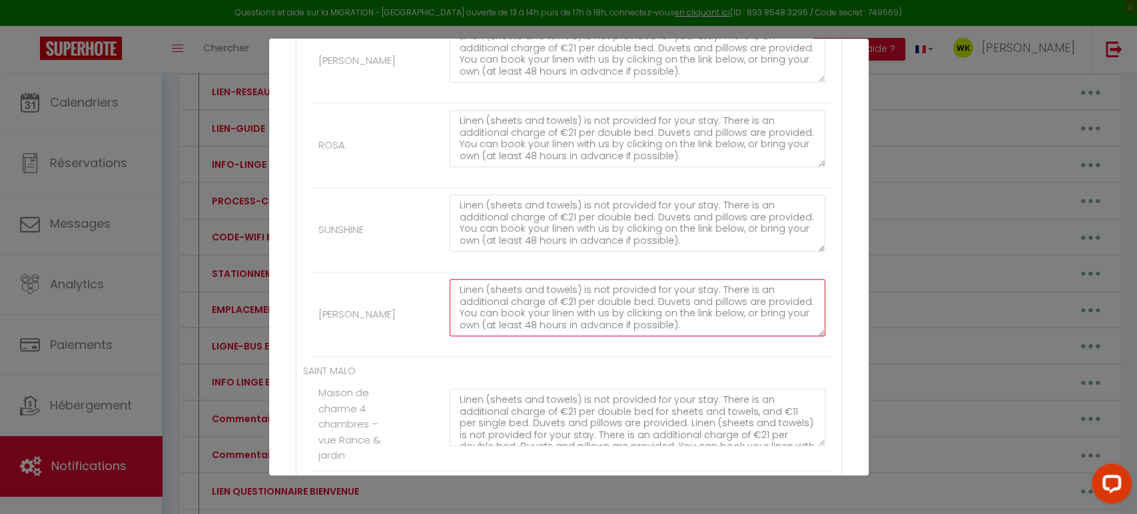
drag, startPoint x: 450, startPoint y: 283, endPoint x: 804, endPoint y: 338, distance: 357.9
click at [804, 339] on div "Linen (sheets and towels) is not provided for your stay. There is an additional…" at bounding box center [637, 314] width 394 height 71
paste textarea "for sheets and towels, and €11 per single bed. Duvets and pillows are provided.…"
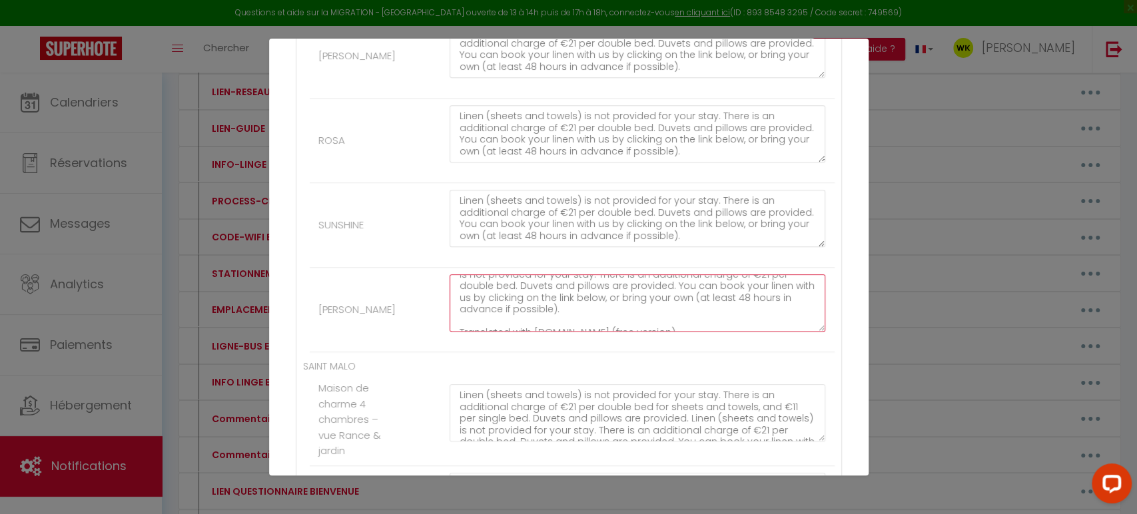
scroll to position [404, 0]
drag, startPoint x: 658, startPoint y: 322, endPoint x: 454, endPoint y: 325, distance: 204.5
click at [454, 325] on textarea "Linen (sheets and towels) is not provided for your stay. There is an additional…" at bounding box center [638, 302] width 376 height 57
click at [534, 297] on textarea "Linen (sheets and towels) is not provided for your stay. There is an additional…" at bounding box center [638, 302] width 376 height 57
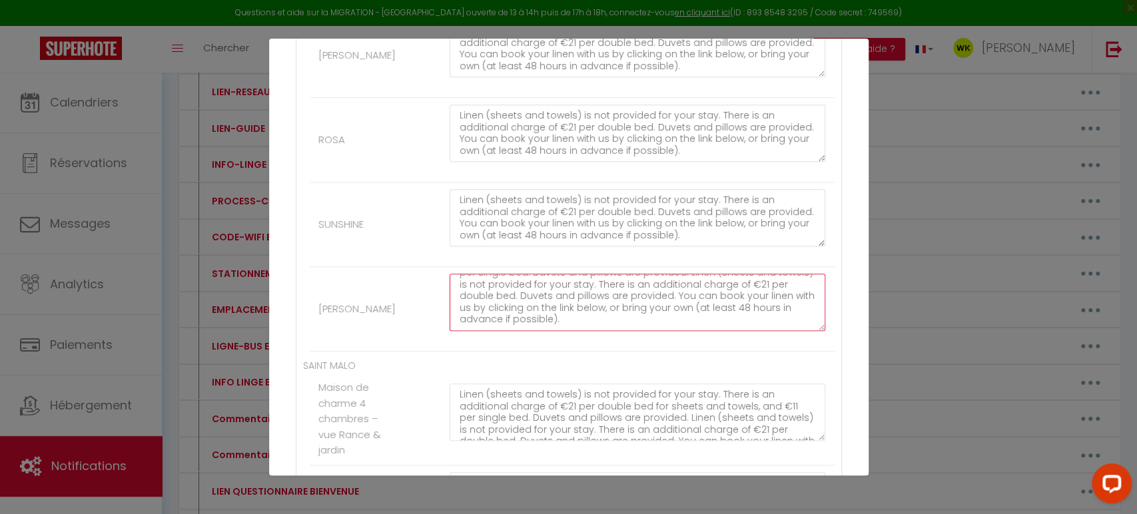
click at [534, 297] on textarea "Linen (sheets and towels) is not provided for your stay. There is an additional…" at bounding box center [638, 302] width 376 height 57
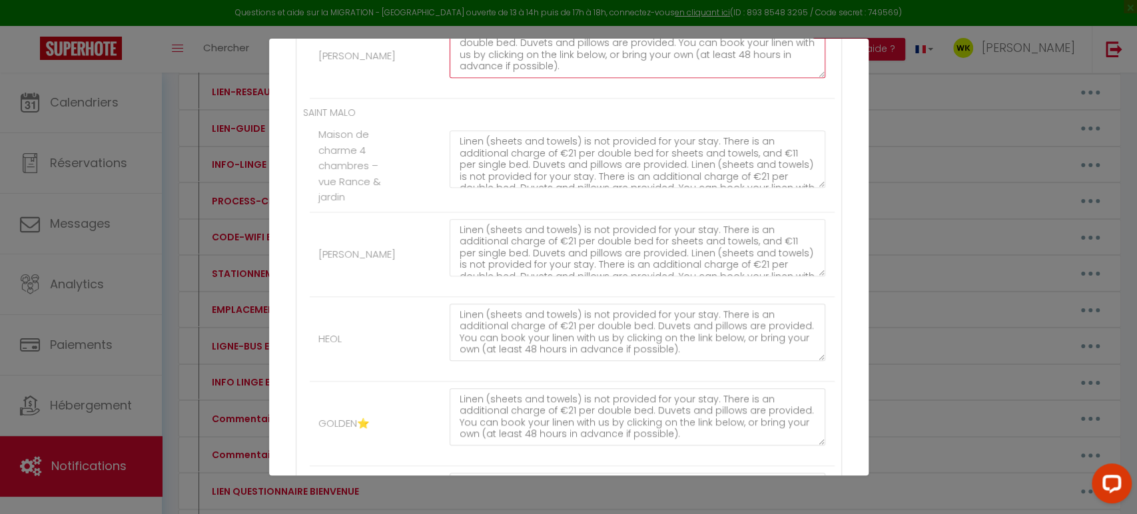
scroll to position [656, 0]
type textarea "Linen (sheets and towels) is not provided for your stay. There is an additional…"
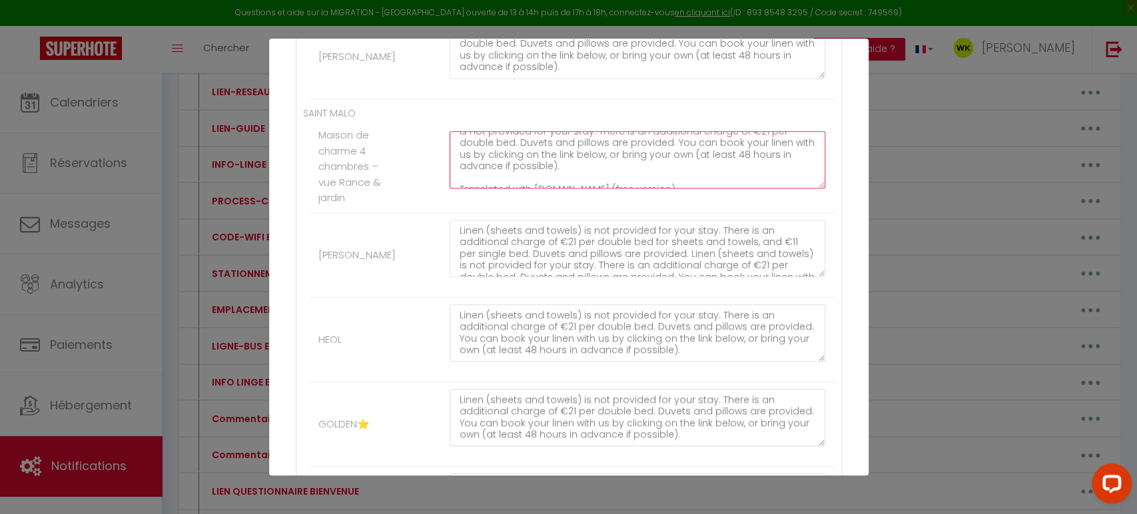
drag, startPoint x: 653, startPoint y: 175, endPoint x: 386, endPoint y: 185, distance: 267.3
type textarea "Linen (sheets and towels) is not provided for your stay. There is an additional…"
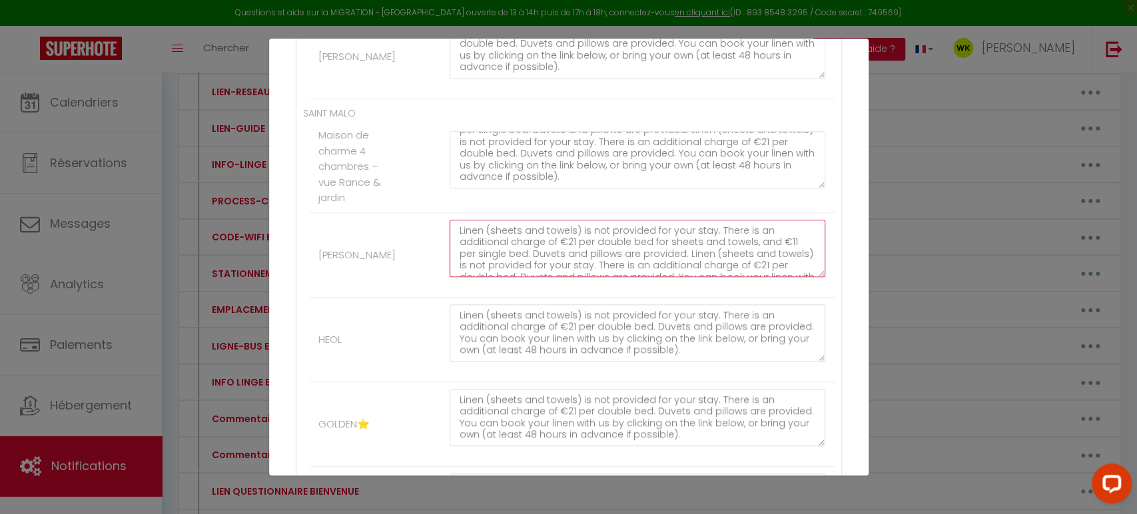
drag, startPoint x: 653, startPoint y: 265, endPoint x: 397, endPoint y: 268, distance: 255.8
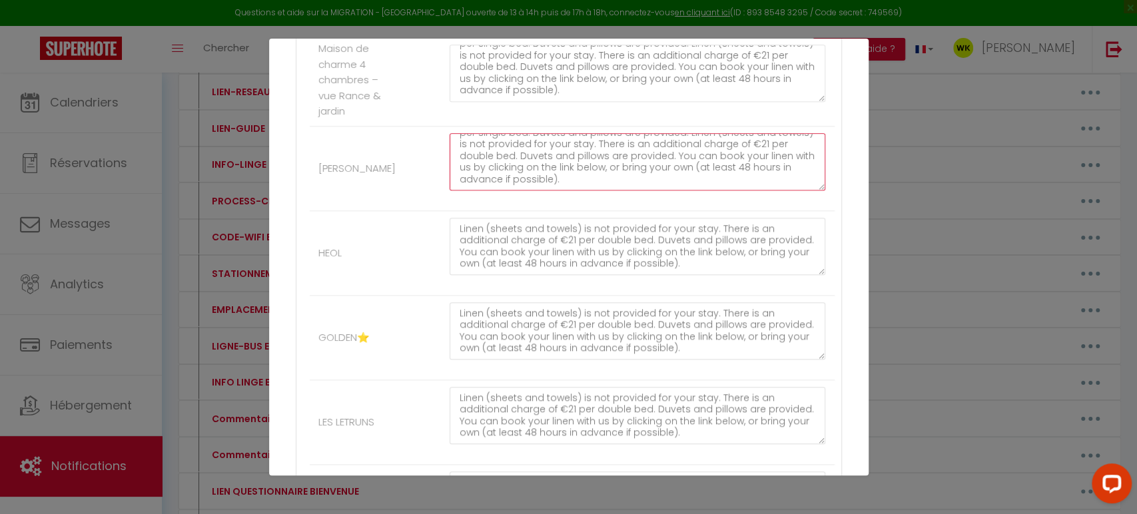
scroll to position [741, 0]
type textarea "Linen (sheets and towels) is not provided for your stay. There is an additional…"
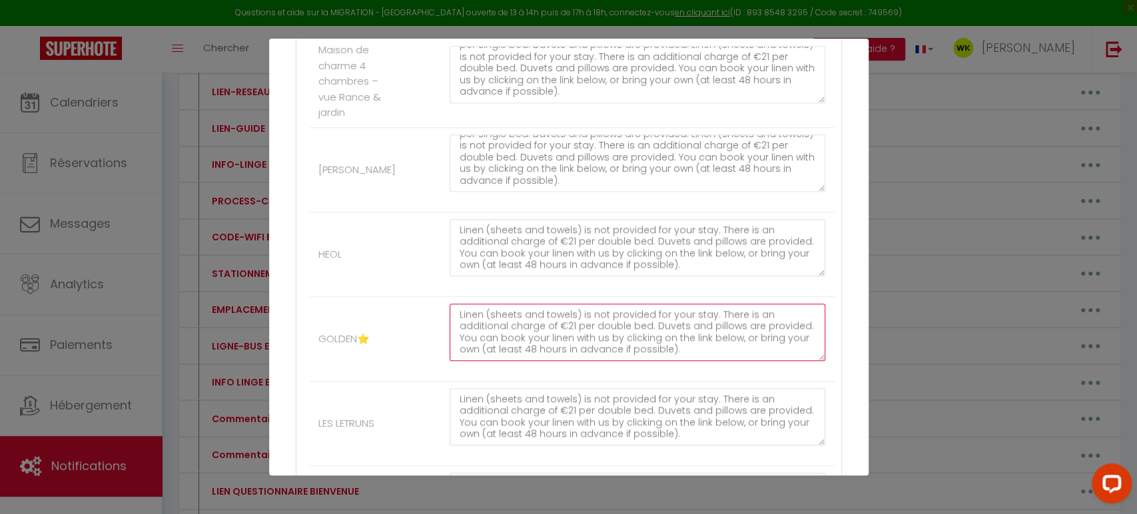
drag, startPoint x: 455, startPoint y: 307, endPoint x: 737, endPoint y: 364, distance: 288.2
paste textarea "for sheets and towels, and €11 per single bed. Duvets and pillows are provided.…"
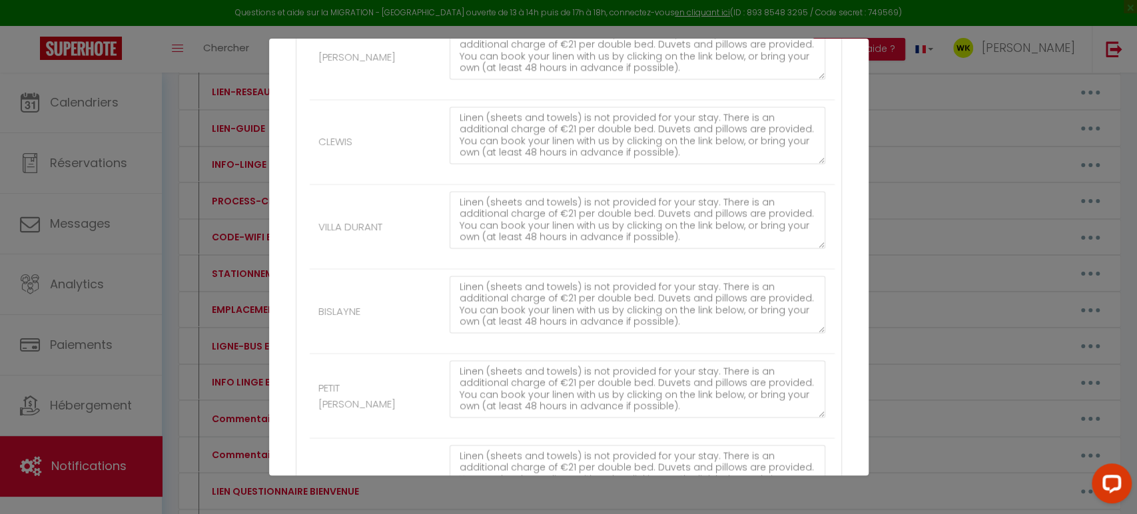
scroll to position [1535, 0]
type textarea "Linen (sheets and towels) is not provided for your stay. There is an additional…"
drag, startPoint x: 456, startPoint y: 191, endPoint x: 758, endPoint y: 250, distance: 307.5
click at [758, 250] on div "Linen (sheets and towels) is not provided for your stay. There is an additional…" at bounding box center [637, 222] width 394 height 71
paste textarea "for sheets and towels, and €11 per single bed. Duvets and pillows are provided.…"
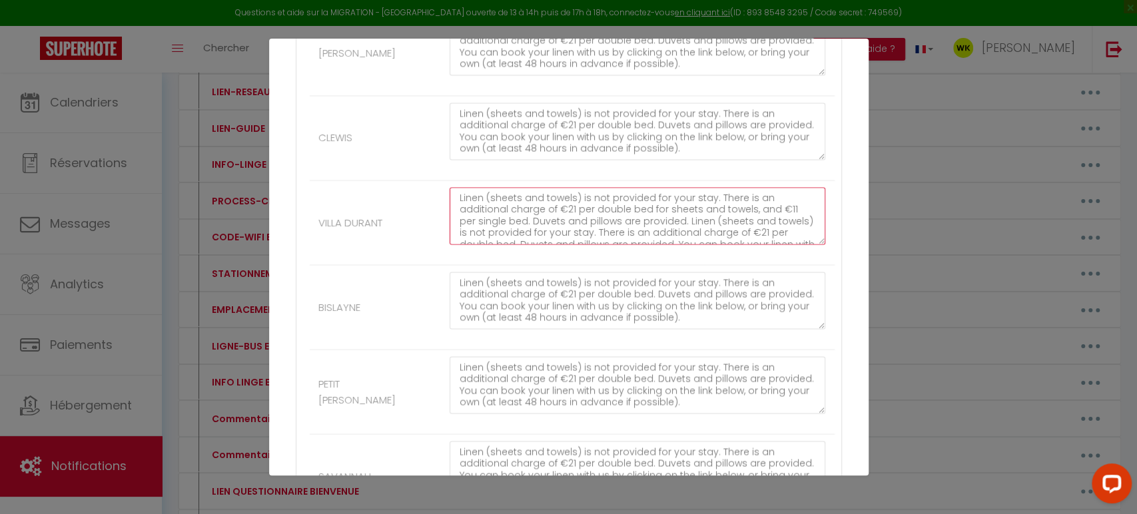
scroll to position [0, 0]
type textarea "Linen (sheets and towels) is not provided for your stay. There is an additional…"
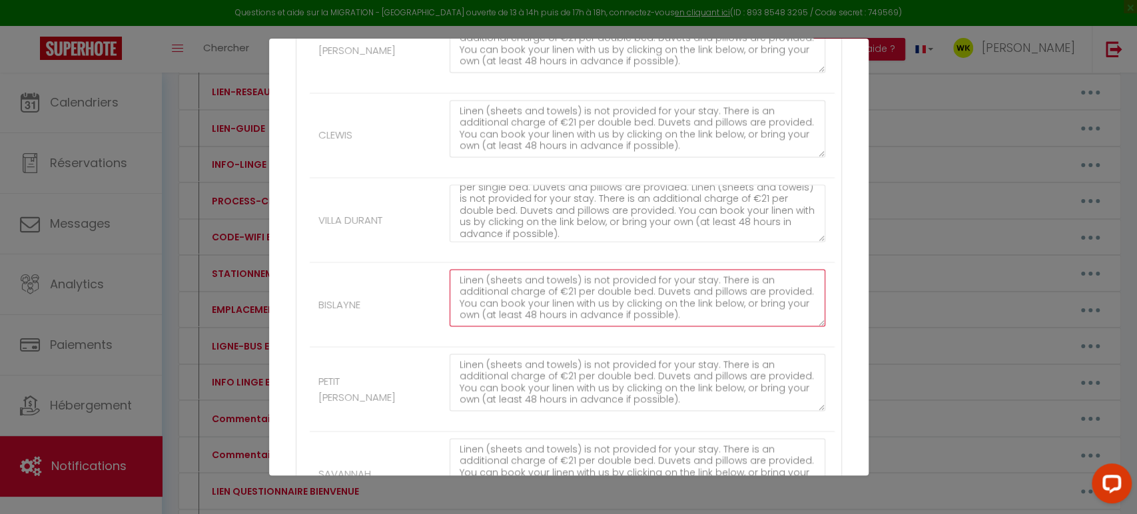
drag, startPoint x: 455, startPoint y: 273, endPoint x: 814, endPoint y: 324, distance: 362.6
click at [814, 324] on div "Linen (sheets and towels) is not provided for your stay. There is an additional…" at bounding box center [637, 304] width 394 height 71
paste textarea "for sheets and towels, and €11 per single bed. Duvets and pillows are provided.…"
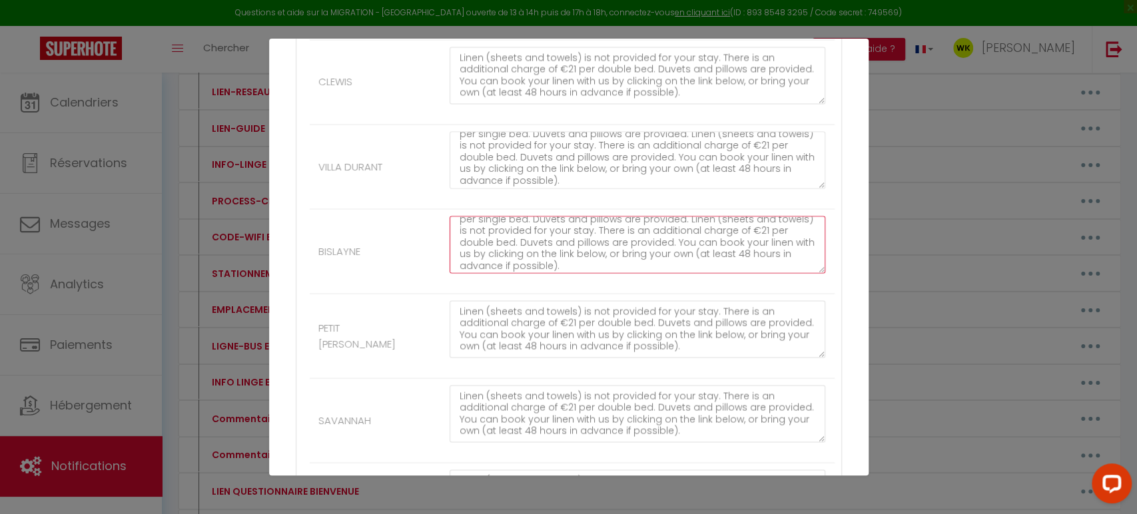
type textarea "Linen (sheets and towels) is not provided for your stay. There is an additional…"
drag, startPoint x: 459, startPoint y: 302, endPoint x: 867, endPoint y: 350, distance: 411.1
click at [867, 350] on div "Nom * INFO LINGE ENGLISH Contenu * Information on household linen, sheets and t…" at bounding box center [568, 29] width 599 height 3063
paste textarea "for sheets and towels, and €11 per single bed. Duvets and pillows are provided.…"
type textarea "Linen (sheets and towels) is not provided for your stay. There is an additional…"
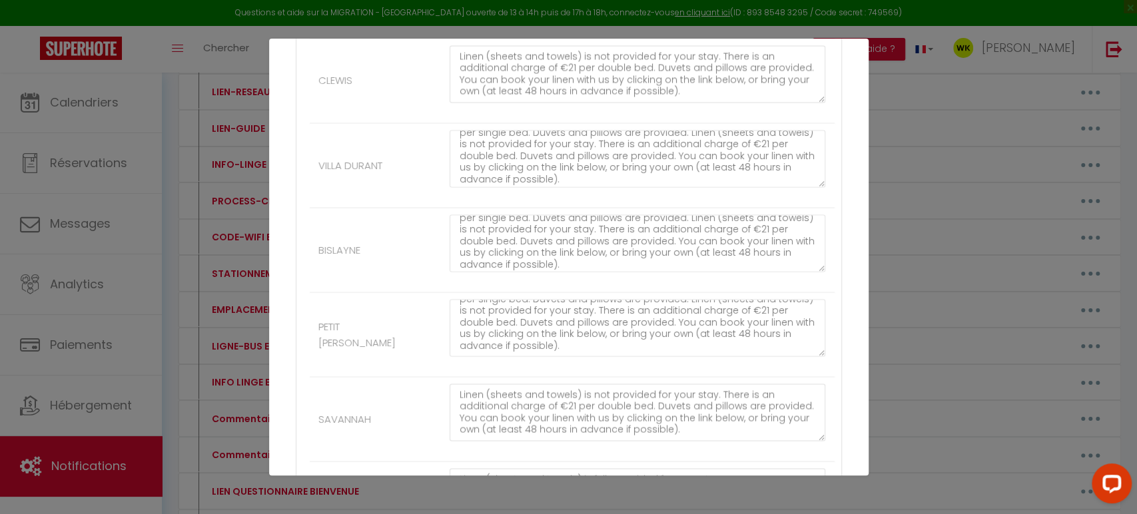
drag, startPoint x: 446, startPoint y: 380, endPoint x: 514, endPoint y: 423, distance: 80.2
click at [515, 424] on div "Linen (sheets and towels) is not provided for your stay. There is an additional…" at bounding box center [637, 419] width 394 height 71
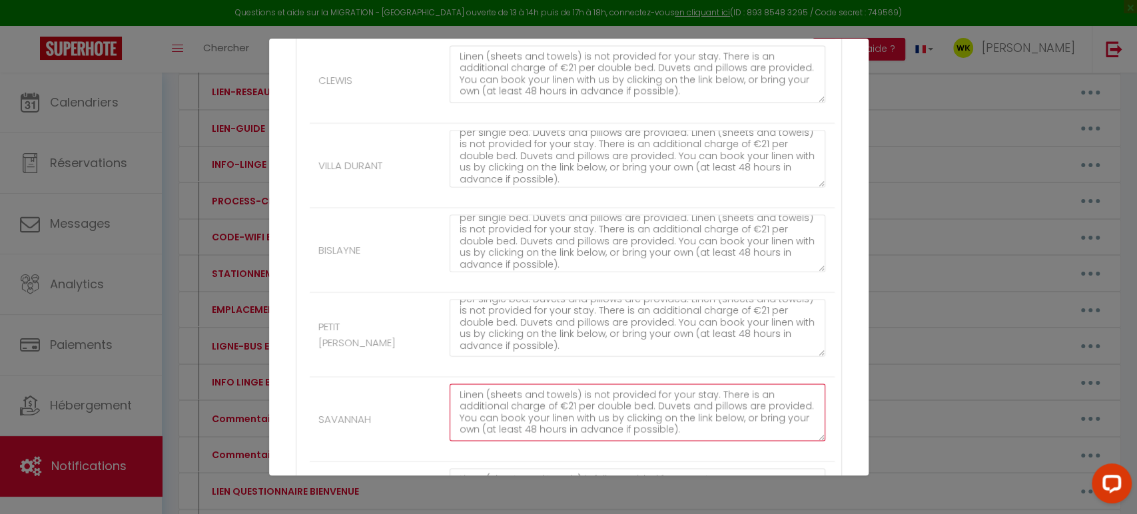
click at [457, 386] on textarea "Linen (sheets and towels) is not provided for your stay. There is an additional…" at bounding box center [638, 412] width 376 height 57
drag, startPoint x: 457, startPoint y: 386, endPoint x: 807, endPoint y: 433, distance: 352.8
click at [807, 433] on textarea "Linen (sheets and towels) is not provided for your stay. There is an additional…" at bounding box center [638, 412] width 376 height 57
paste textarea "for sheets and towels, and €11 per single bed. Duvets and pillows are provided.…"
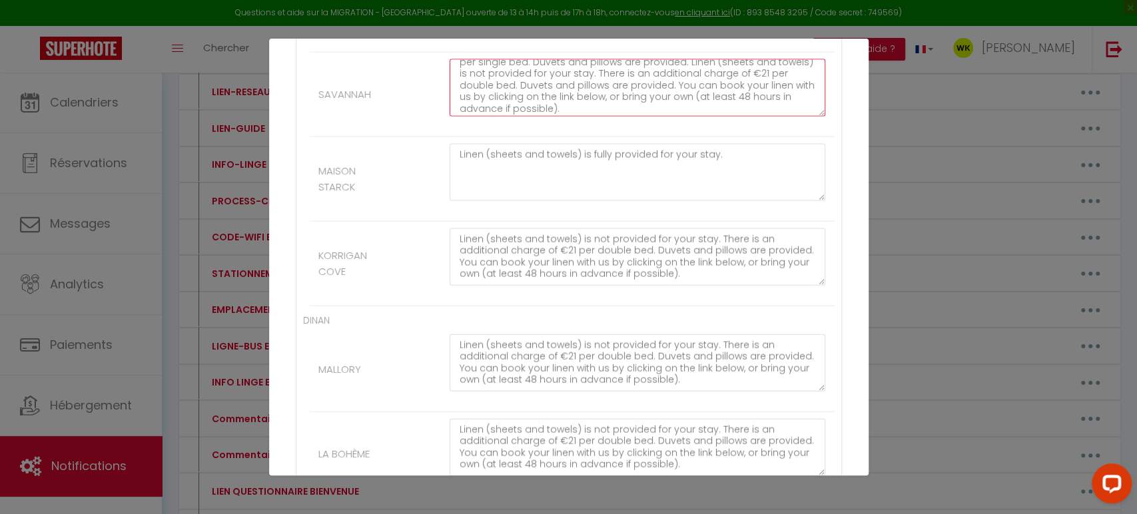
type textarea "Linen (sheets and towels) is not provided for your stay. There is an additional…"
drag, startPoint x: 456, startPoint y: 227, endPoint x: 870, endPoint y: 290, distance: 418.5
click at [870, 290] on div "Mettre à jour le code court personnalisé × Nom * INFO LINGE ENGLISH Contenu * I…" at bounding box center [568, 257] width 1137 height 514
paste textarea "for sheets and towels, and €11 per single bed. Duvets and pillows are provided.…"
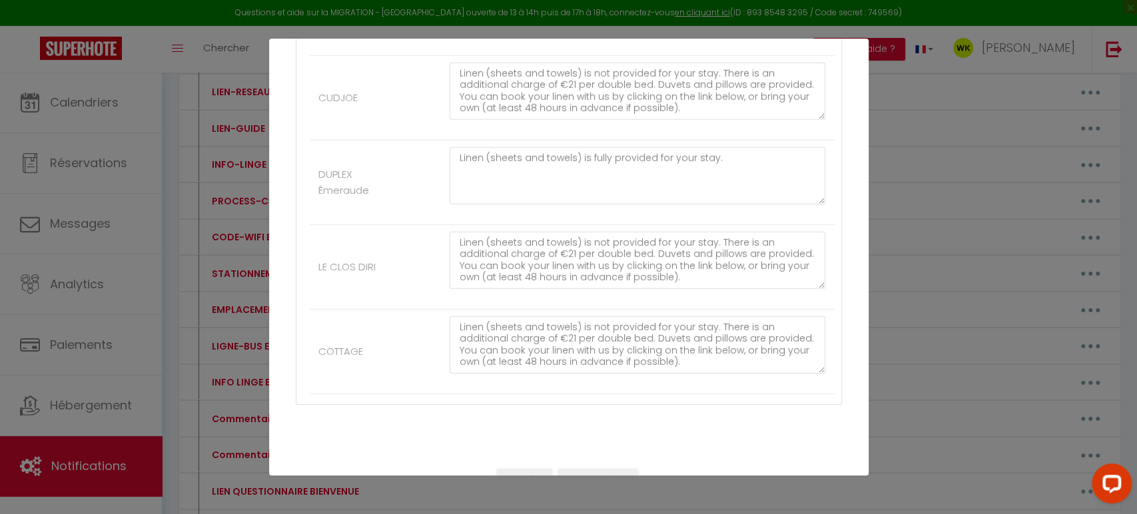
scroll to position [2717, 0]
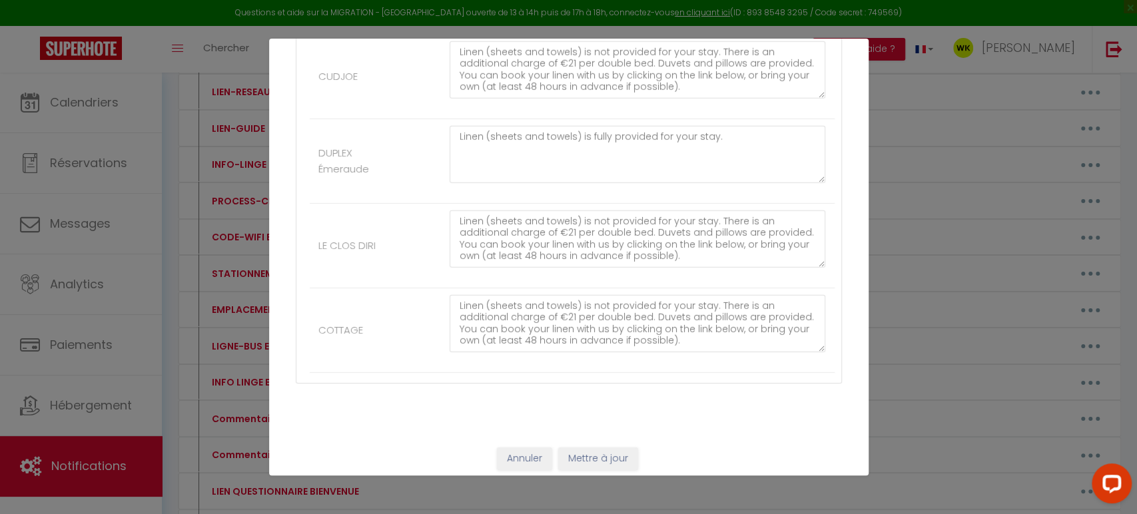
type textarea "Linen (sheets and towels) is not provided for your stay. There is an additional…"
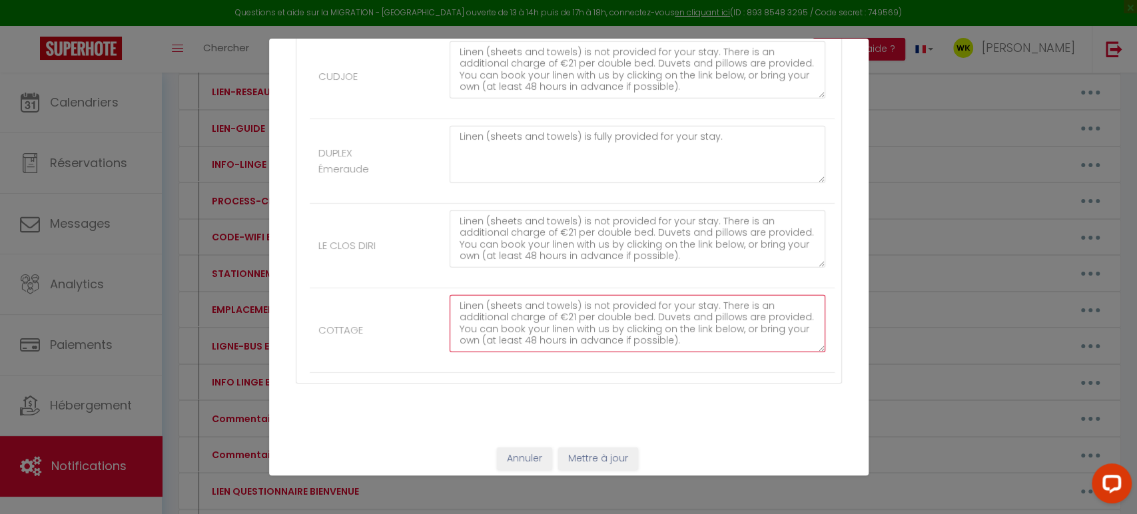
drag, startPoint x: 452, startPoint y: 295, endPoint x: 843, endPoint y: 336, distance: 392.5
paste textarea "for sheets and towels, and €11 per single bed. Duvets and pillows are provided.…"
type textarea "Linen (sheets and towels) is not provided for your stay. There is an additional…"
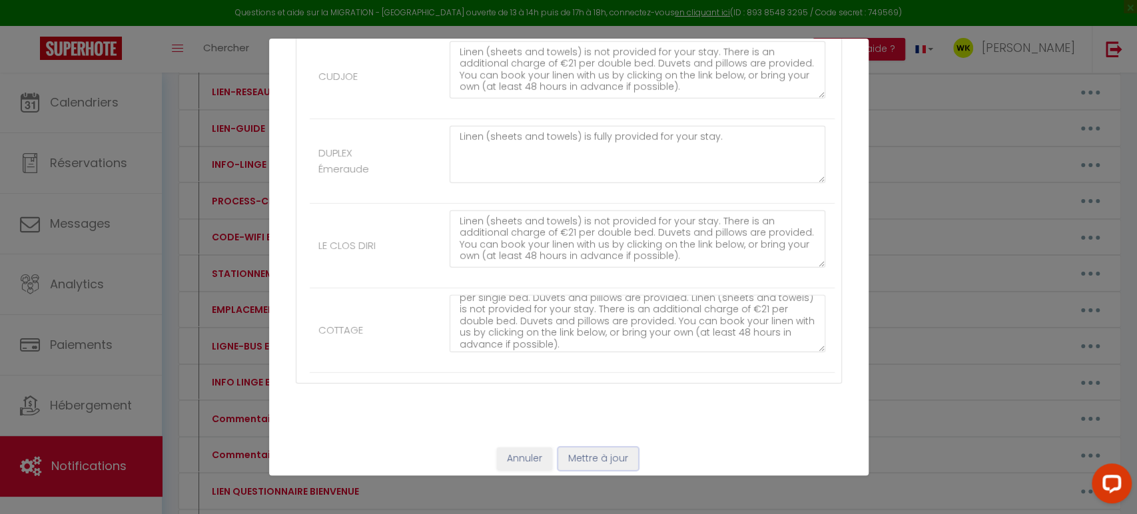
click at [581, 452] on button "Mettre à jour" at bounding box center [598, 459] width 80 height 23
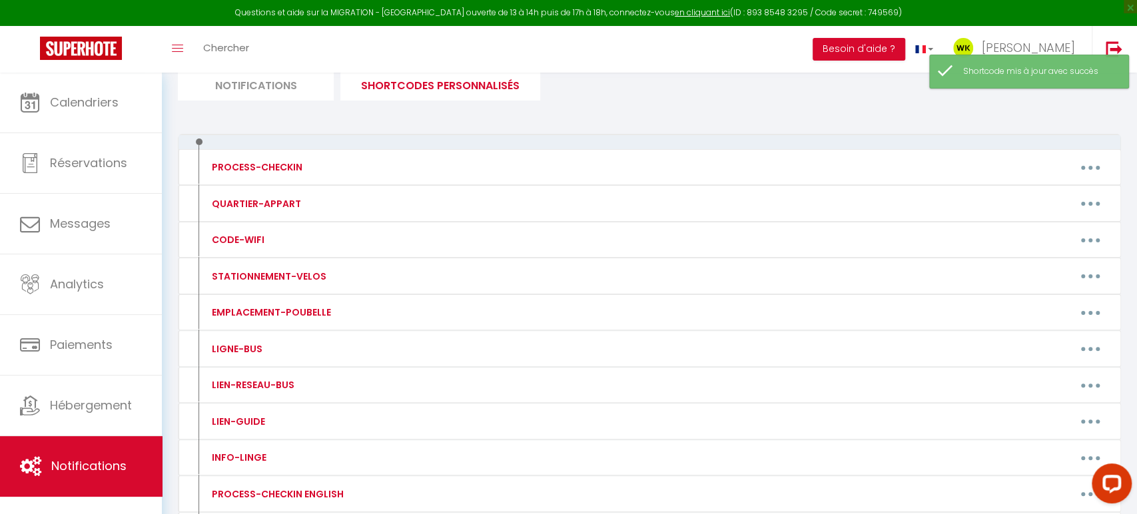
scroll to position [0, 0]
